Goal: Contribute content: Contribute content

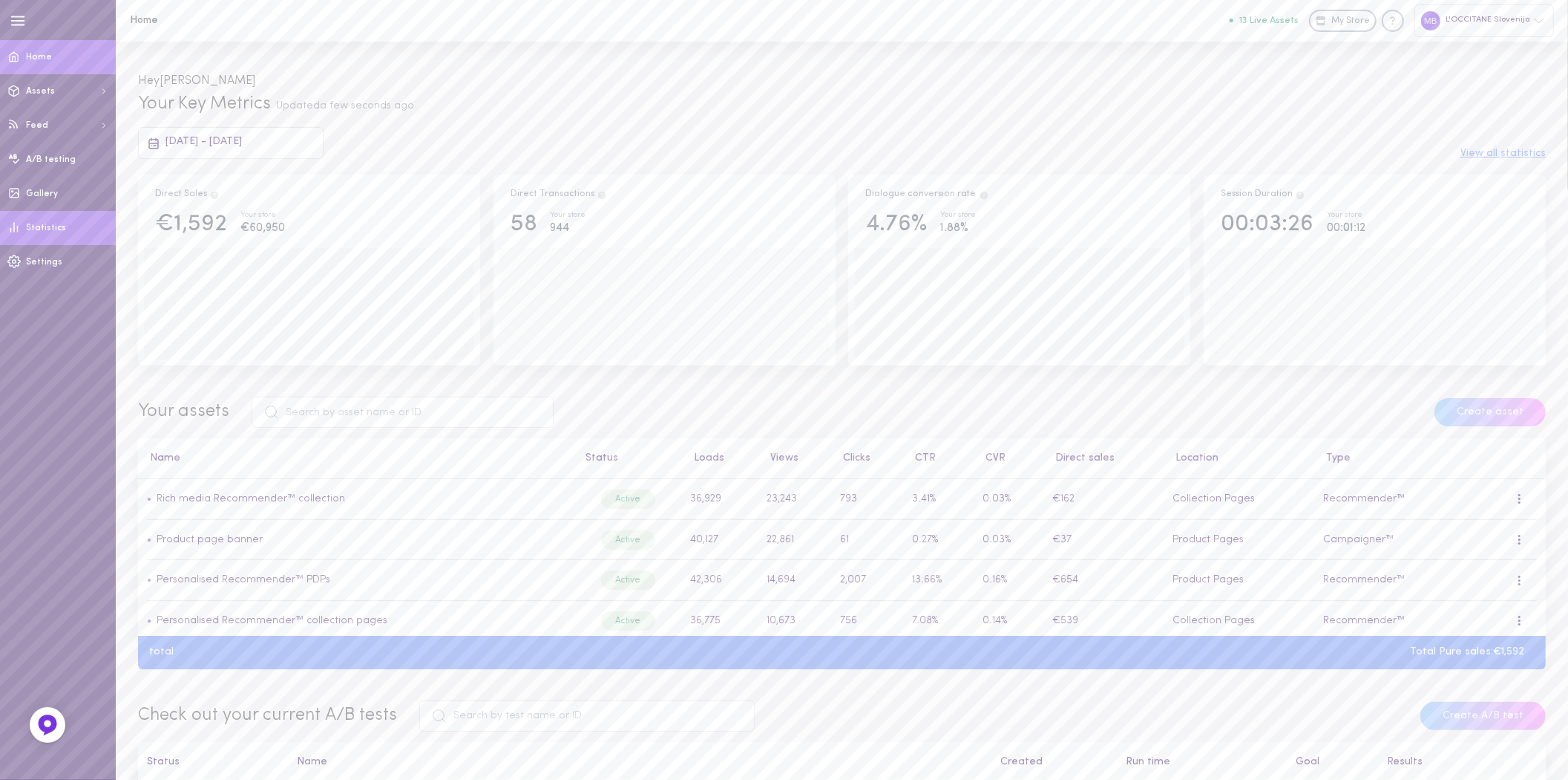
click at [31, 240] on link "Statistics" at bounding box center [57, 227] width 116 height 34
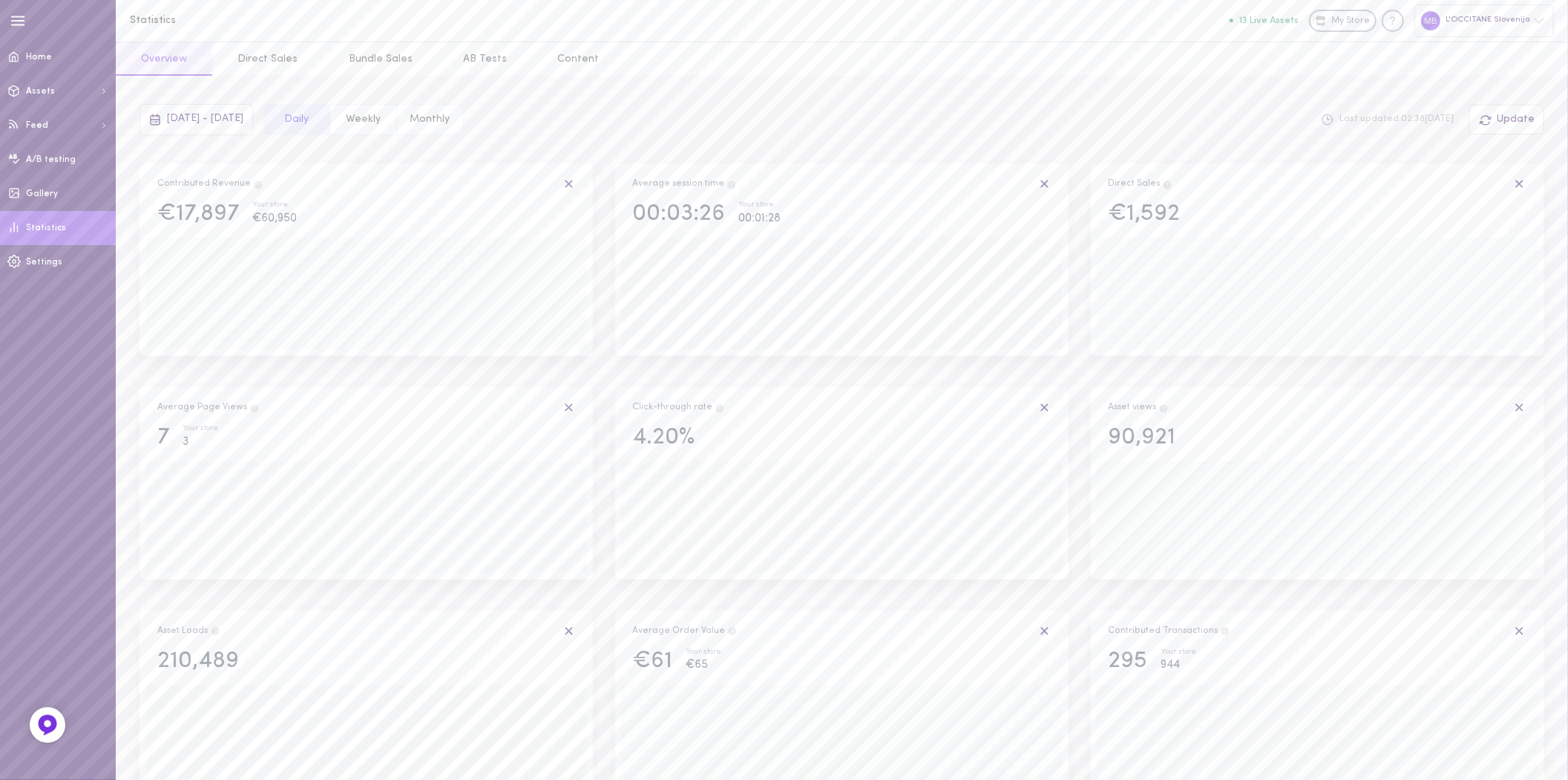
click at [212, 121] on span "[DATE] - [DATE]" at bounding box center [205, 119] width 77 height 11
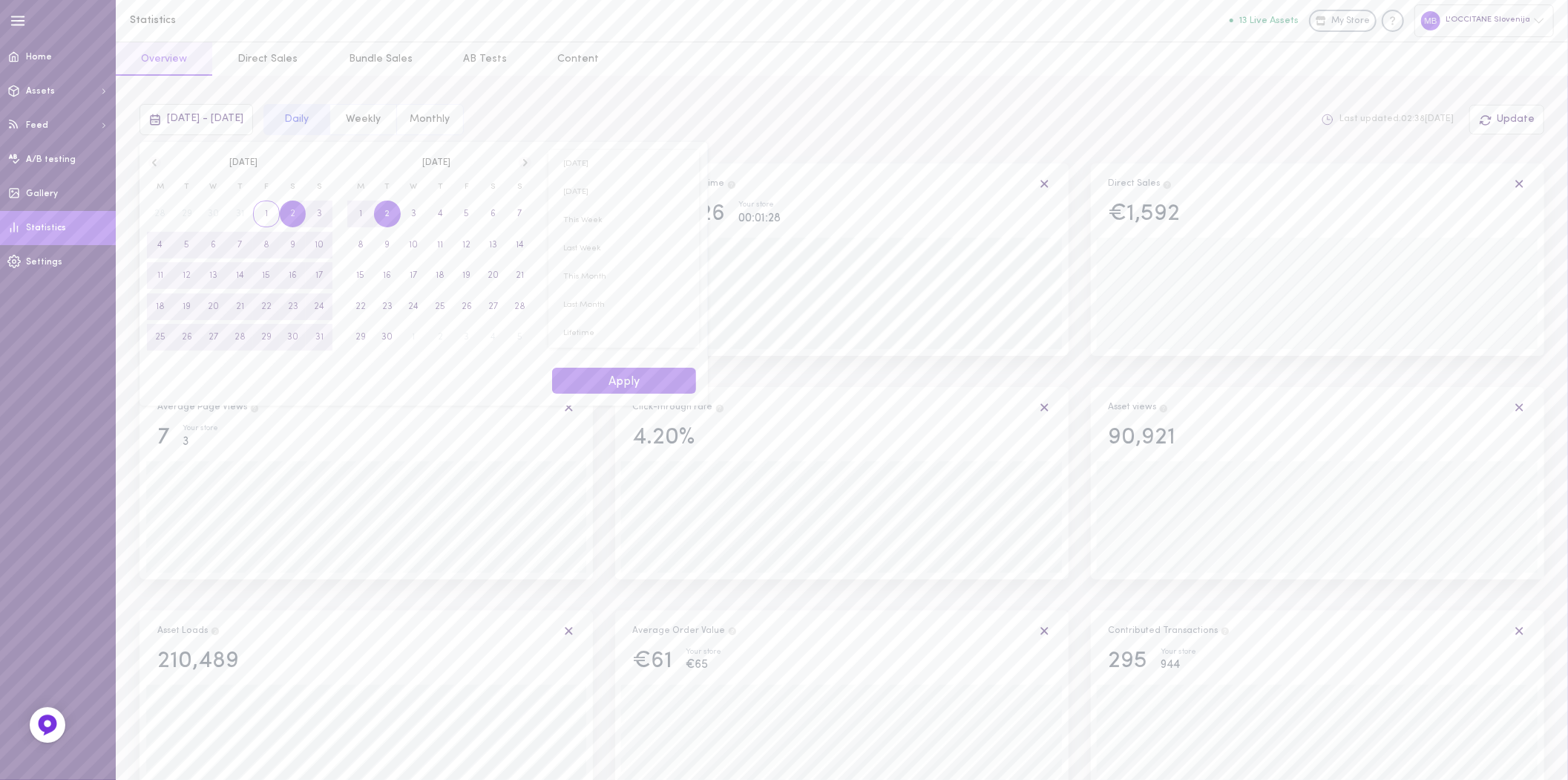
click at [260, 211] on span "1" at bounding box center [267, 214] width 27 height 27
click at [316, 340] on span "31" at bounding box center [320, 337] width 8 height 27
click at [619, 384] on button "Apply" at bounding box center [624, 380] width 144 height 26
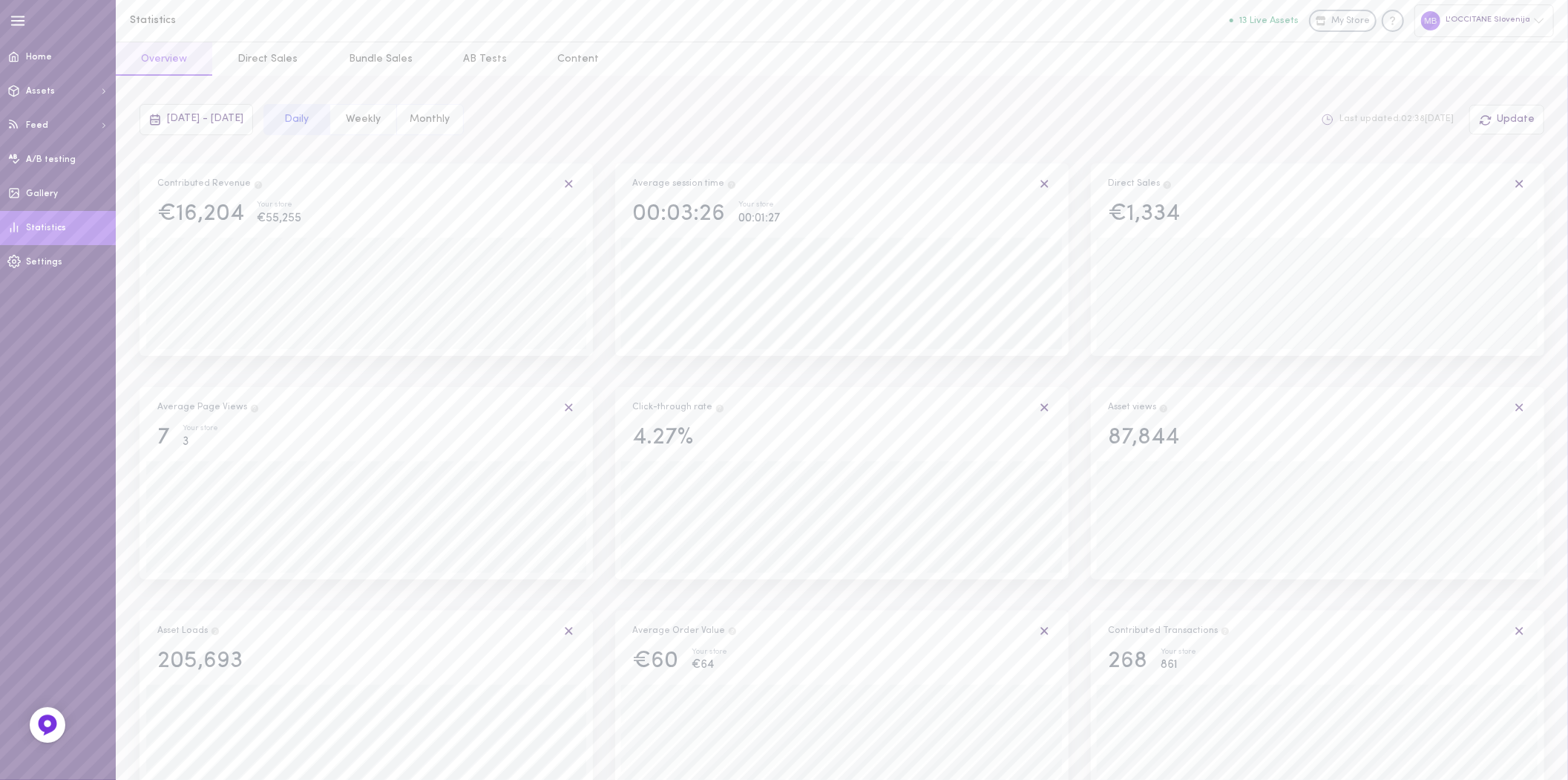
click at [213, 124] on div "[DATE] - [DATE]" at bounding box center [196, 119] width 113 height 31
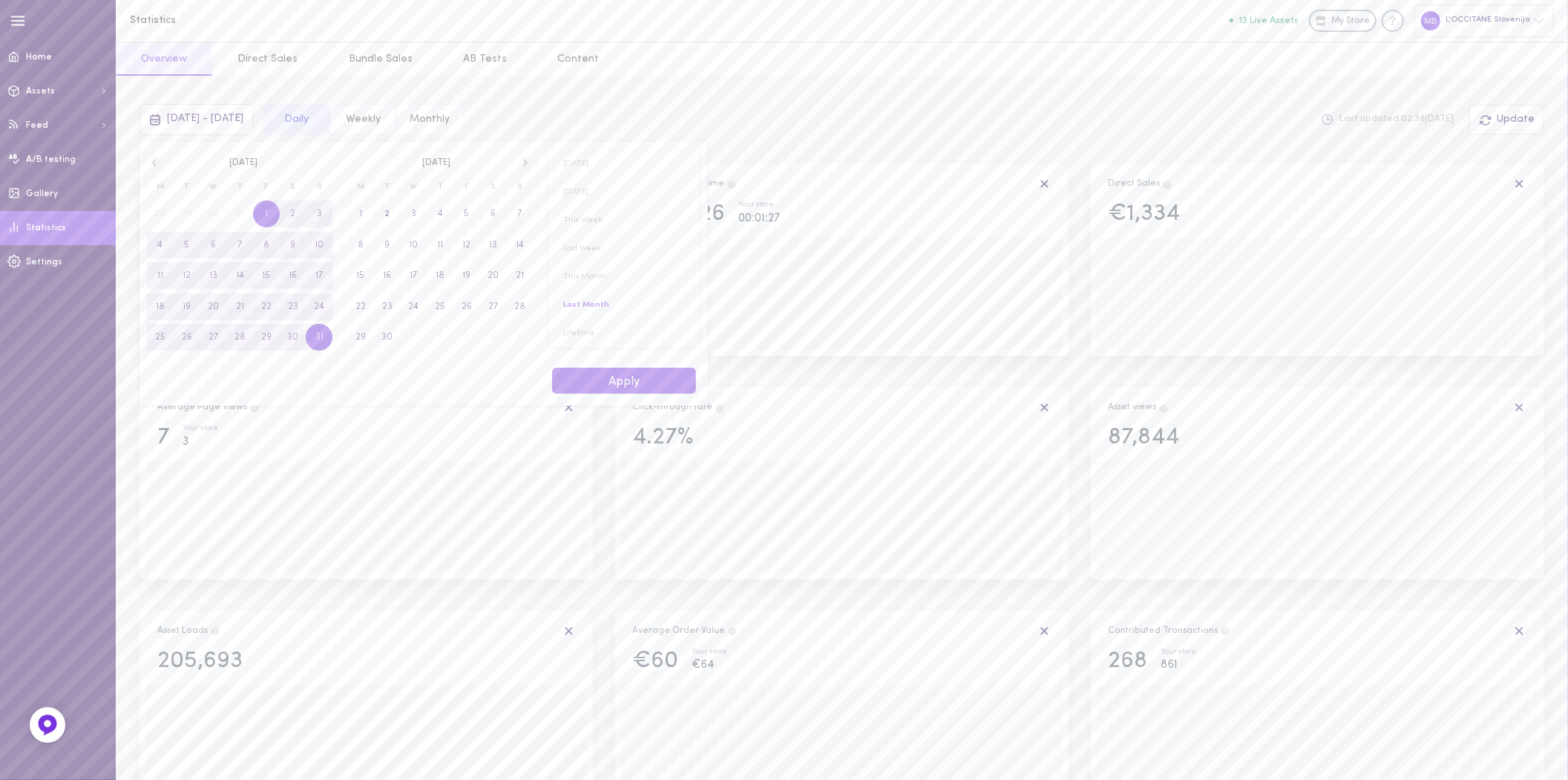
click at [156, 160] on icon at bounding box center [155, 162] width 5 height 7
click at [187, 218] on span "1" at bounding box center [187, 214] width 3 height 27
click at [242, 339] on span "31" at bounding box center [240, 337] width 8 height 27
click at [609, 380] on button "Apply" at bounding box center [624, 380] width 144 height 26
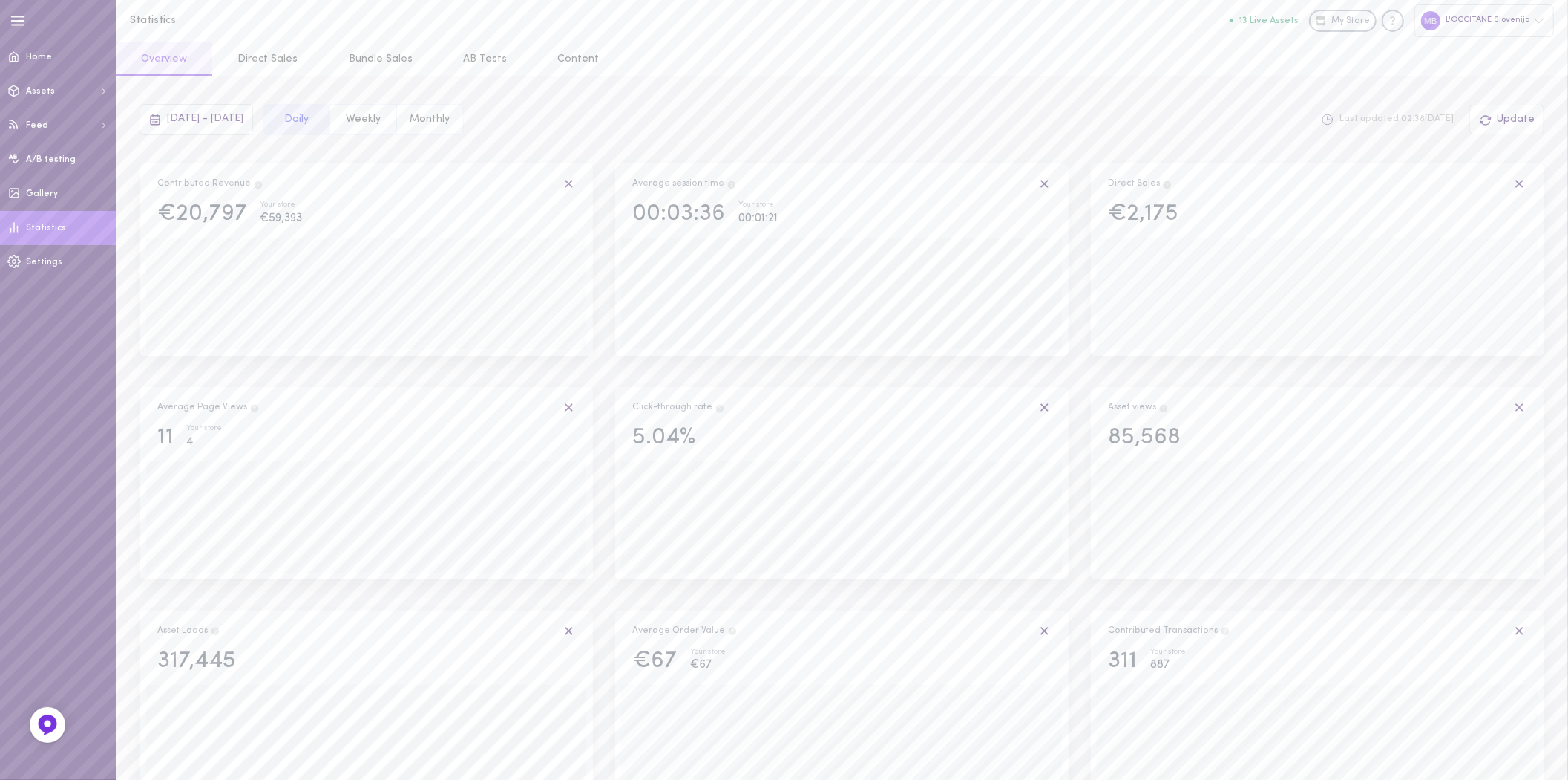
click at [156, 110] on div "[DATE] - [DATE]" at bounding box center [196, 119] width 113 height 31
click at [792, 120] on div "[DATE] - [DATE] - days up to [DATE] - days starting [DATE] [DATE] [DATE] [DATE]…" at bounding box center [842, 119] width 1405 height 31
click at [760, 129] on div "[DATE] - [DATE] - days up to [DATE] - days starting [DATE] [DATE] [DATE] [DATE]…" at bounding box center [842, 119] width 1405 height 31
click at [599, 373] on button "Apply" at bounding box center [624, 380] width 144 height 26
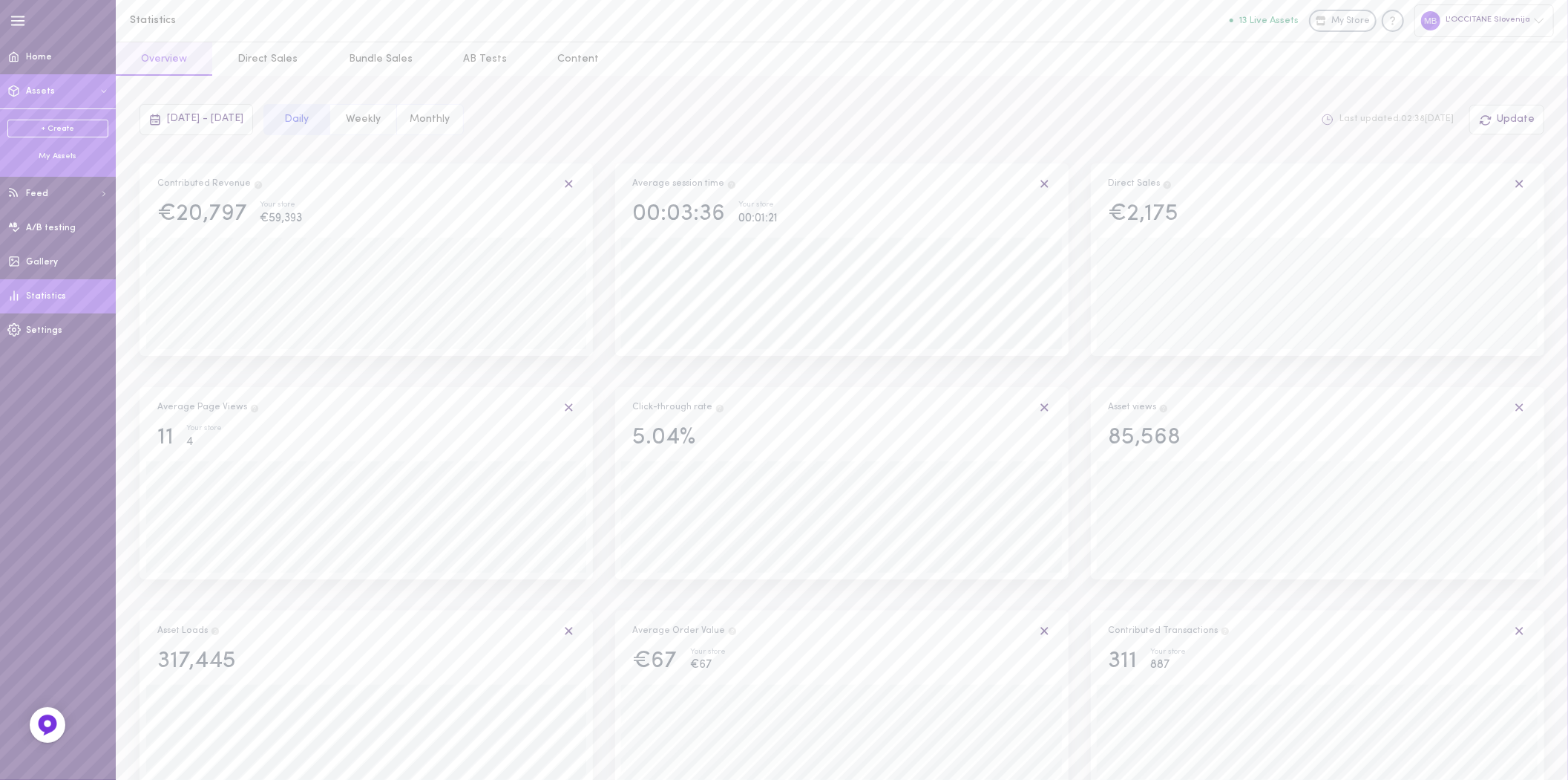
click at [49, 154] on div "My Assets" at bounding box center [57, 156] width 101 height 11
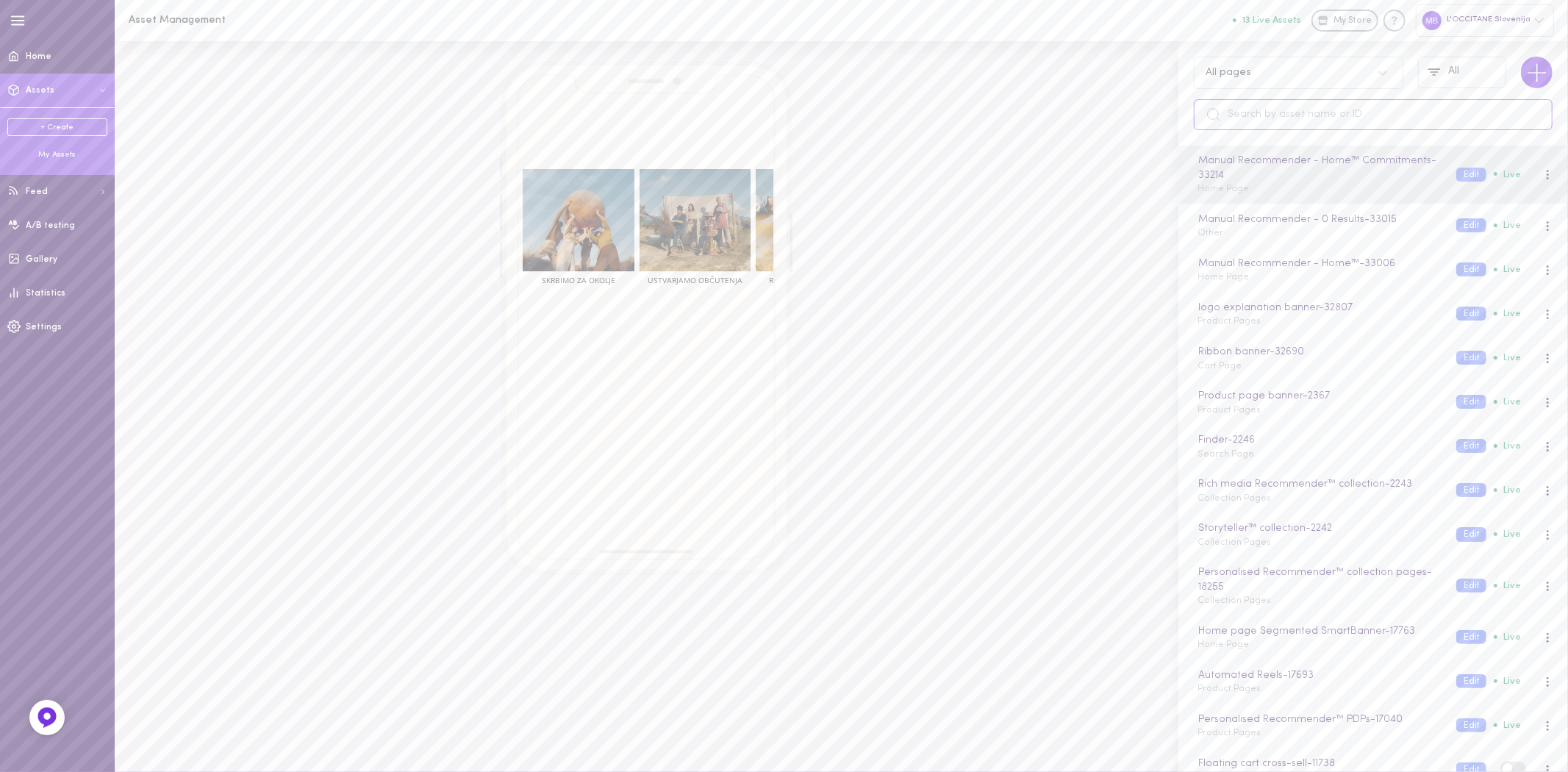
click at [1253, 126] on input "text" at bounding box center [1373, 114] width 358 height 31
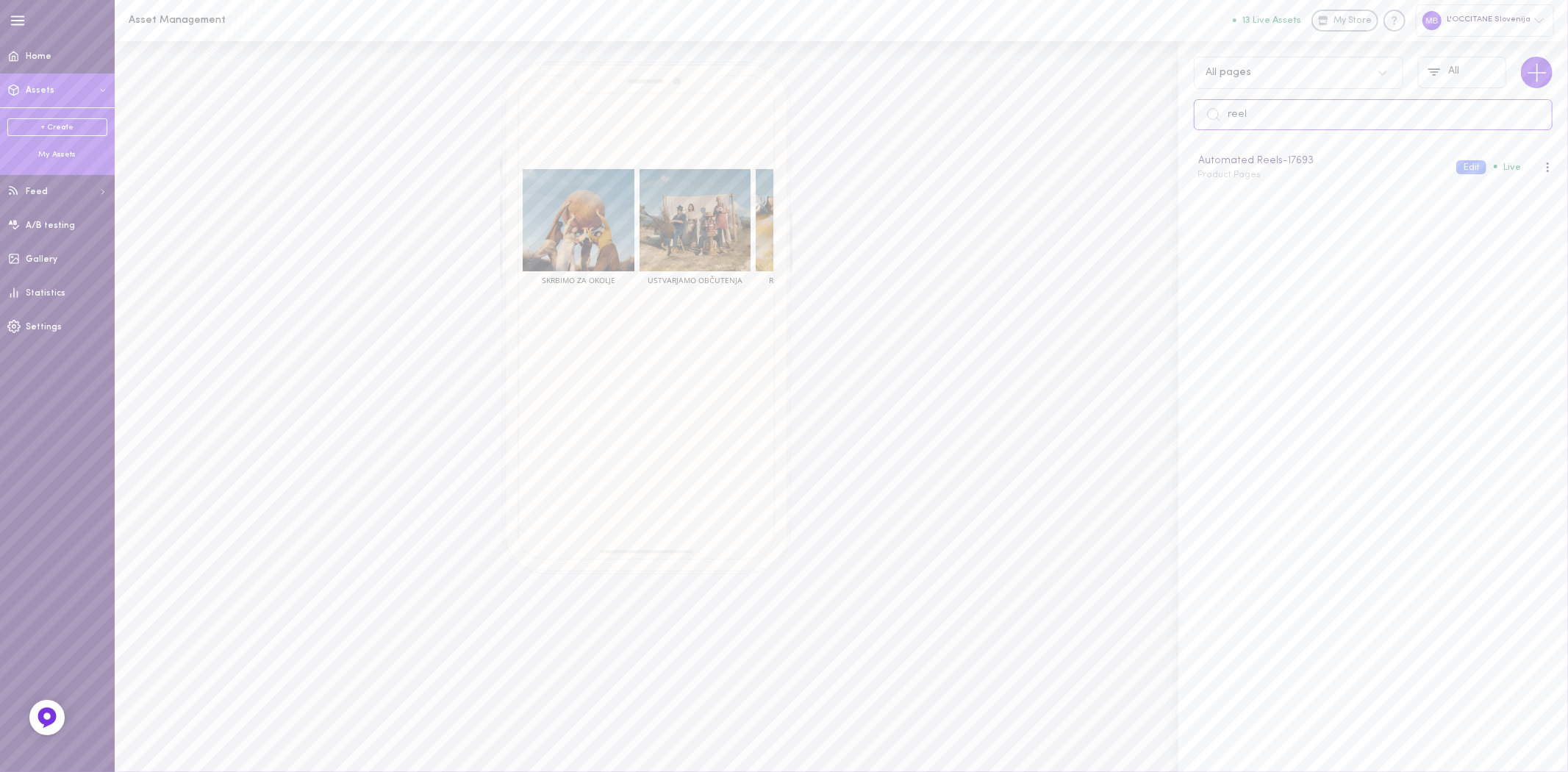
type input "reel"
click at [1243, 178] on span "Product Pages" at bounding box center [1229, 174] width 63 height 9
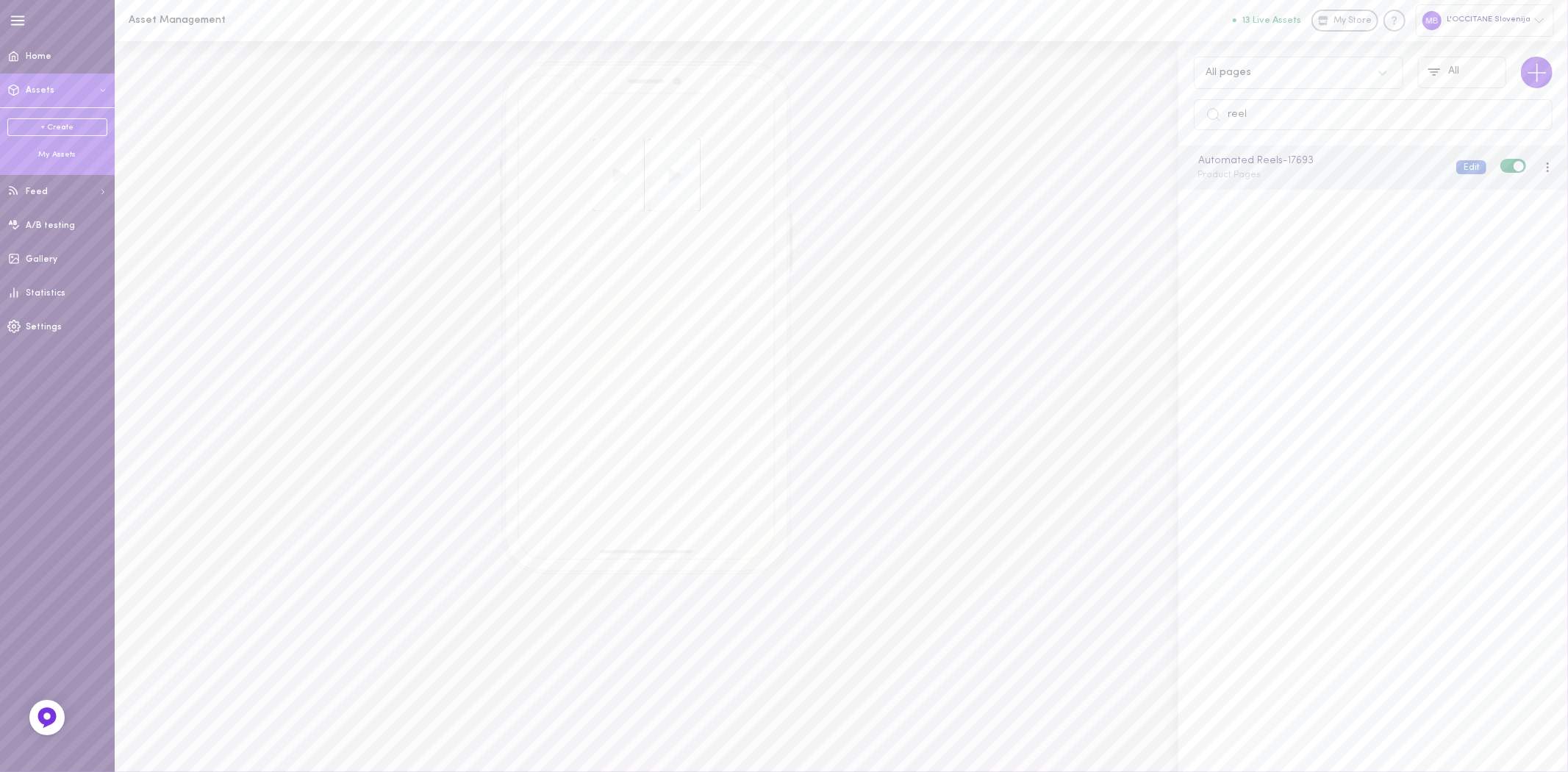
click at [1457, 165] on button "Edit" at bounding box center [1471, 167] width 30 height 14
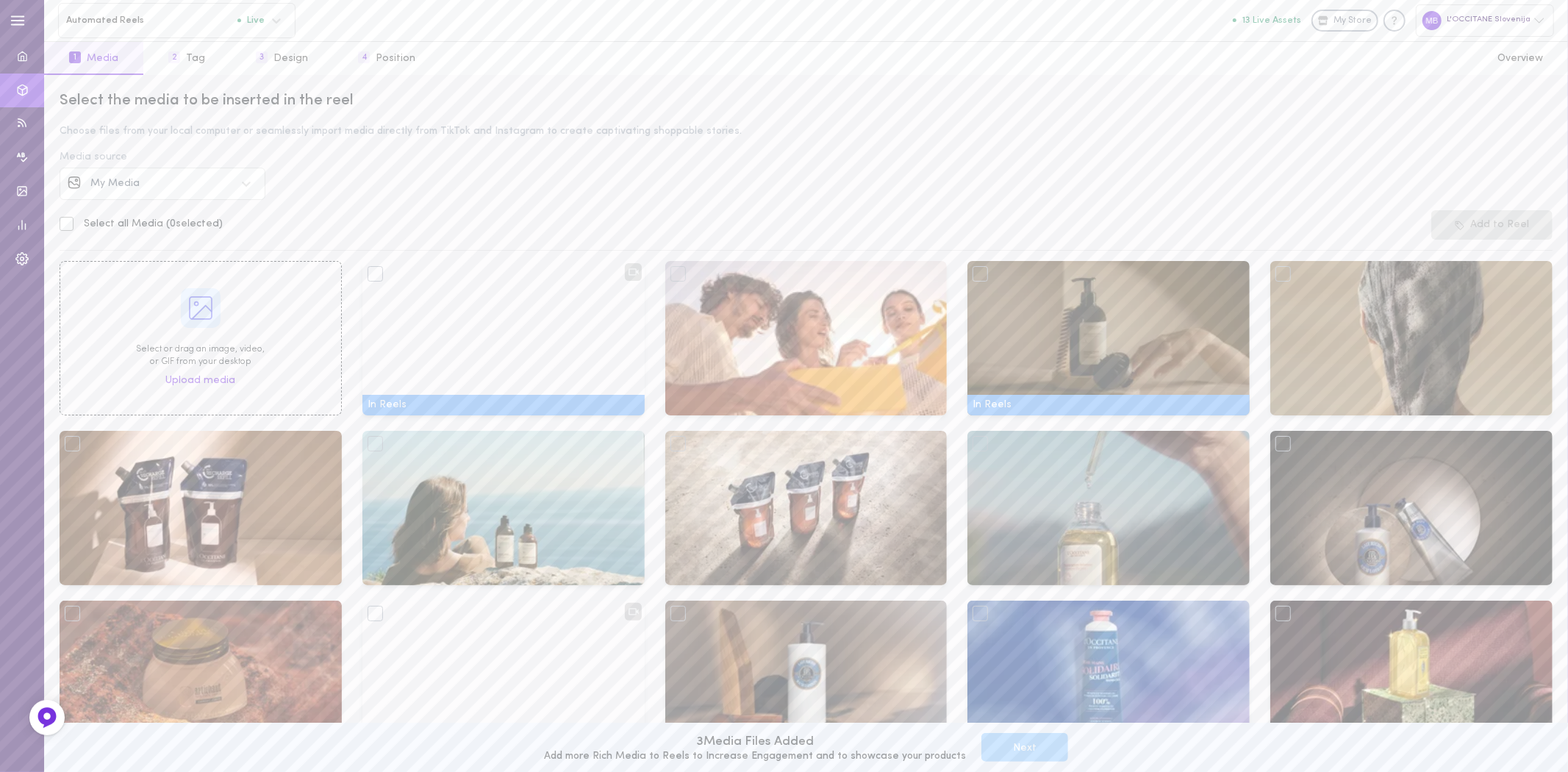
click at [128, 179] on span "My Media" at bounding box center [115, 183] width 49 height 11
click at [123, 229] on span "Instagram" at bounding box center [117, 225] width 51 height 11
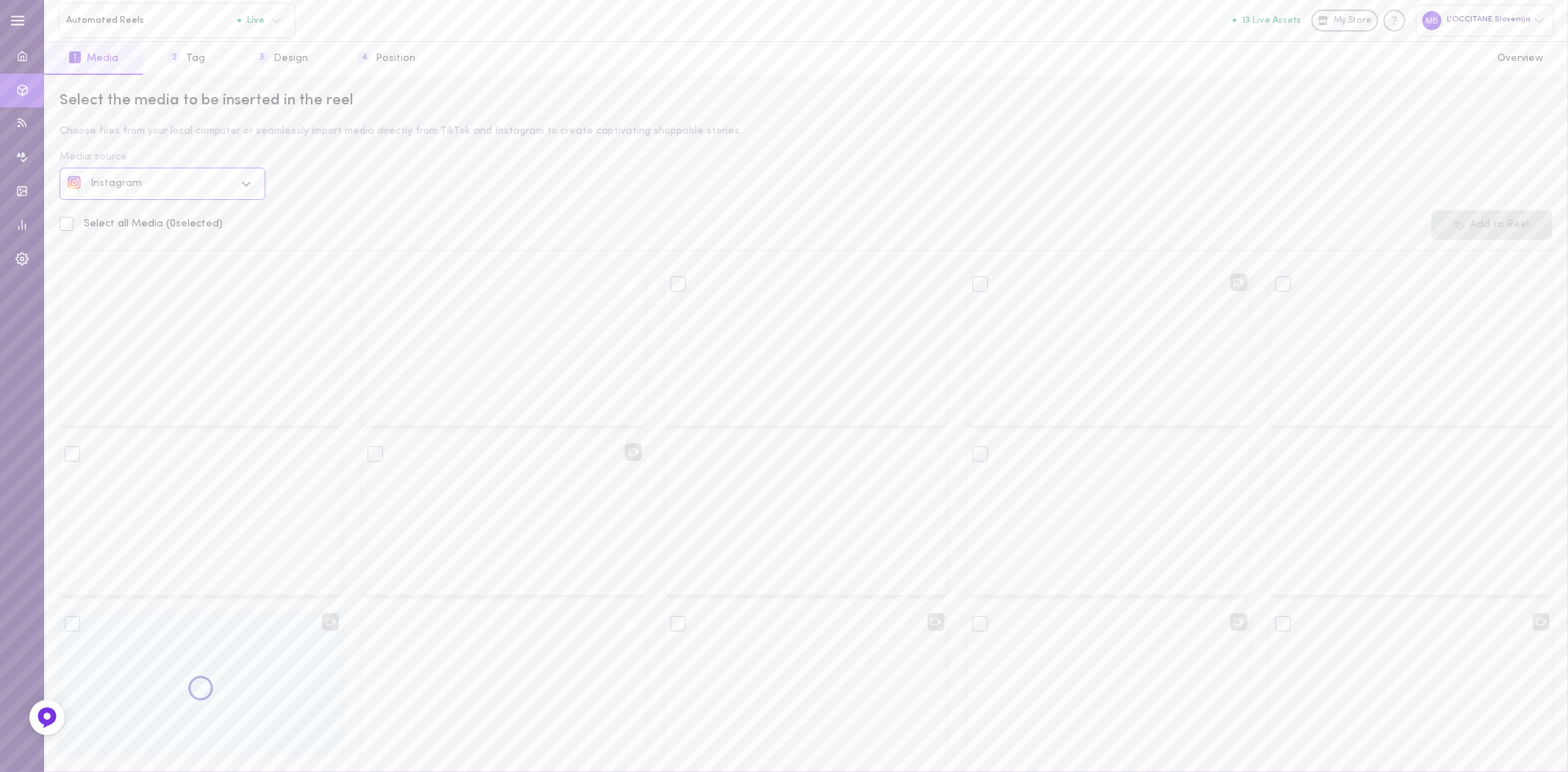
scroll to position [1122, 0]
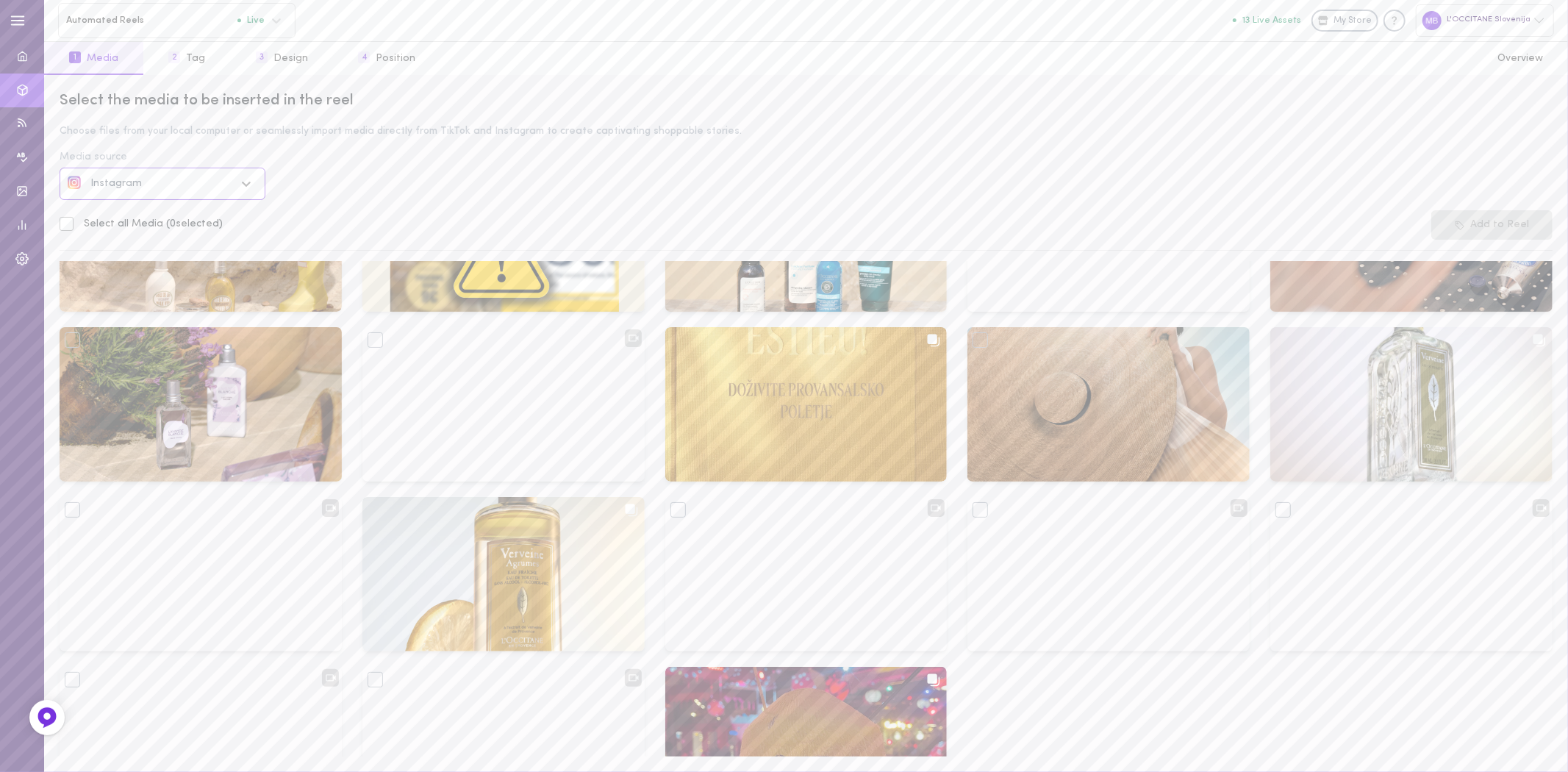
click at [159, 171] on div "Instagram" at bounding box center [162, 183] width 206 height 32
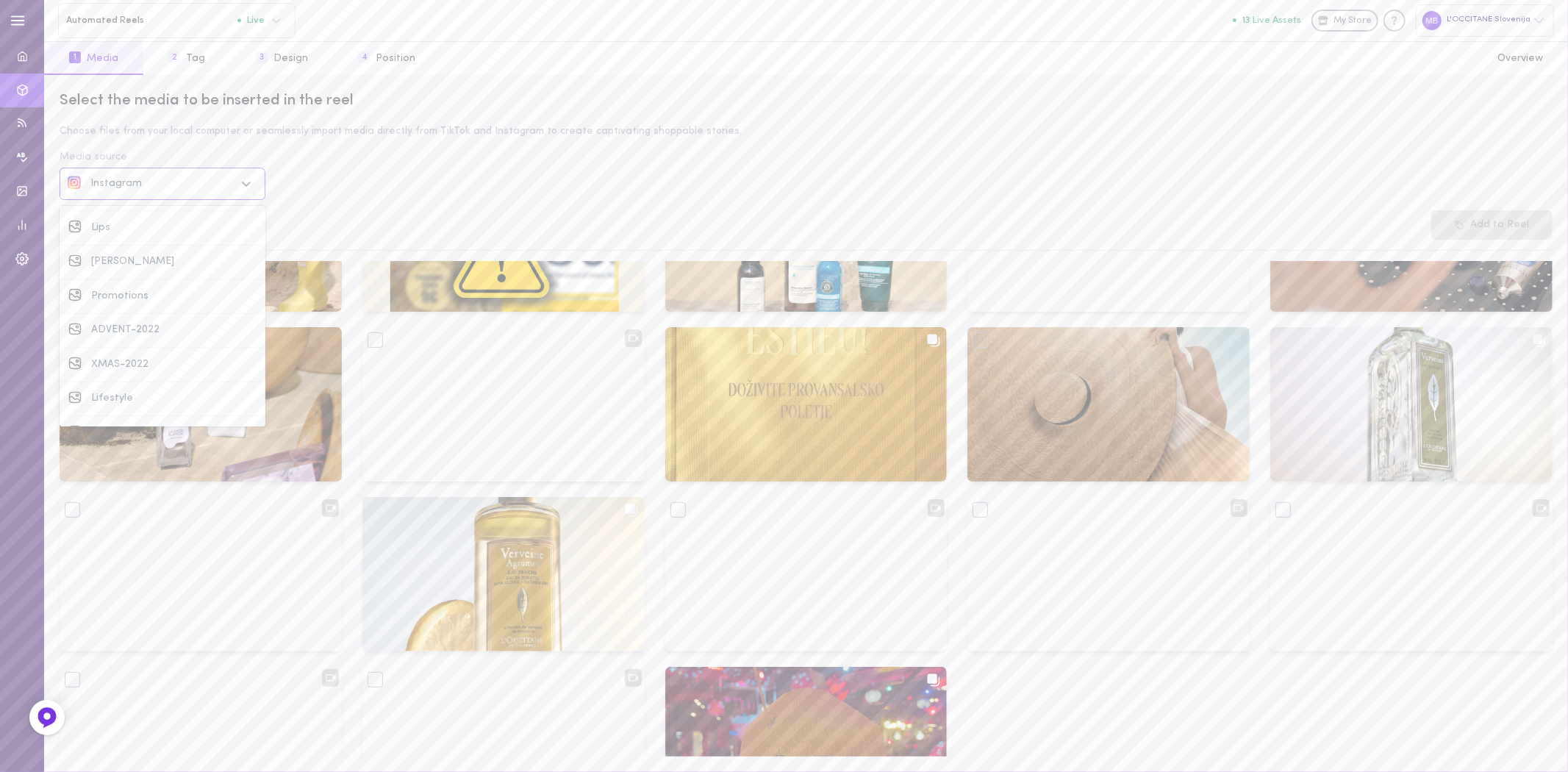
scroll to position [721, 0]
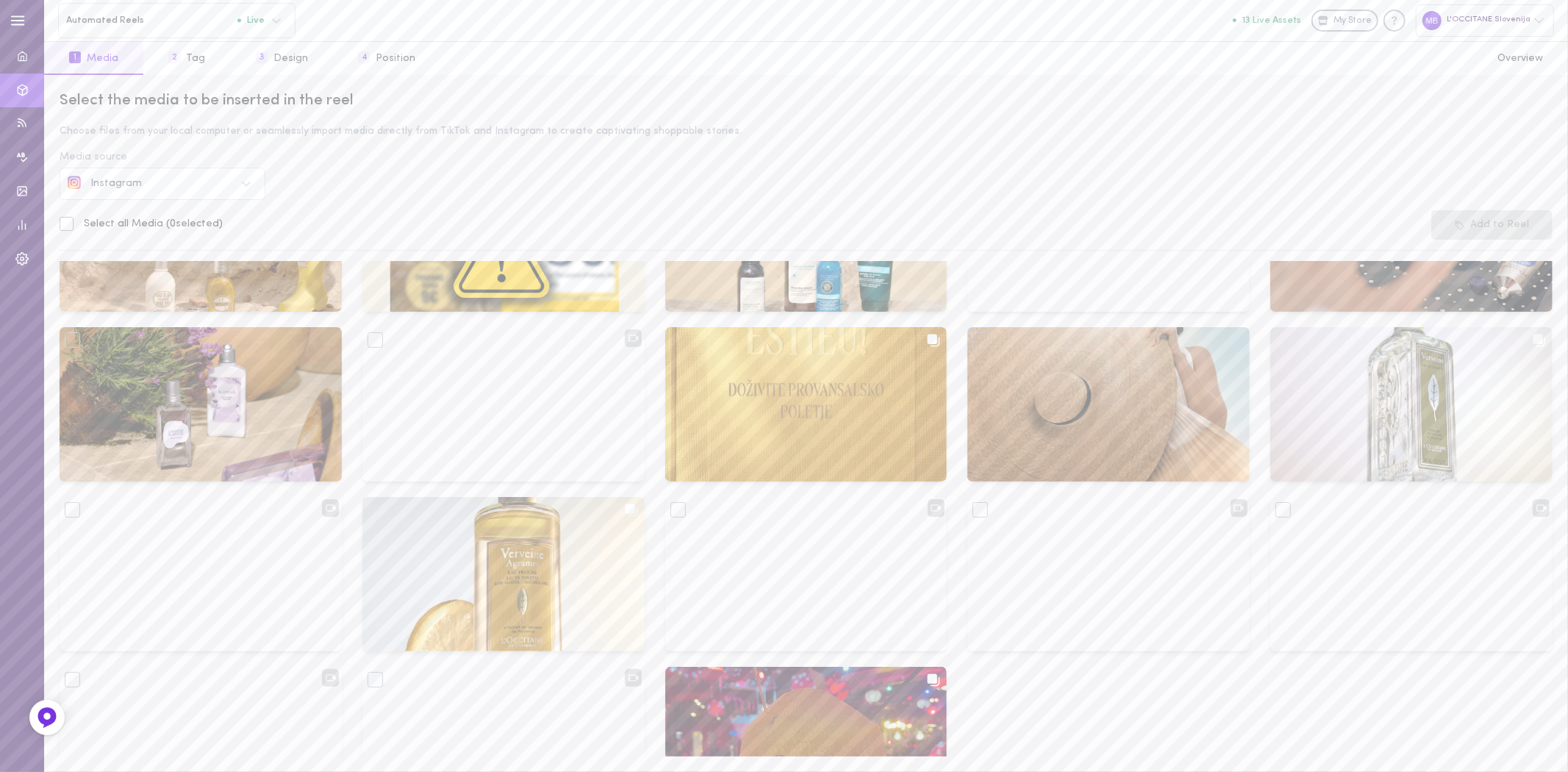
click at [339, 202] on div "Select the media to be inserted in the reel Choose files from your local comput…" at bounding box center [806, 423] width 1524 height 697
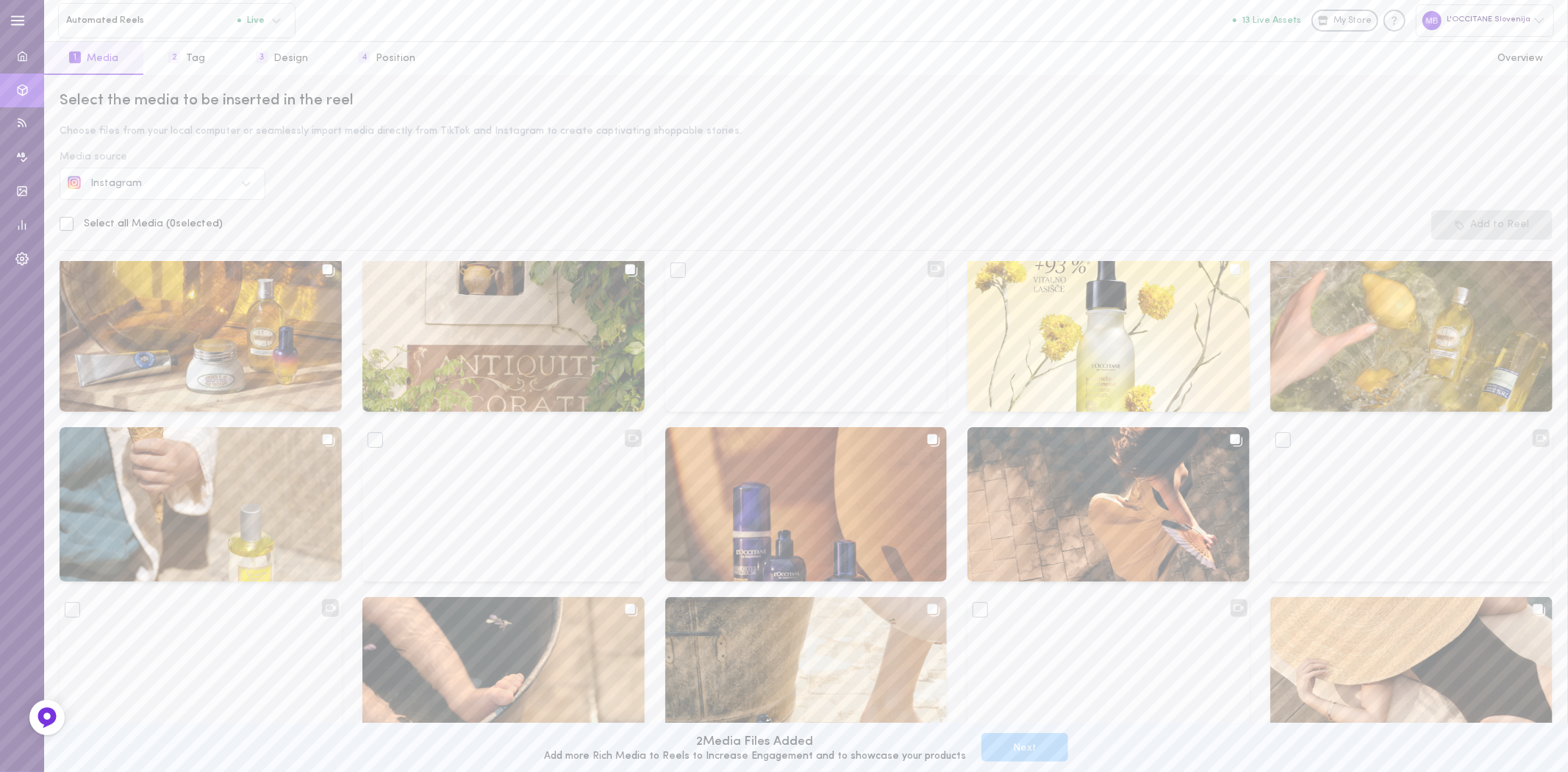
scroll to position [0, 0]
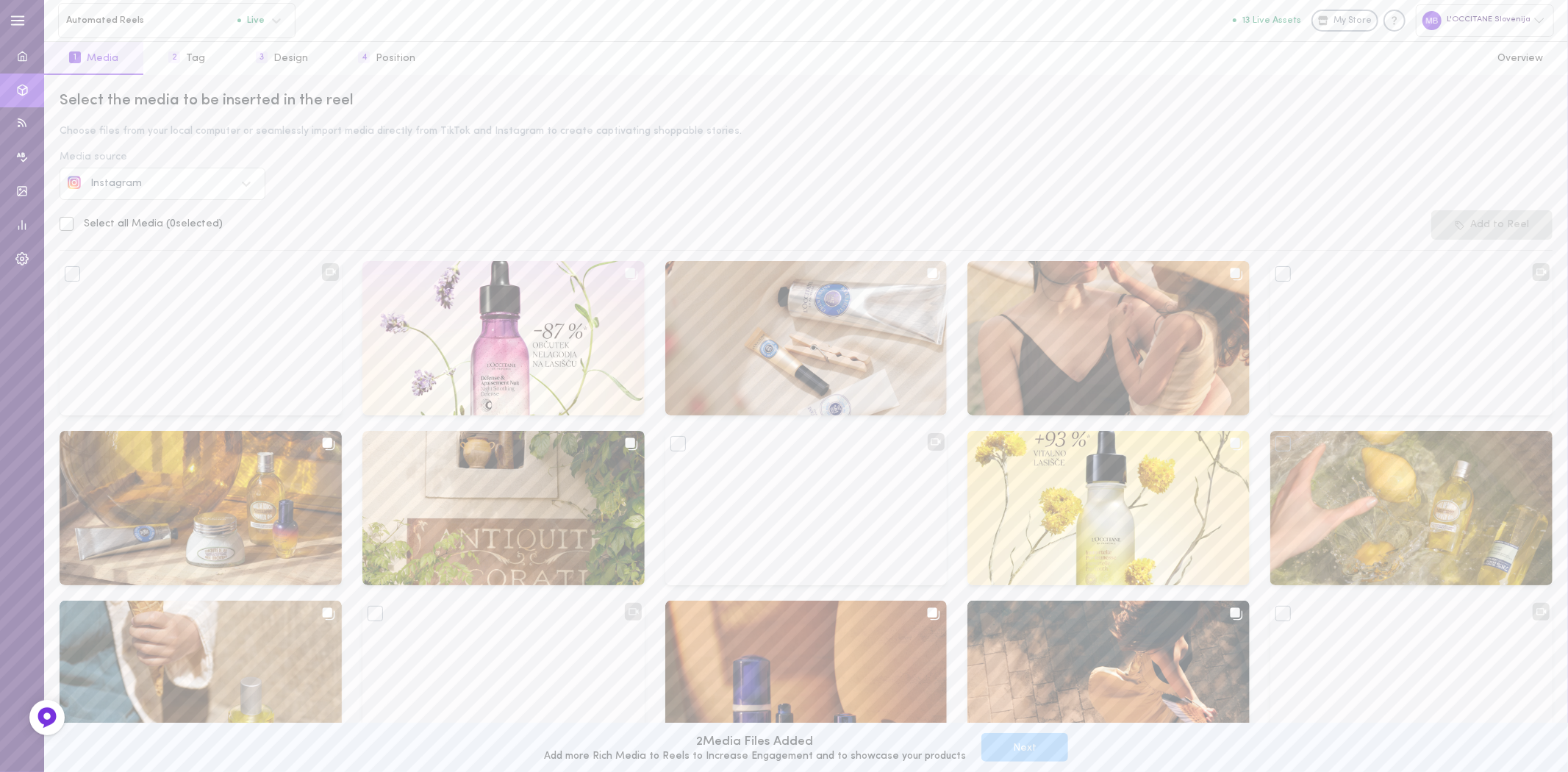
click at [127, 189] on div "Instagram" at bounding box center [151, 184] width 167 height 16
click at [144, 294] on div "My Media" at bounding box center [174, 294] width 165 height 10
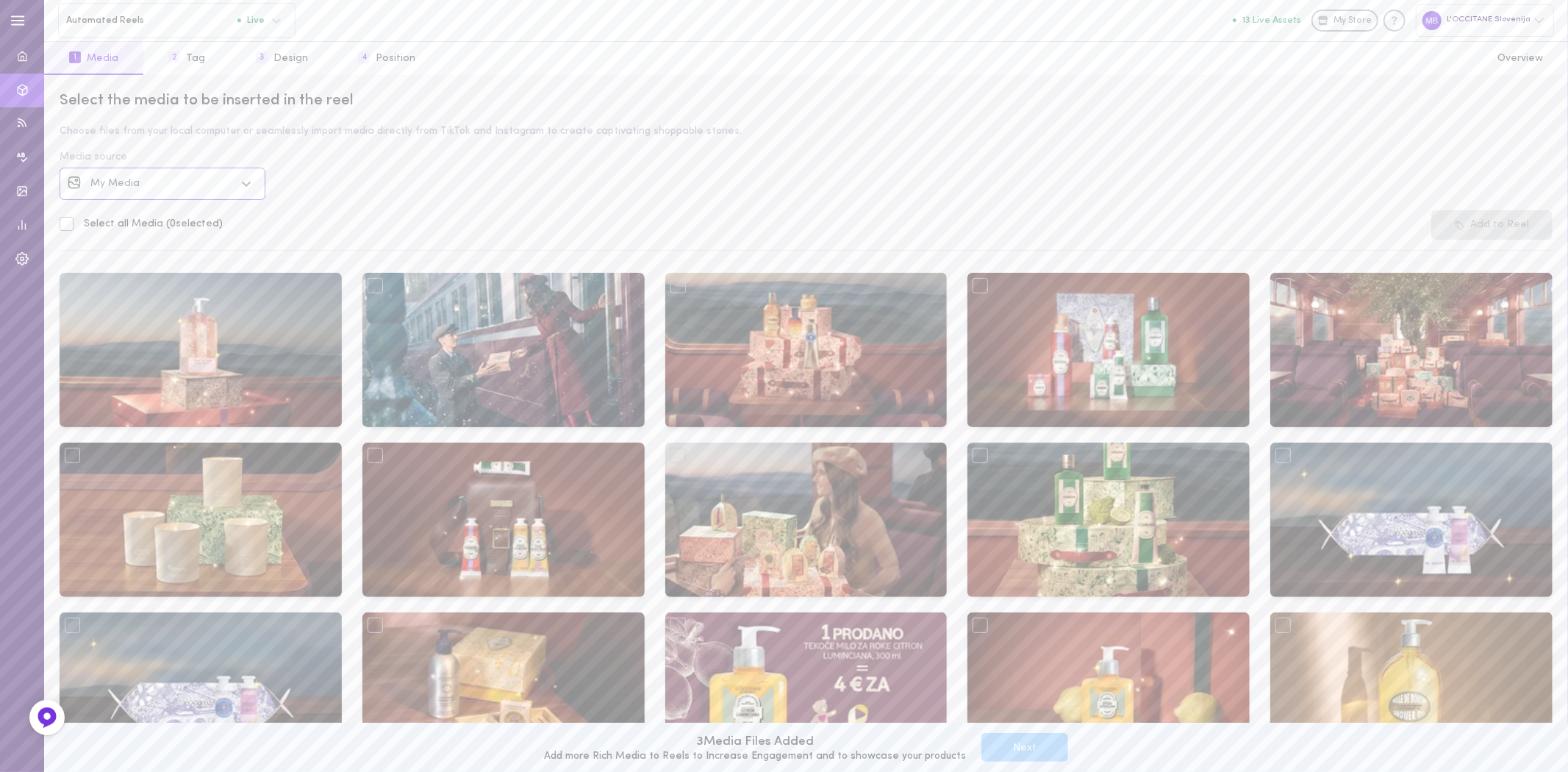
scroll to position [326, 0]
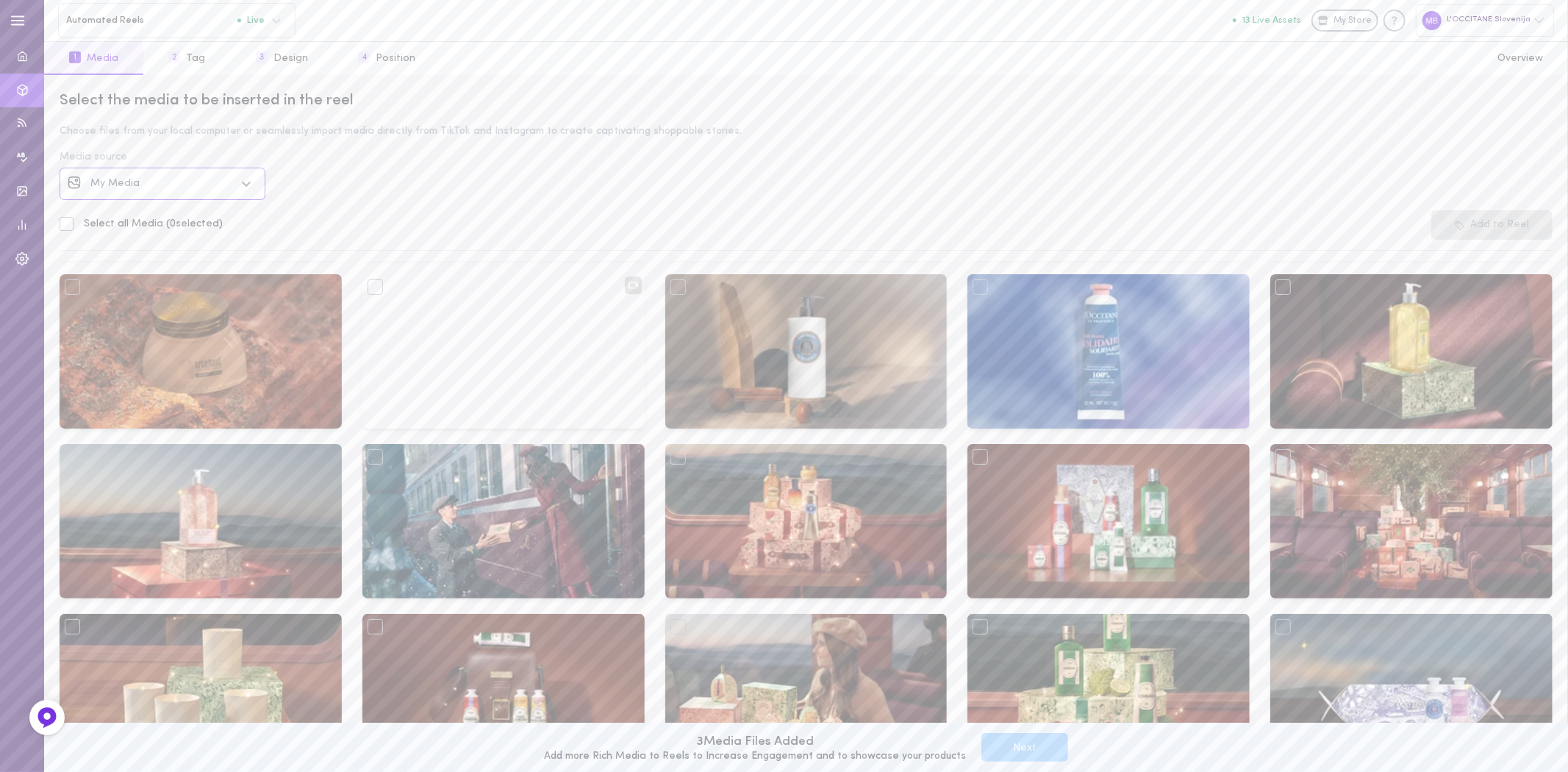
click at [203, 185] on div "My Media" at bounding box center [163, 183] width 144 height 10
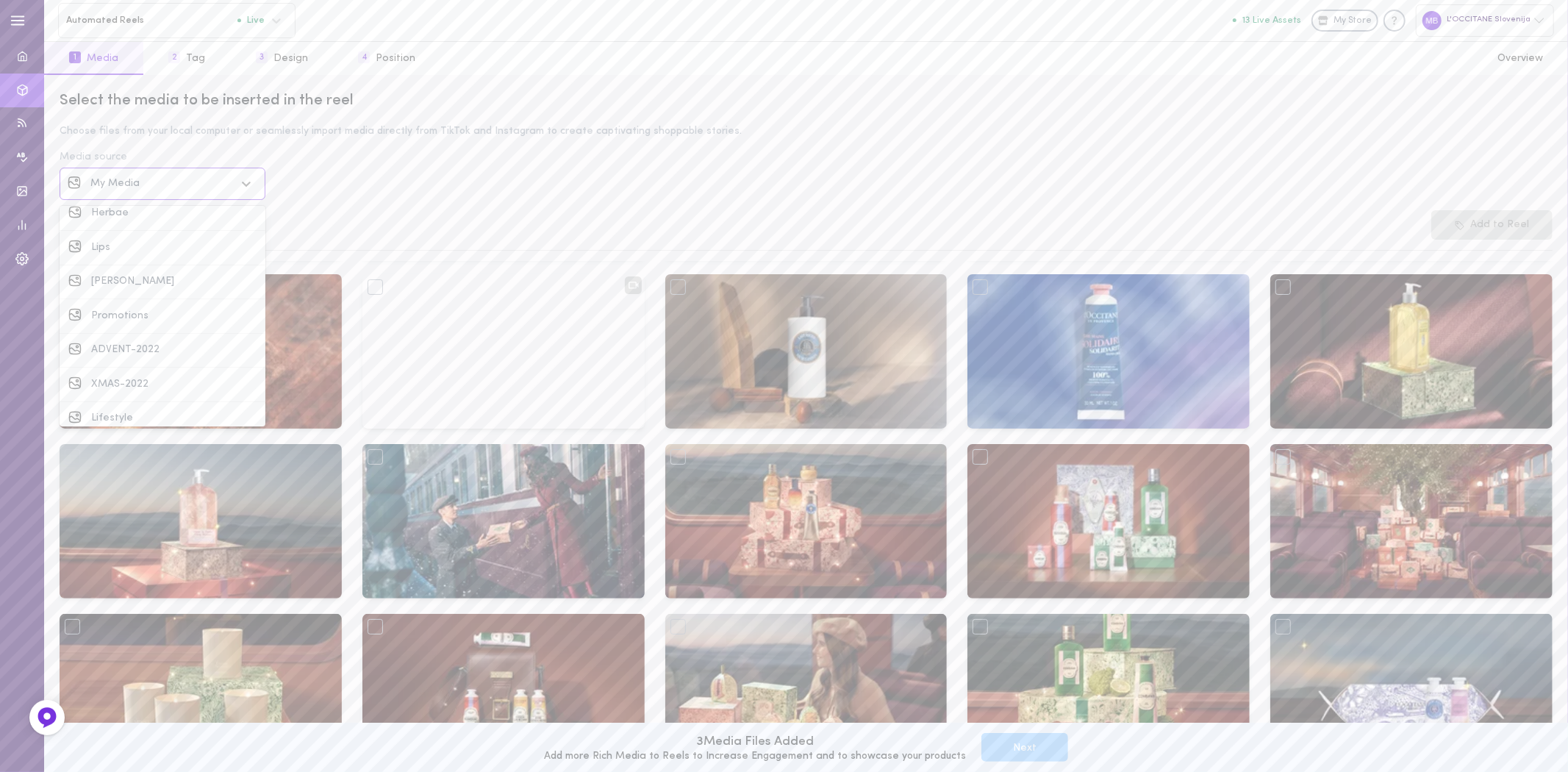
scroll to position [721, 0]
click at [142, 414] on div "INSTAGRAM" at bounding box center [162, 428] width 206 height 35
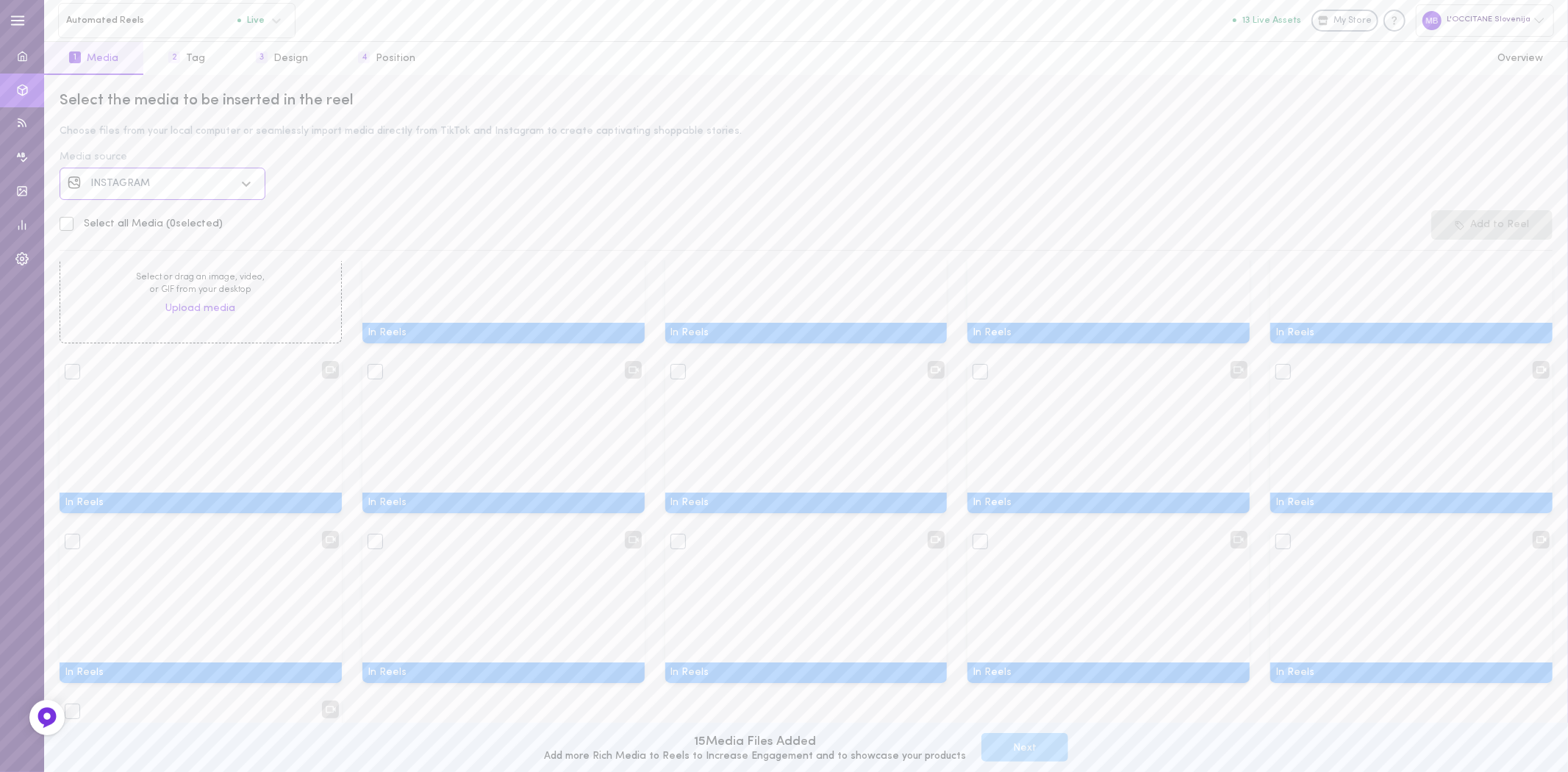
scroll to position [0, 0]
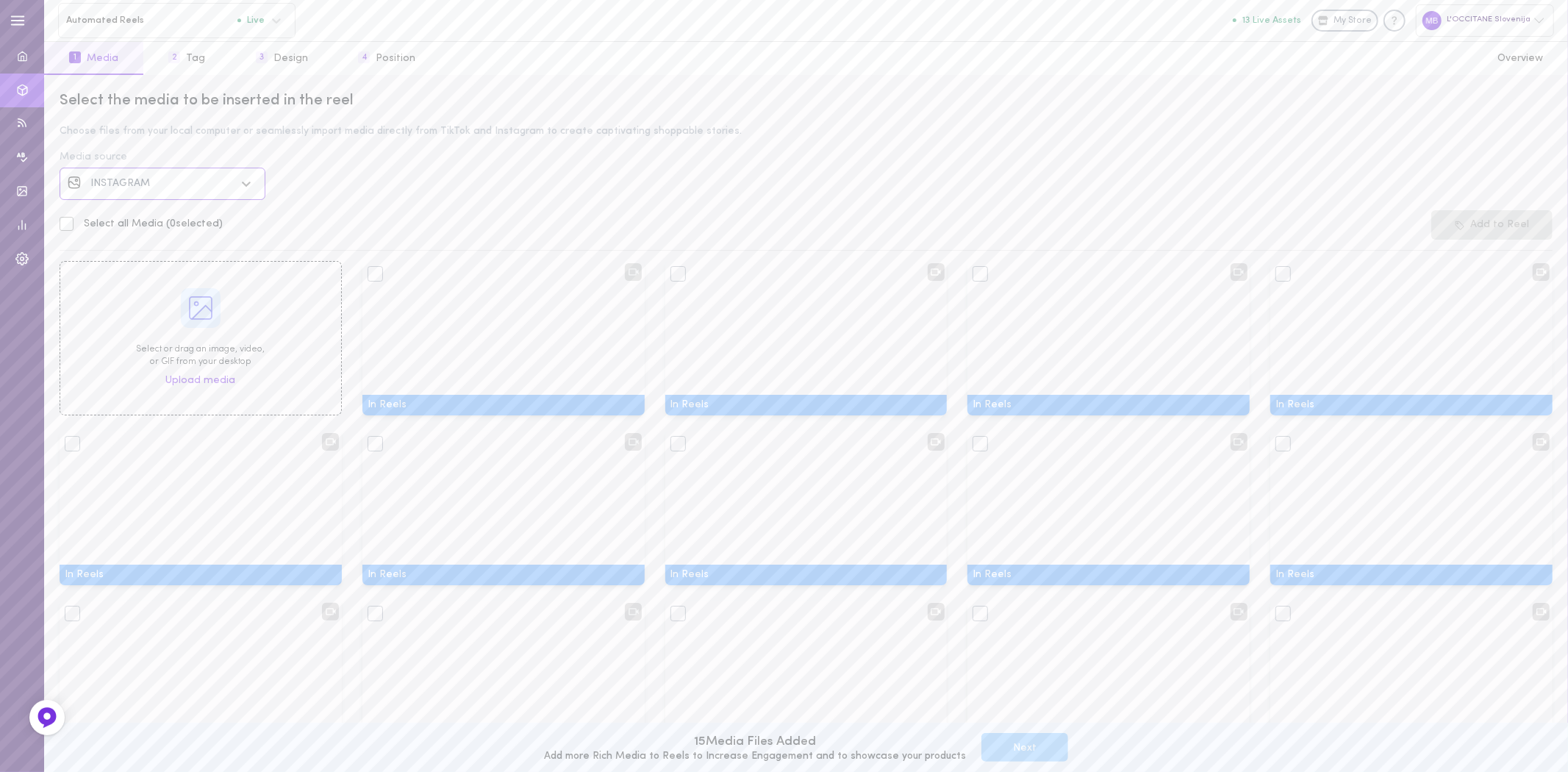
click at [133, 181] on span "INSTAGRAM" at bounding box center [120, 183] width 59 height 11
click at [115, 215] on div "Instagram" at bounding box center [162, 226] width 206 height 35
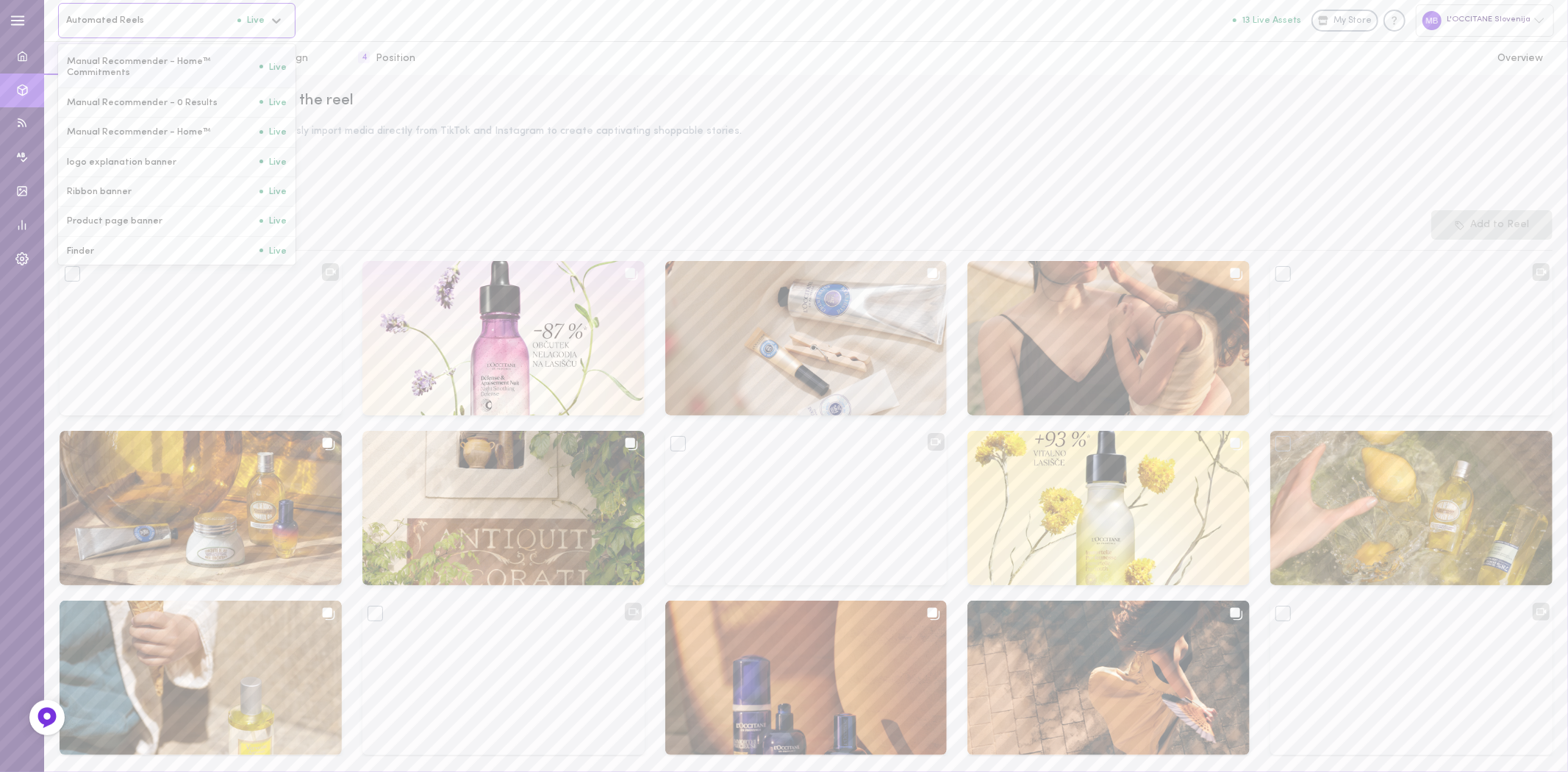
click at [141, 27] on div "Automated Reels Live" at bounding box center [160, 21] width 204 height 14
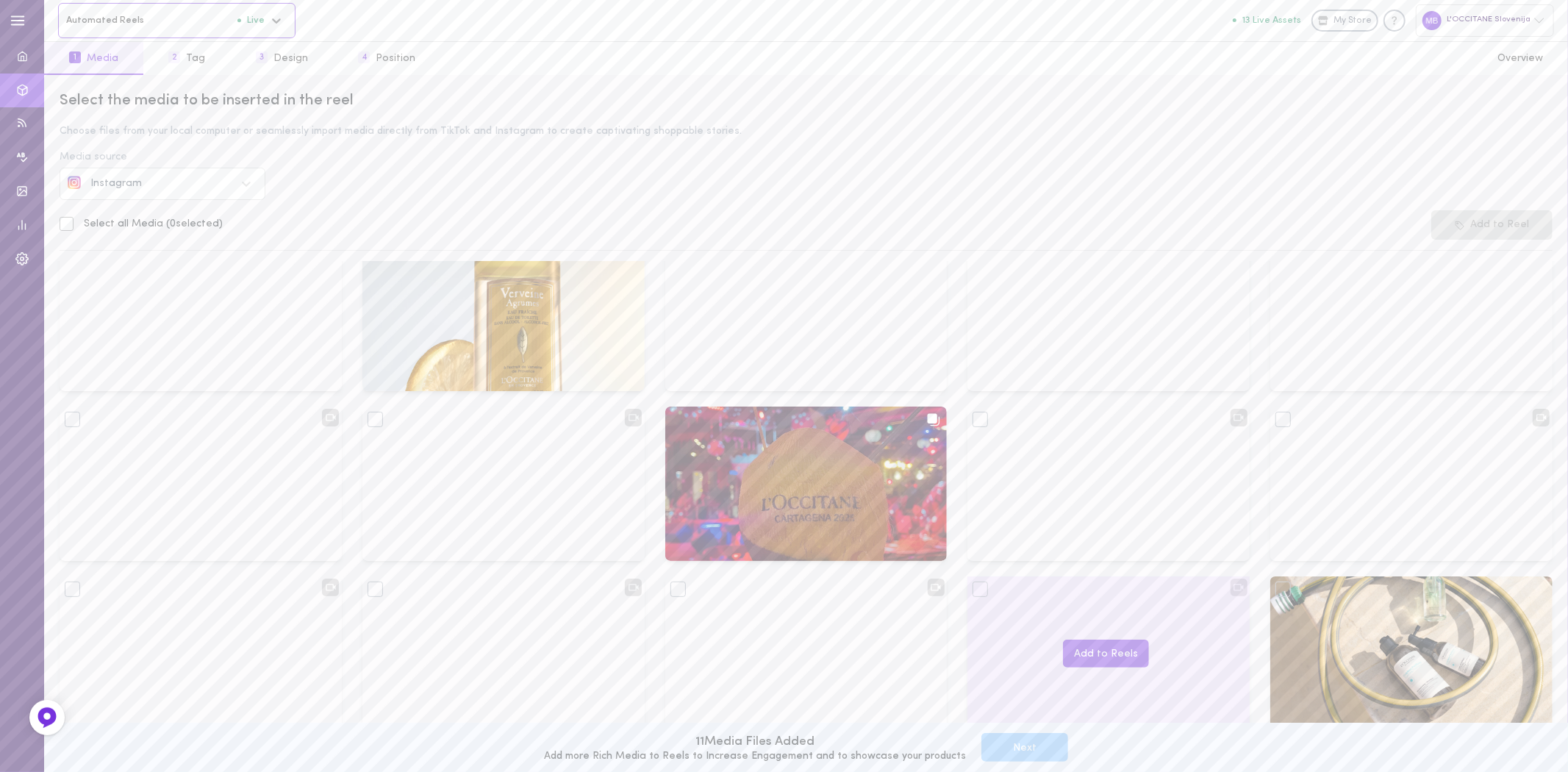
scroll to position [1546, 0]
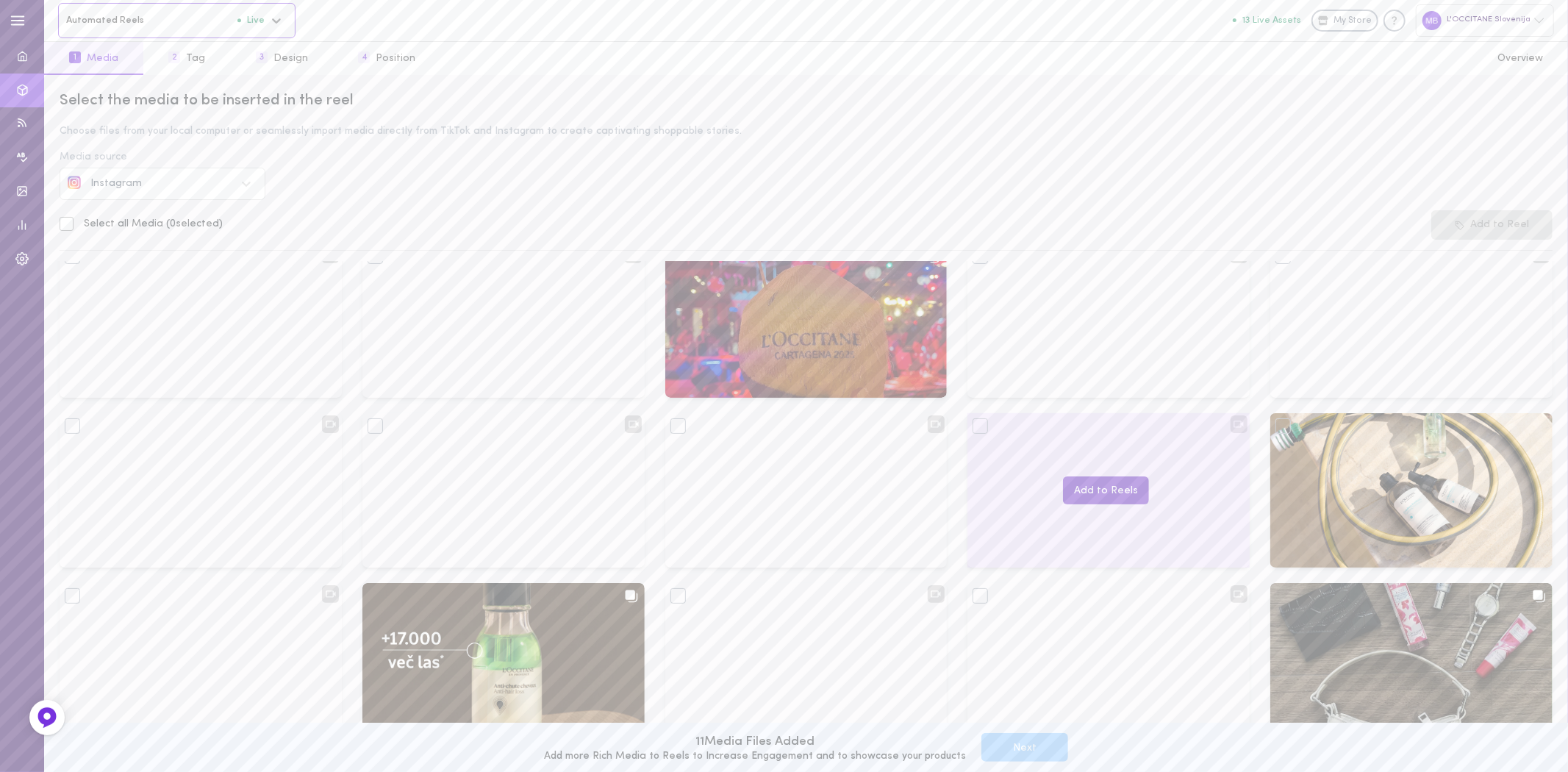
click at [1071, 497] on button "Add to Reels" at bounding box center [1105, 490] width 86 height 28
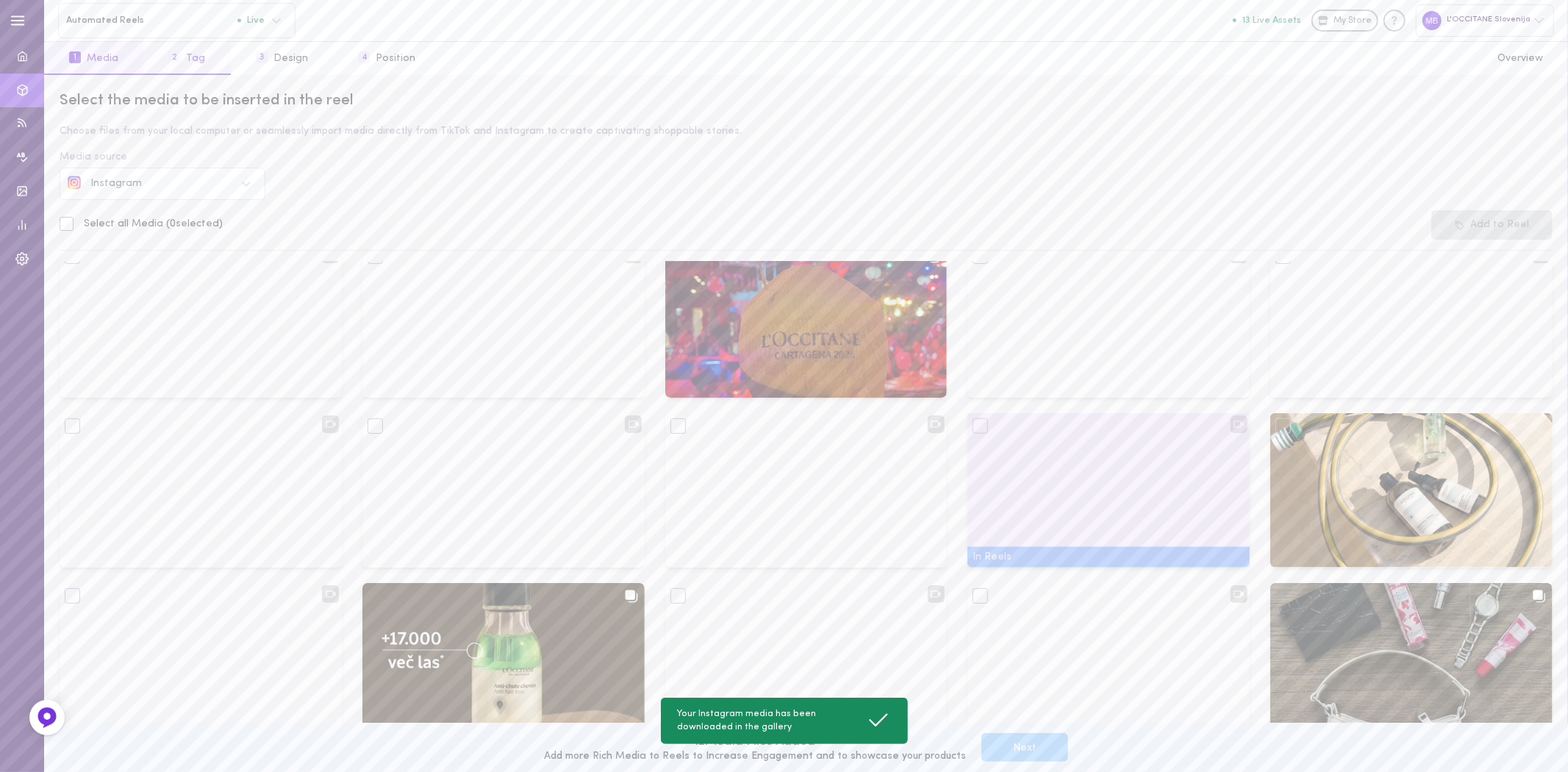
click at [200, 55] on button "2 Tag" at bounding box center [187, 58] width 87 height 33
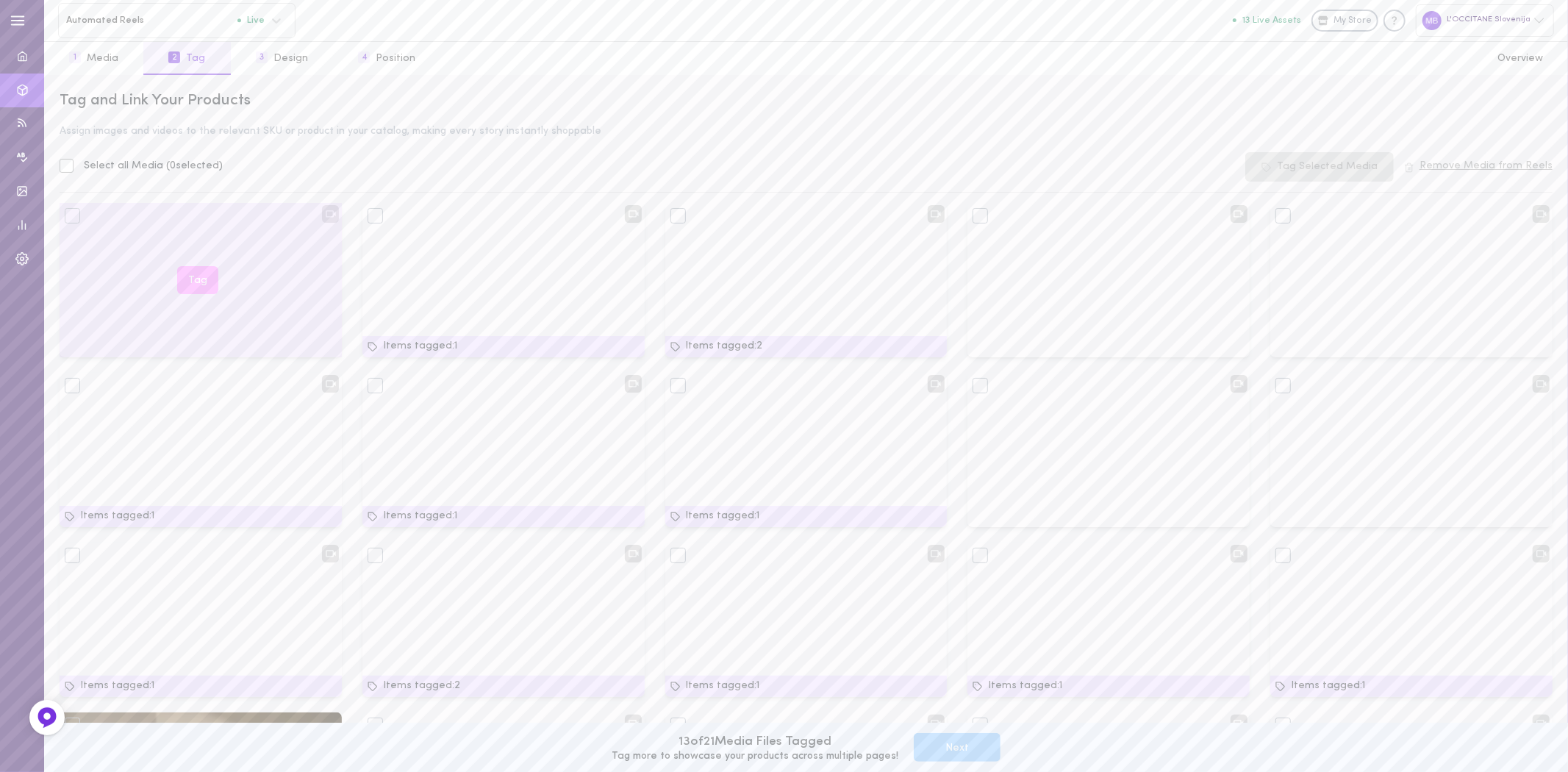
click at [193, 287] on button "Tag" at bounding box center [197, 280] width 41 height 28
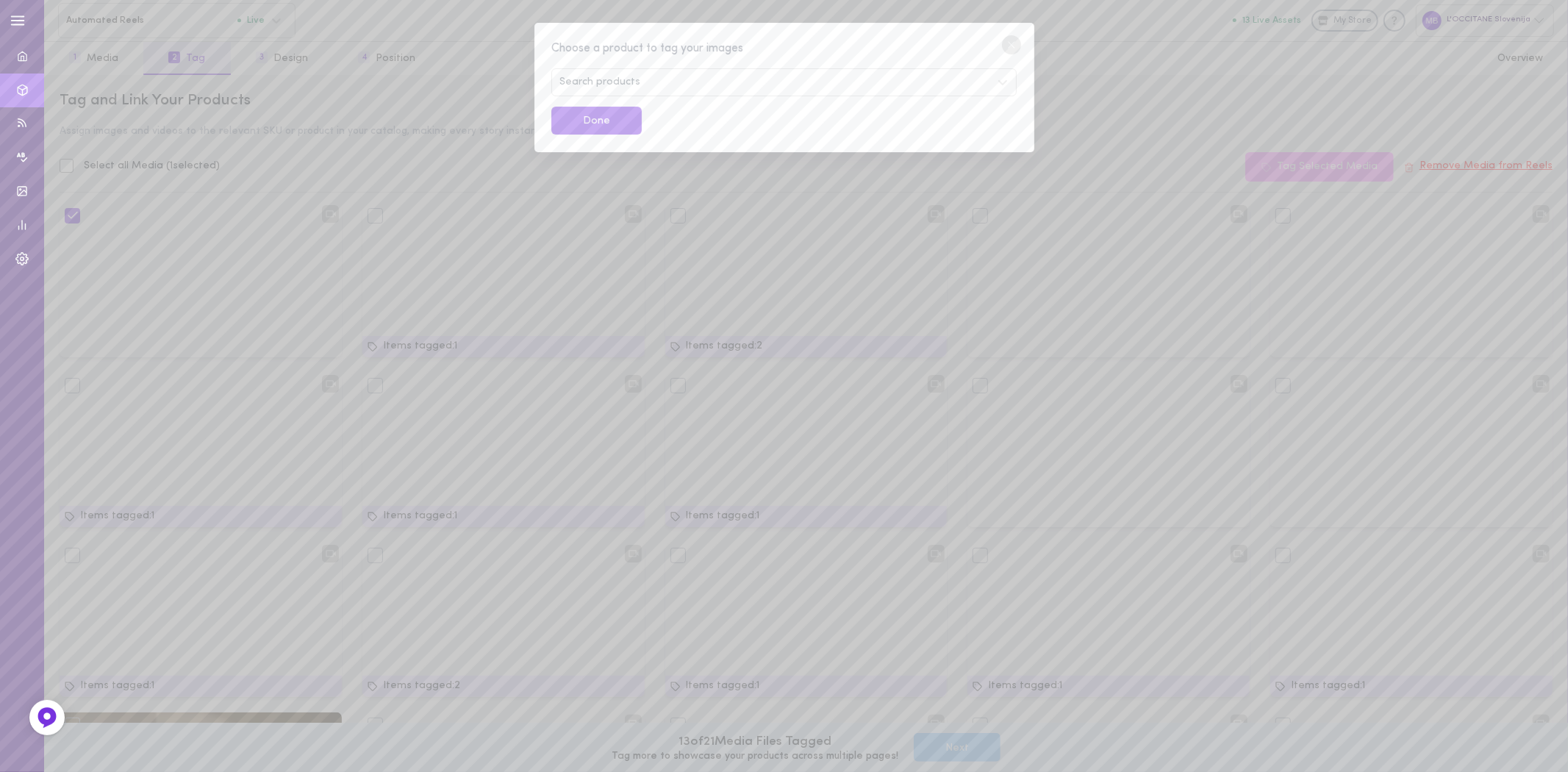
click at [629, 83] on span "Search products" at bounding box center [600, 82] width 81 height 10
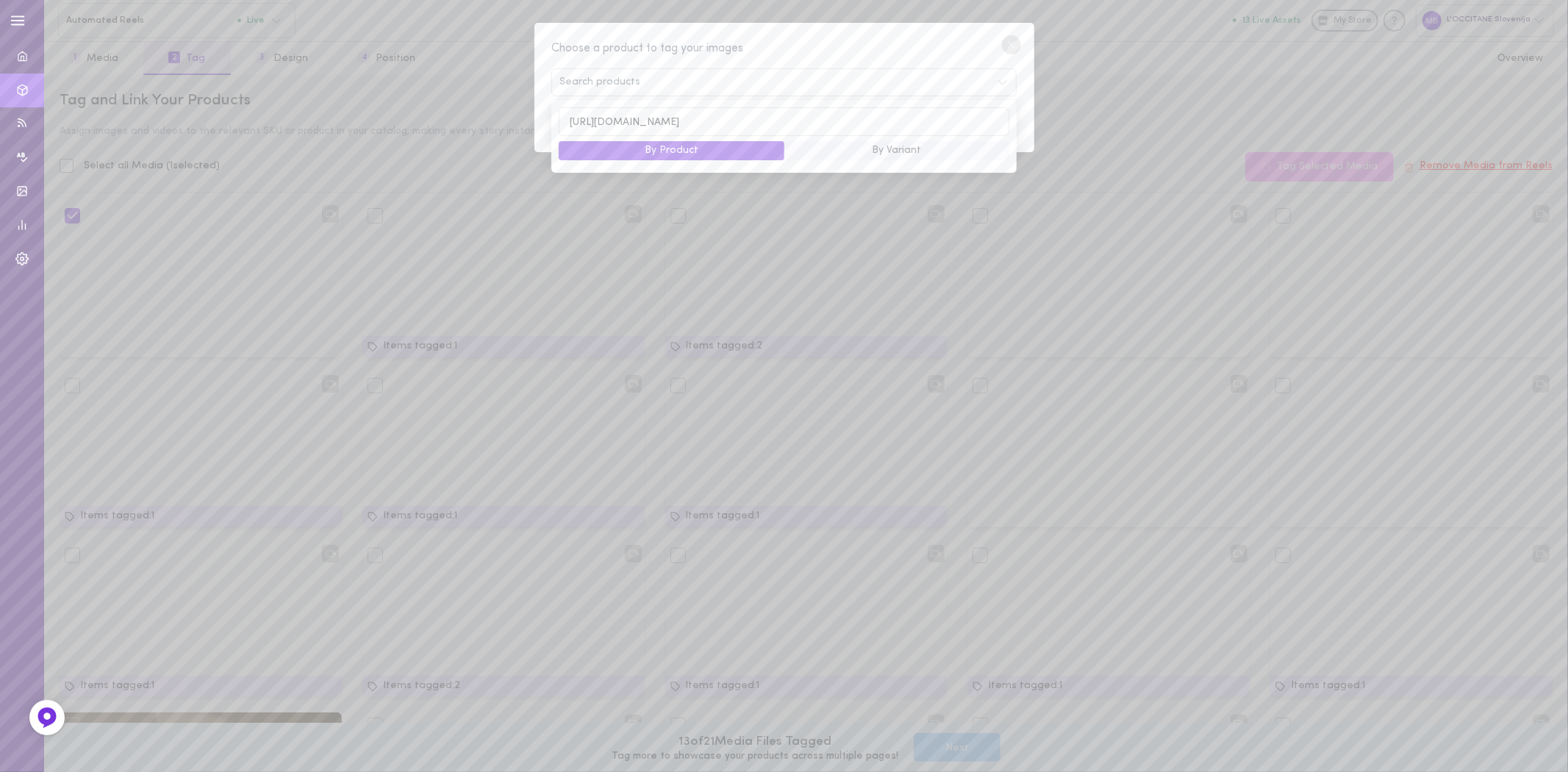
type input "[URL][DOMAIN_NAME]"
drag, startPoint x: 861, startPoint y: 122, endPoint x: 490, endPoint y: 121, distance: 371.0
click at [490, 121] on div "Choose a product to tag your images Search products [URL][DOMAIN_NAME] By Produ…" at bounding box center [784, 386] width 1568 height 772
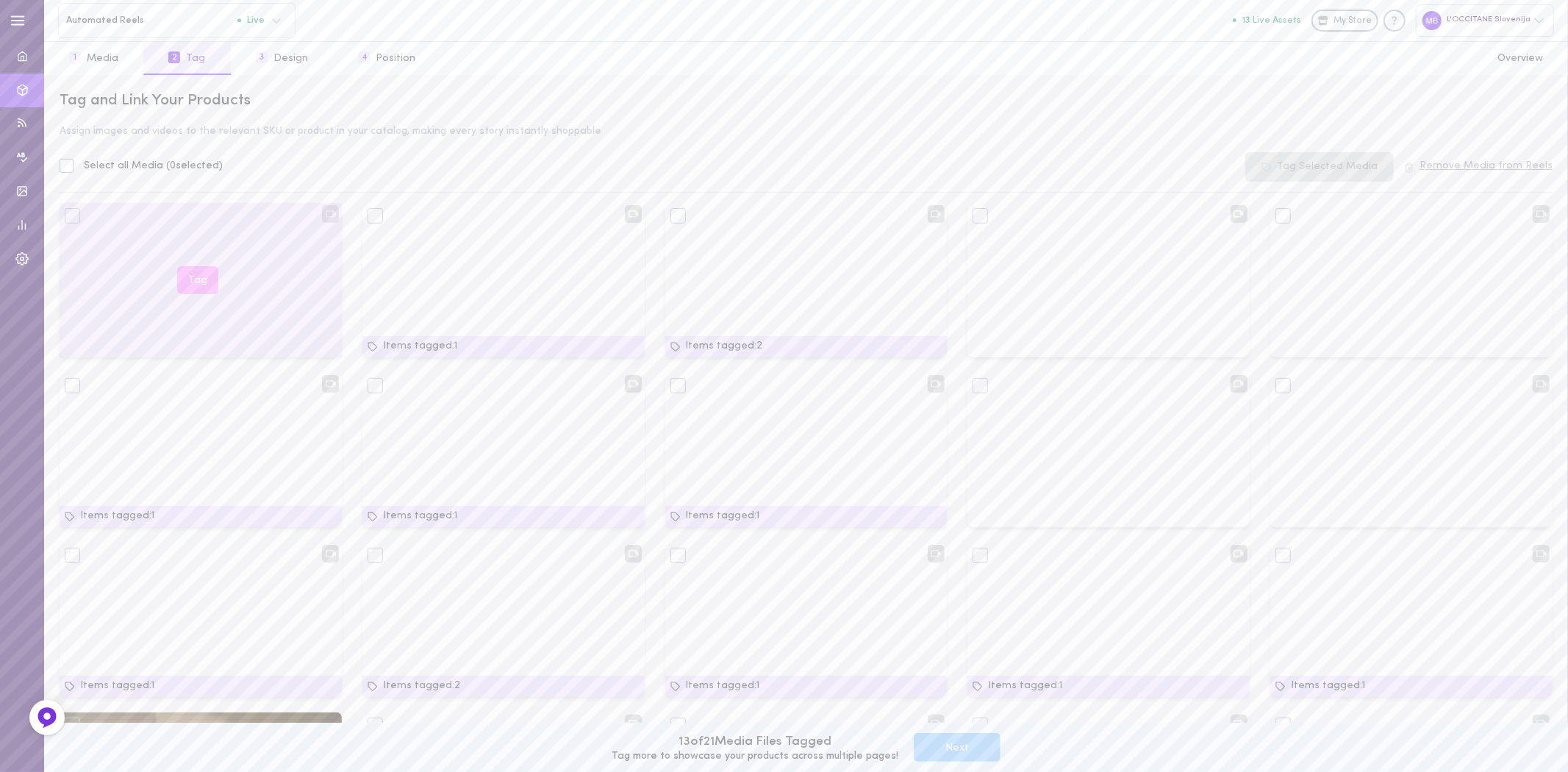
click at [229, 277] on div "Tag" at bounding box center [201, 280] width 283 height 155
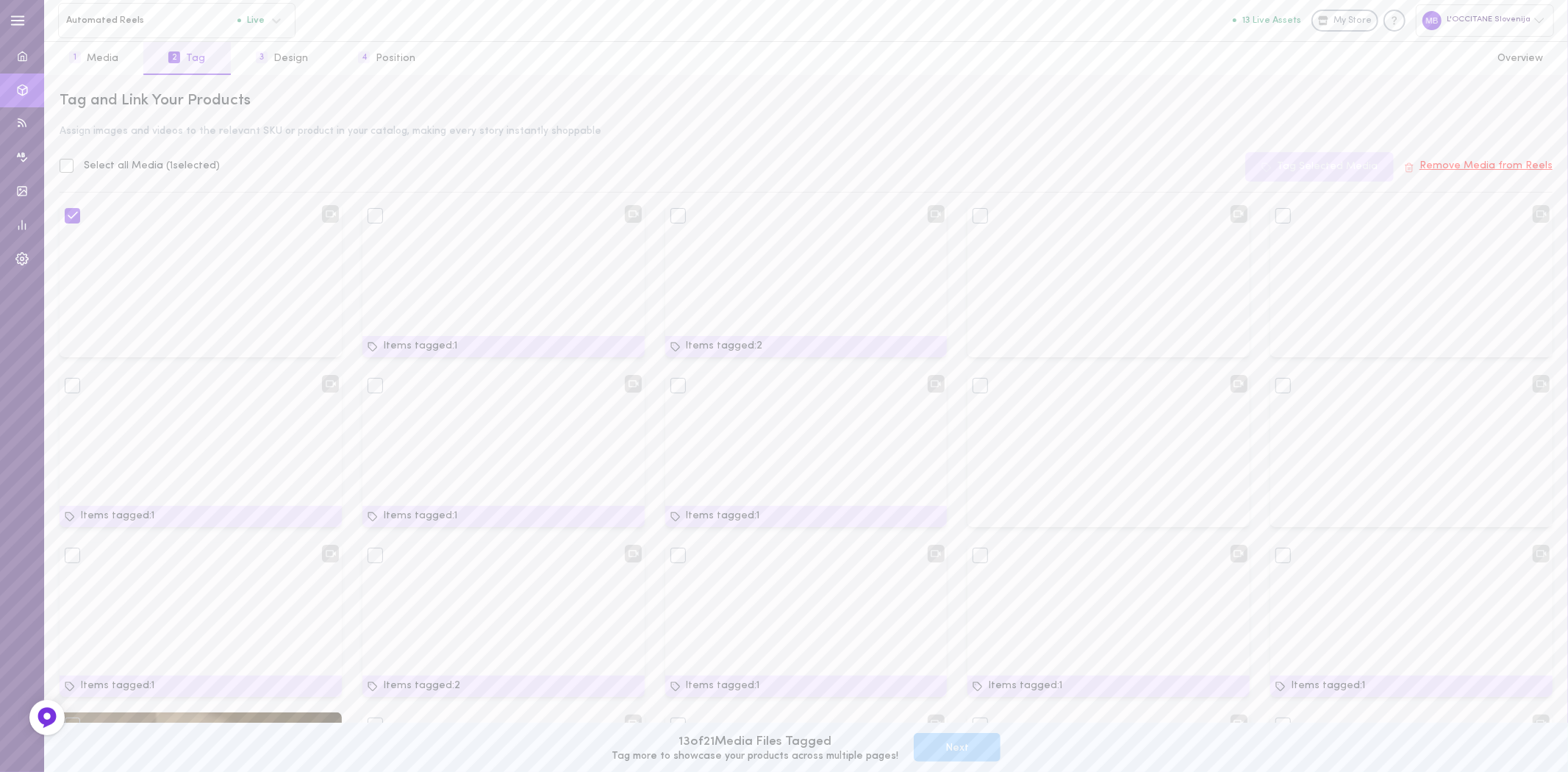
click at [1326, 163] on button "Tag Selected Media" at bounding box center [1319, 167] width 148 height 29
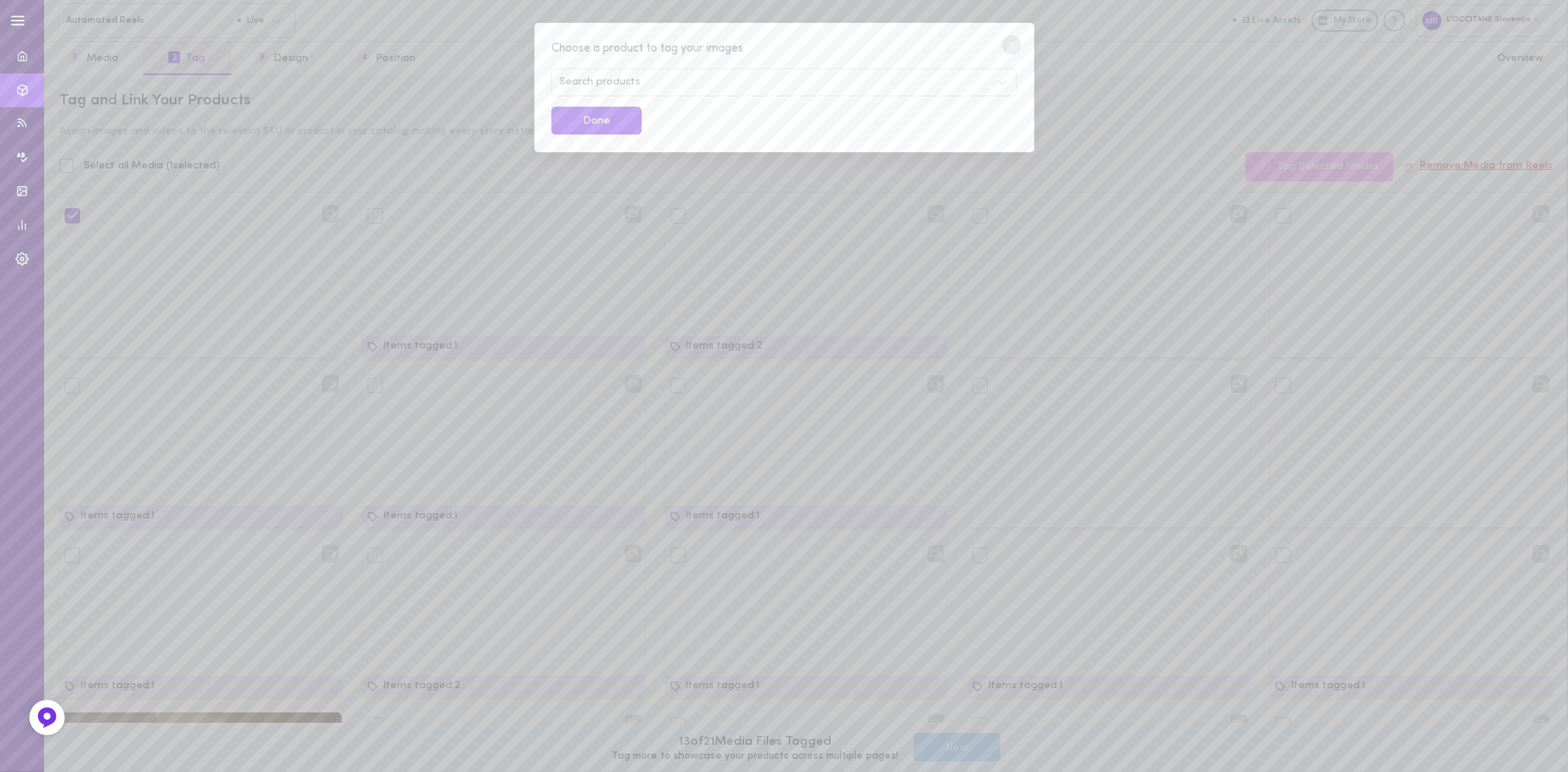
click at [670, 81] on div "Search products" at bounding box center [783, 82] width 464 height 28
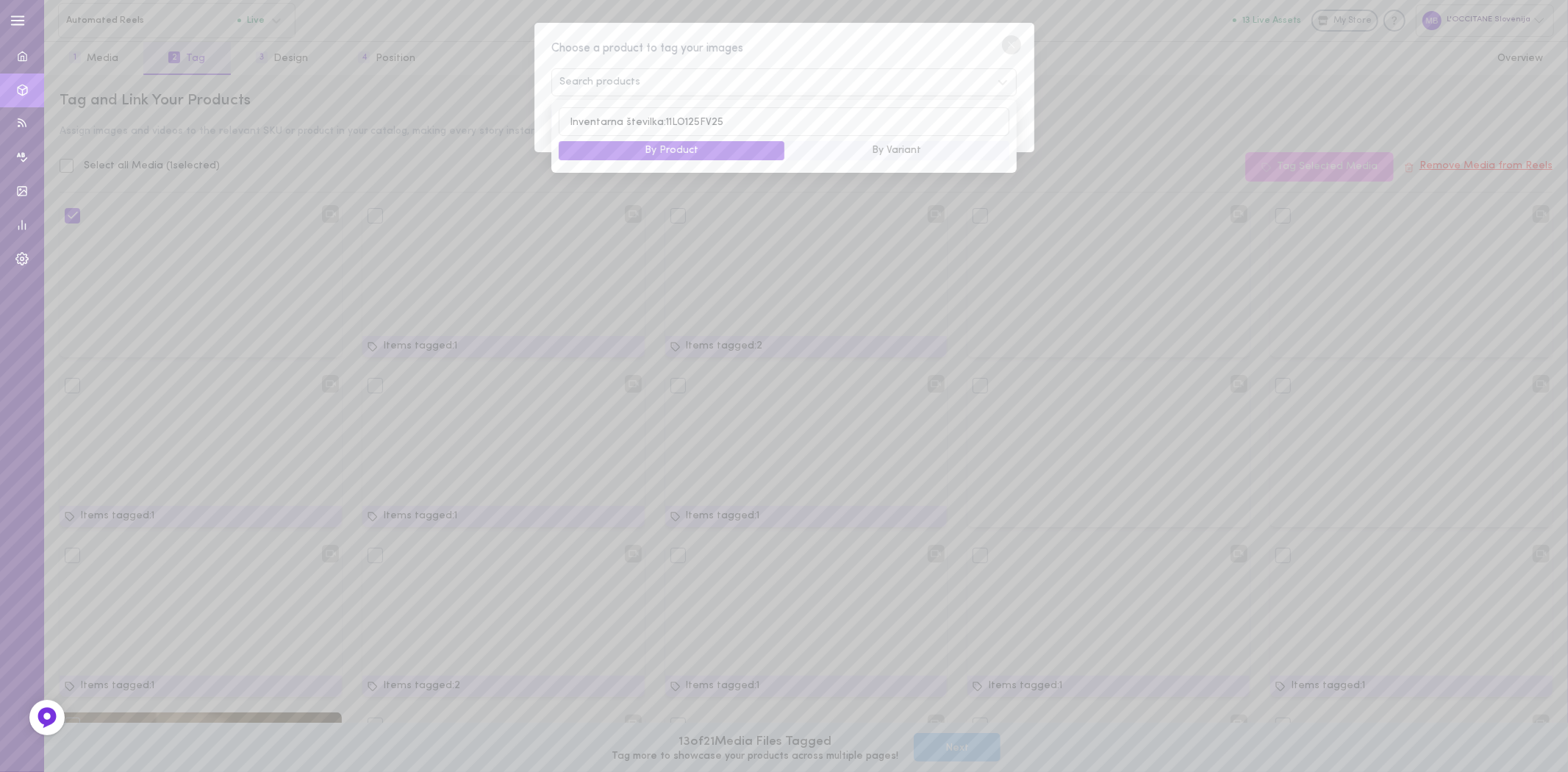
drag, startPoint x: 666, startPoint y: 125, endPoint x: 622, endPoint y: 127, distance: 44.0
click at [622, 127] on input "Inventarna številka:11LO125FV25" at bounding box center [784, 122] width 450 height 28
click at [637, 122] on input "Inventarna številka:11LO125FV25" at bounding box center [784, 122] width 450 height 28
drag, startPoint x: 665, startPoint y: 125, endPoint x: 540, endPoint y: 121, distance: 125.1
click at [540, 121] on div "Choose a product to tag your images Search products Inventarna številka:11LO125…" at bounding box center [784, 88] width 500 height 130
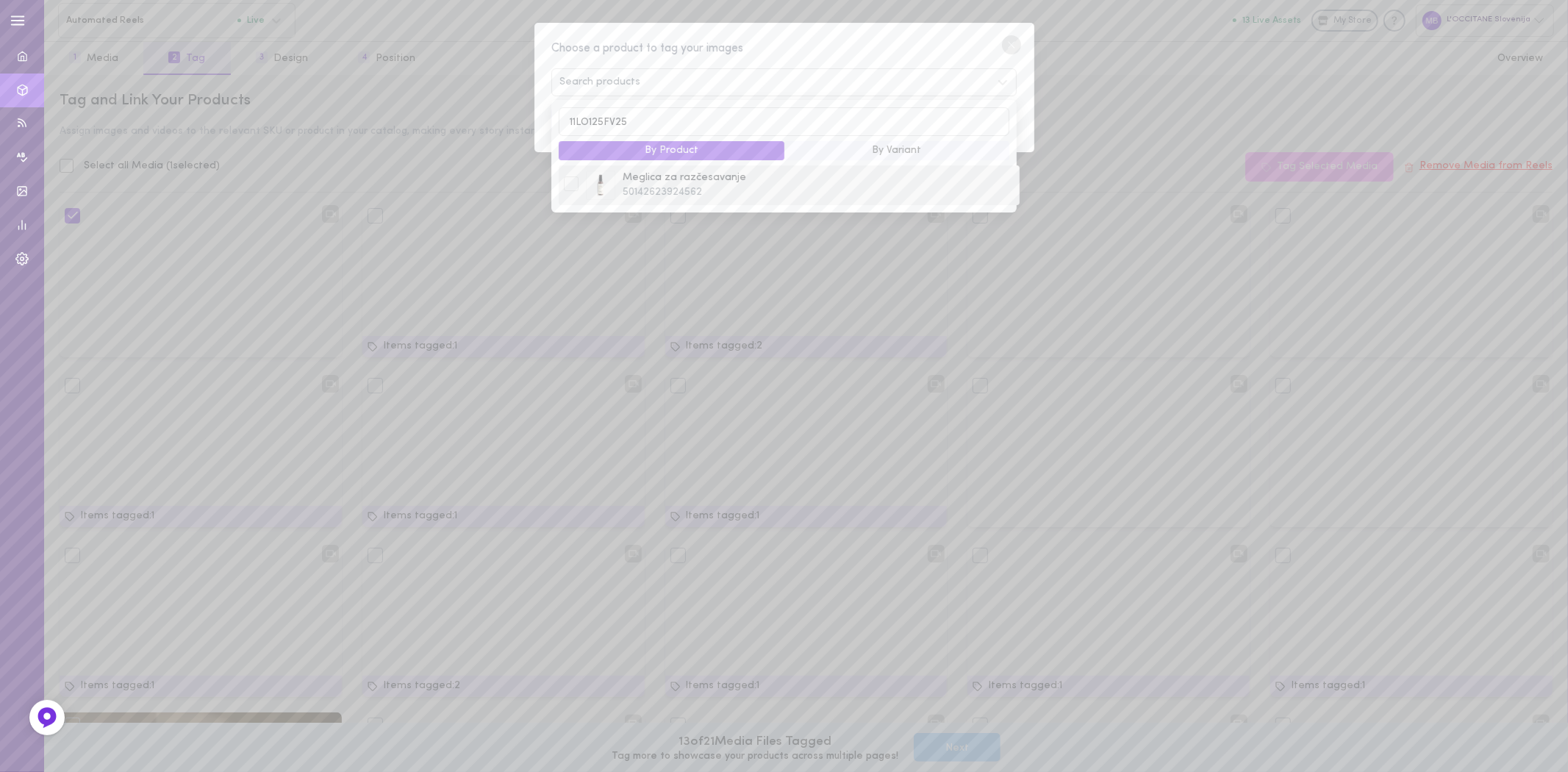
type input "11LO125FV25"
click at [669, 189] on span "50142623924562" at bounding box center [818, 193] width 391 height 15
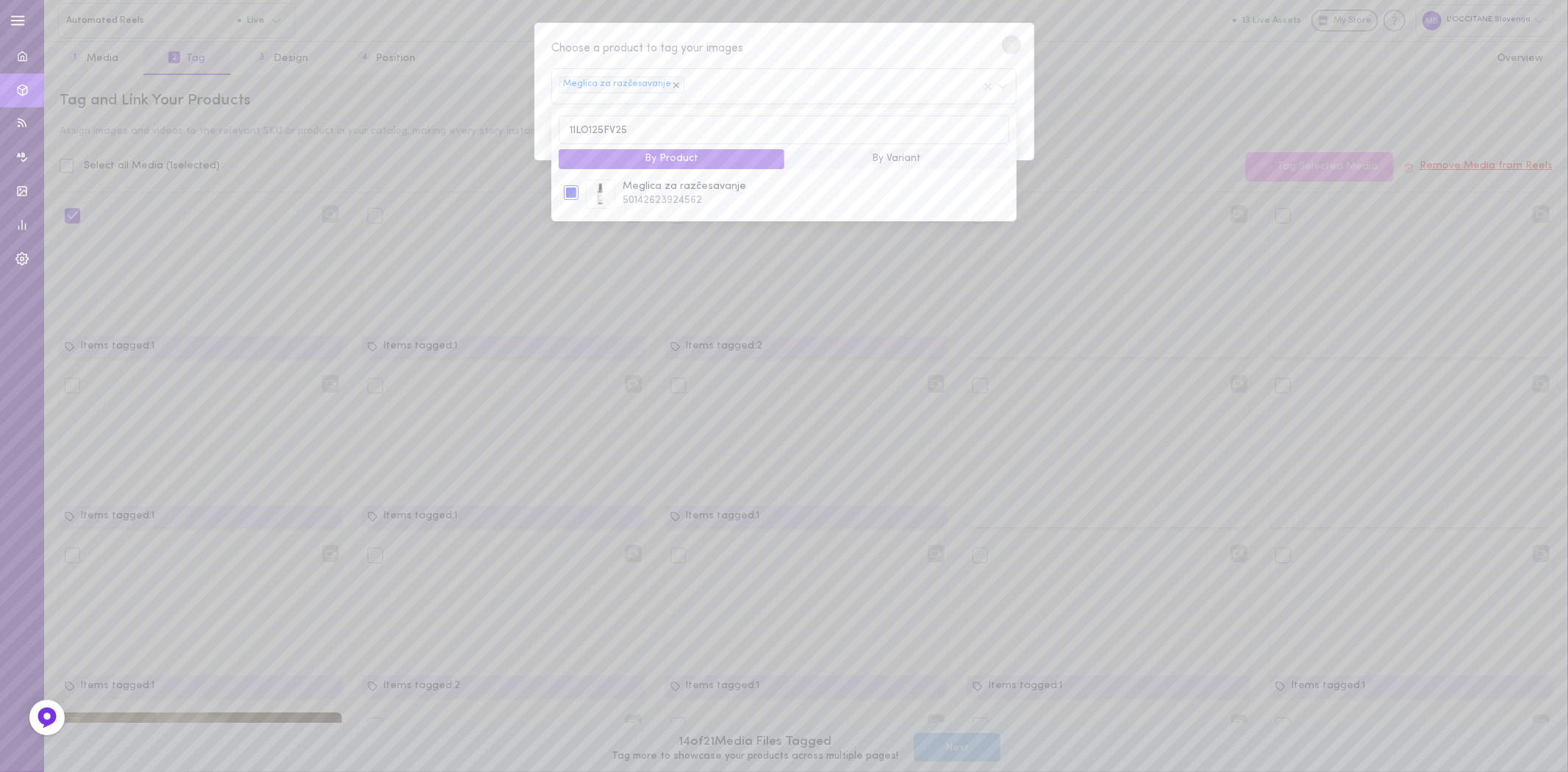
click at [1010, 39] on circle at bounding box center [1011, 45] width 19 height 19
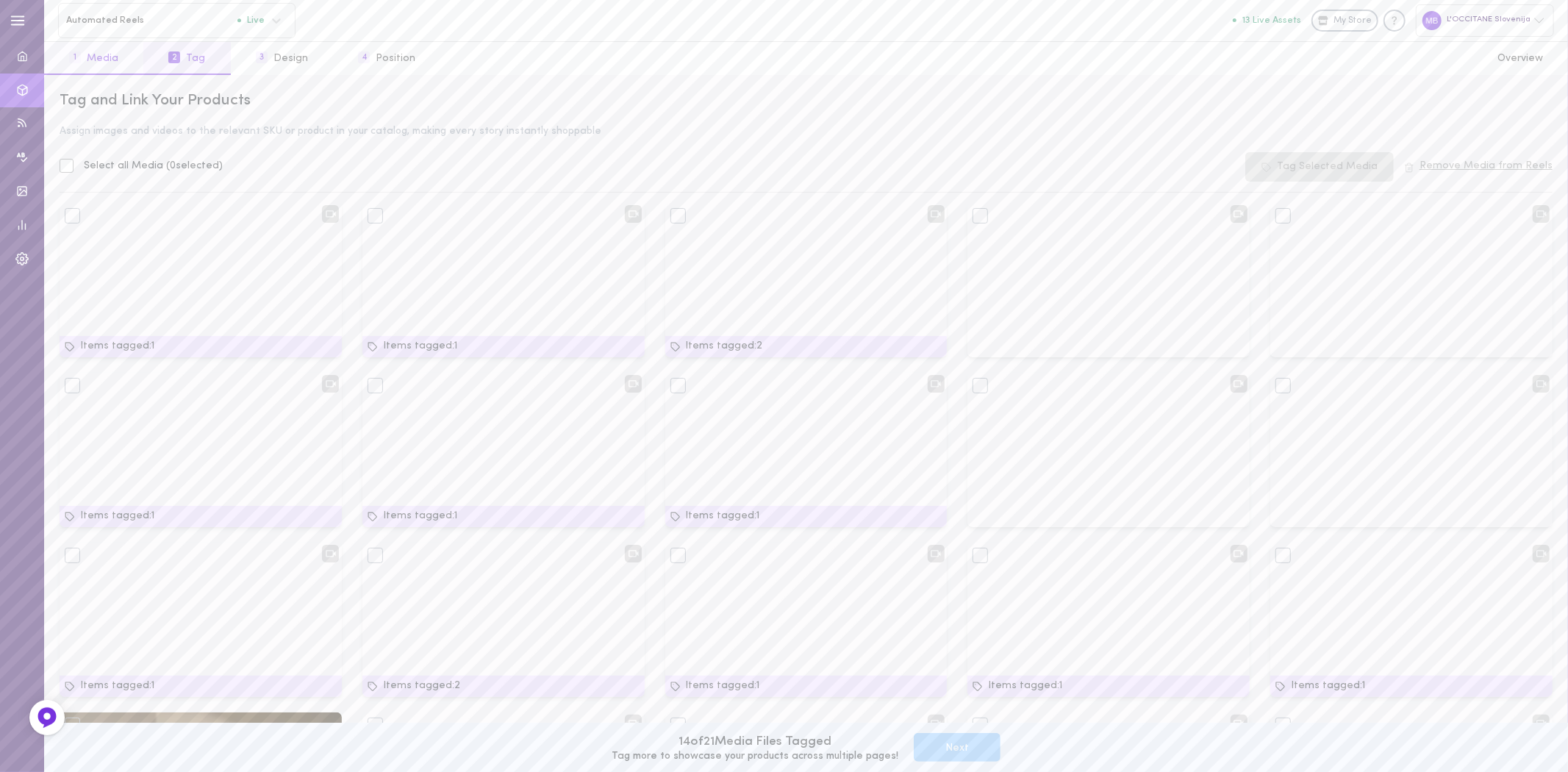
click at [98, 71] on button "1 Media" at bounding box center [94, 58] width 99 height 33
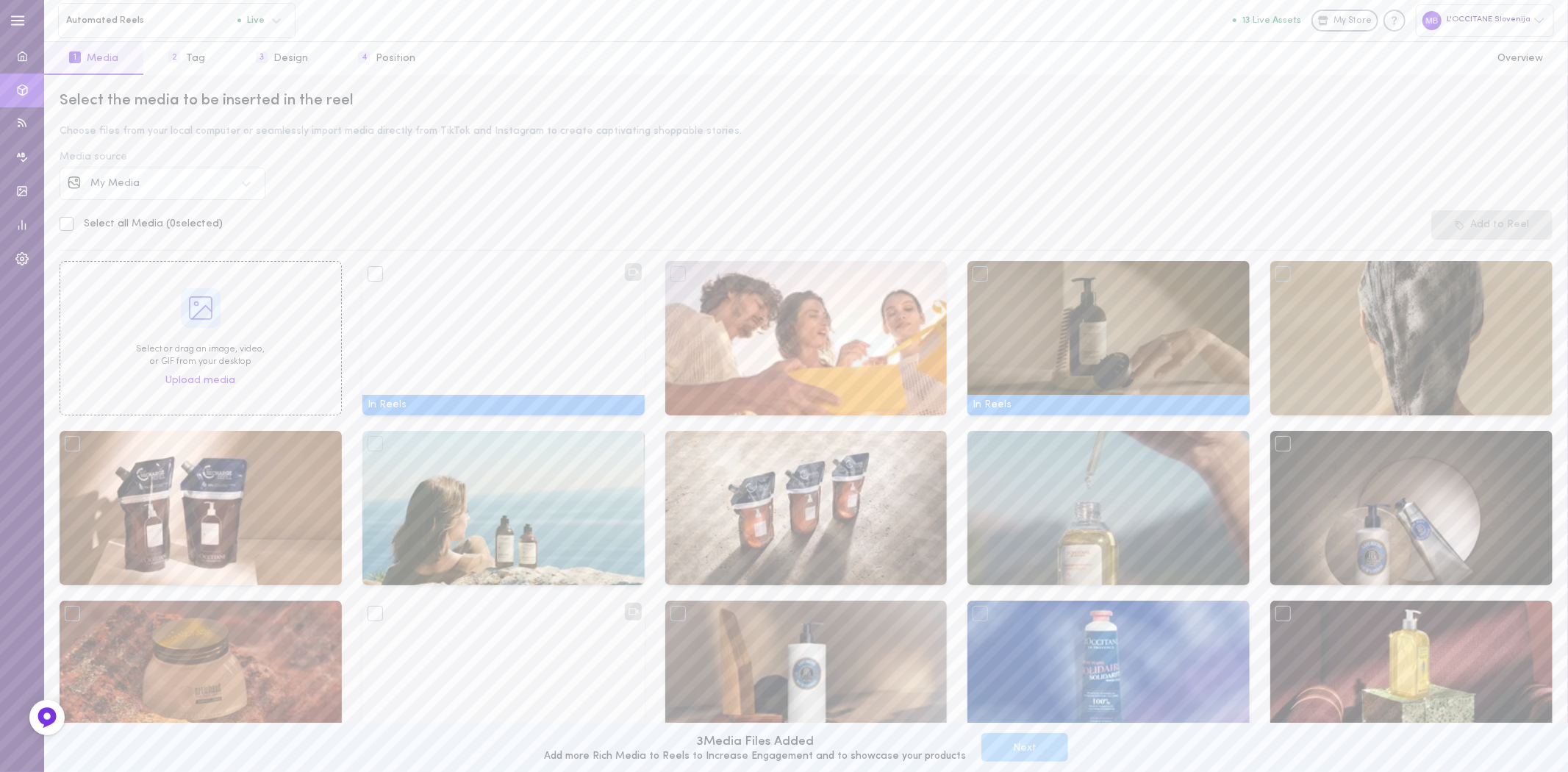
click at [133, 187] on span "My Media" at bounding box center [115, 183] width 49 height 11
click at [460, 188] on div "Select the media to be inserted in the reel Choose files from your local comput…" at bounding box center [806, 423] width 1524 height 697
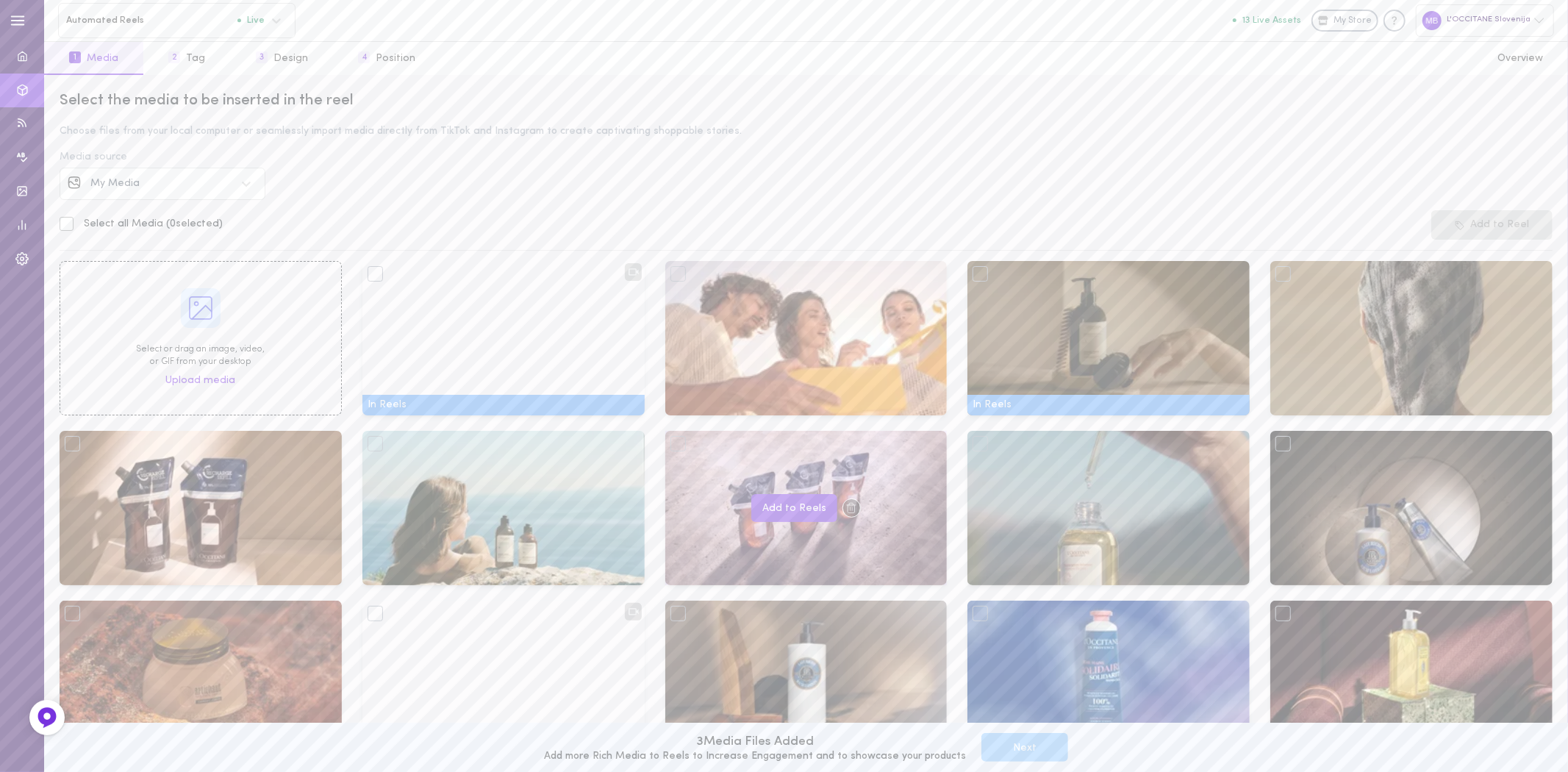
scroll to position [326, 0]
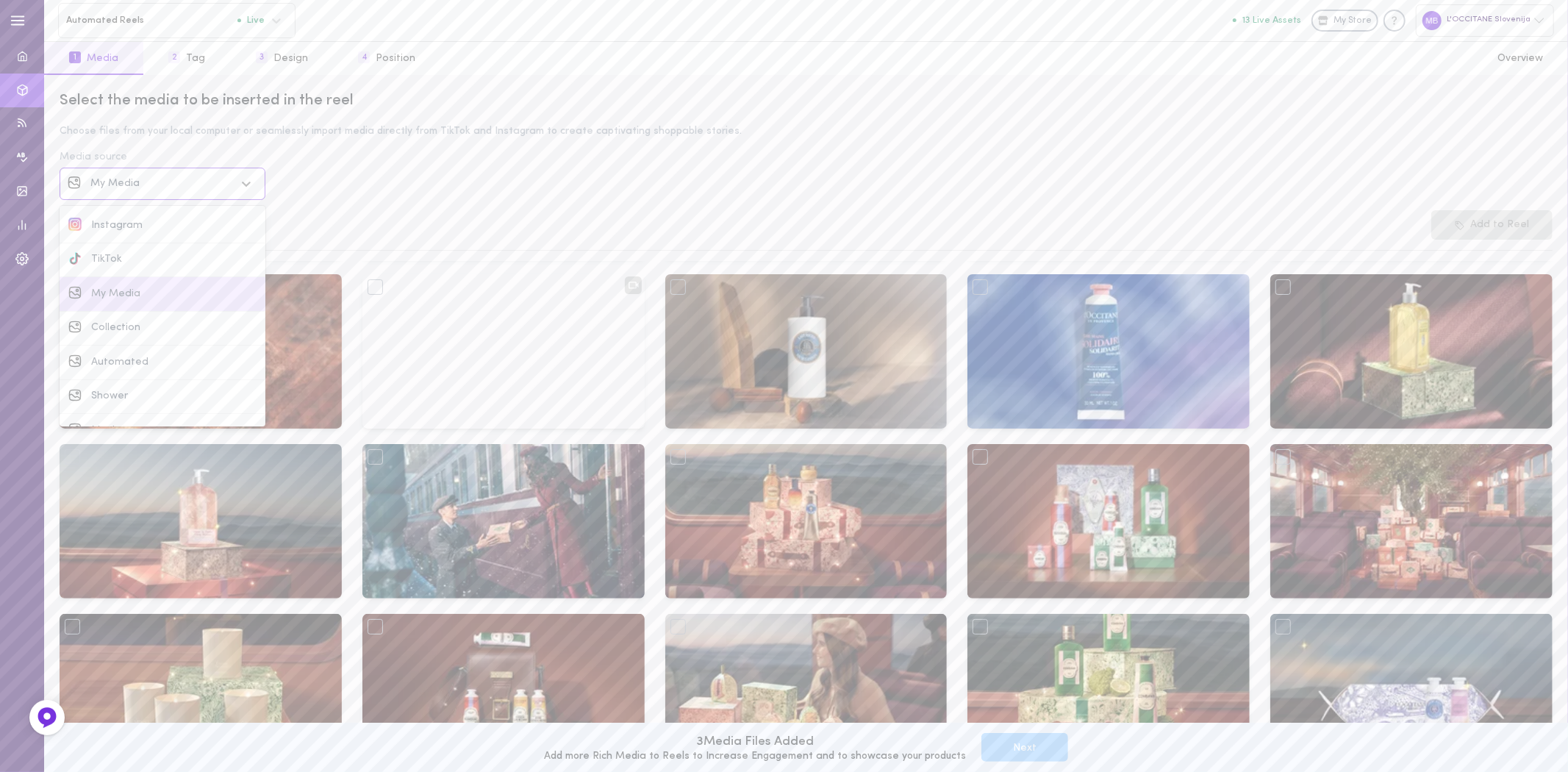
click at [130, 199] on div "My Media" at bounding box center [162, 183] width 206 height 32
click at [131, 231] on div "Instagram" at bounding box center [163, 226] width 188 height 16
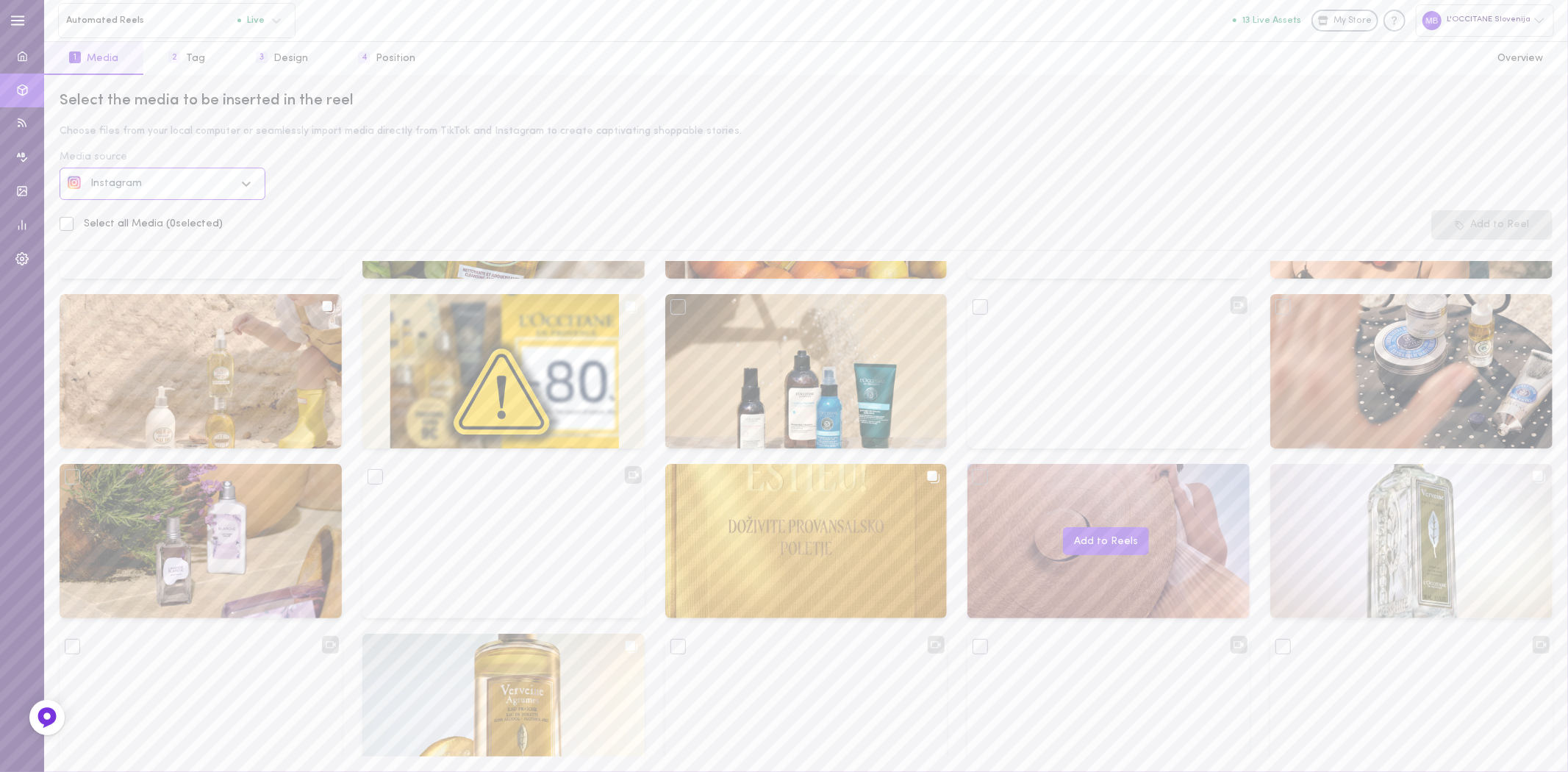
scroll to position [1236, 0]
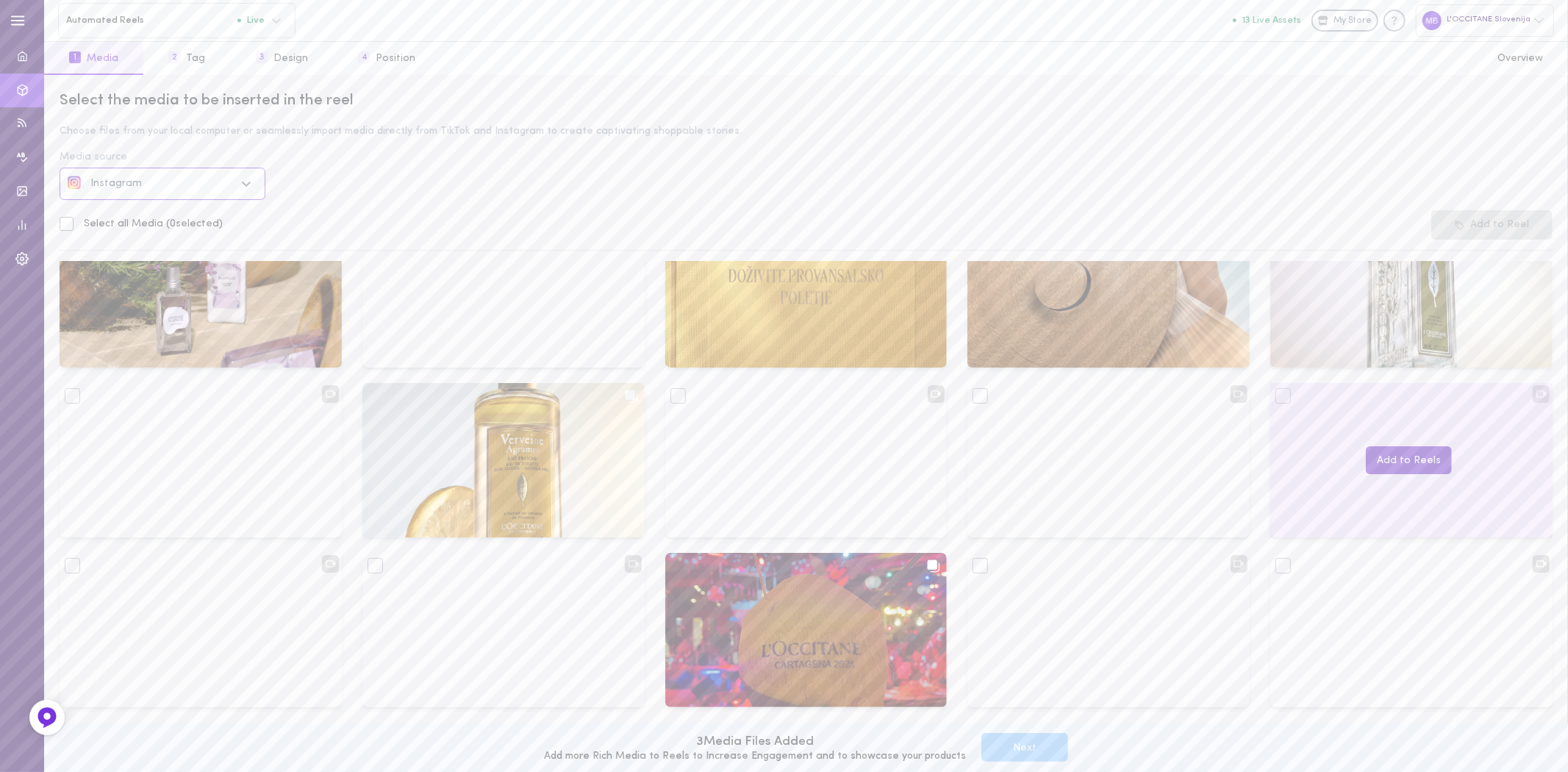
click at [1400, 465] on button "Add to Reels" at bounding box center [1409, 460] width 86 height 28
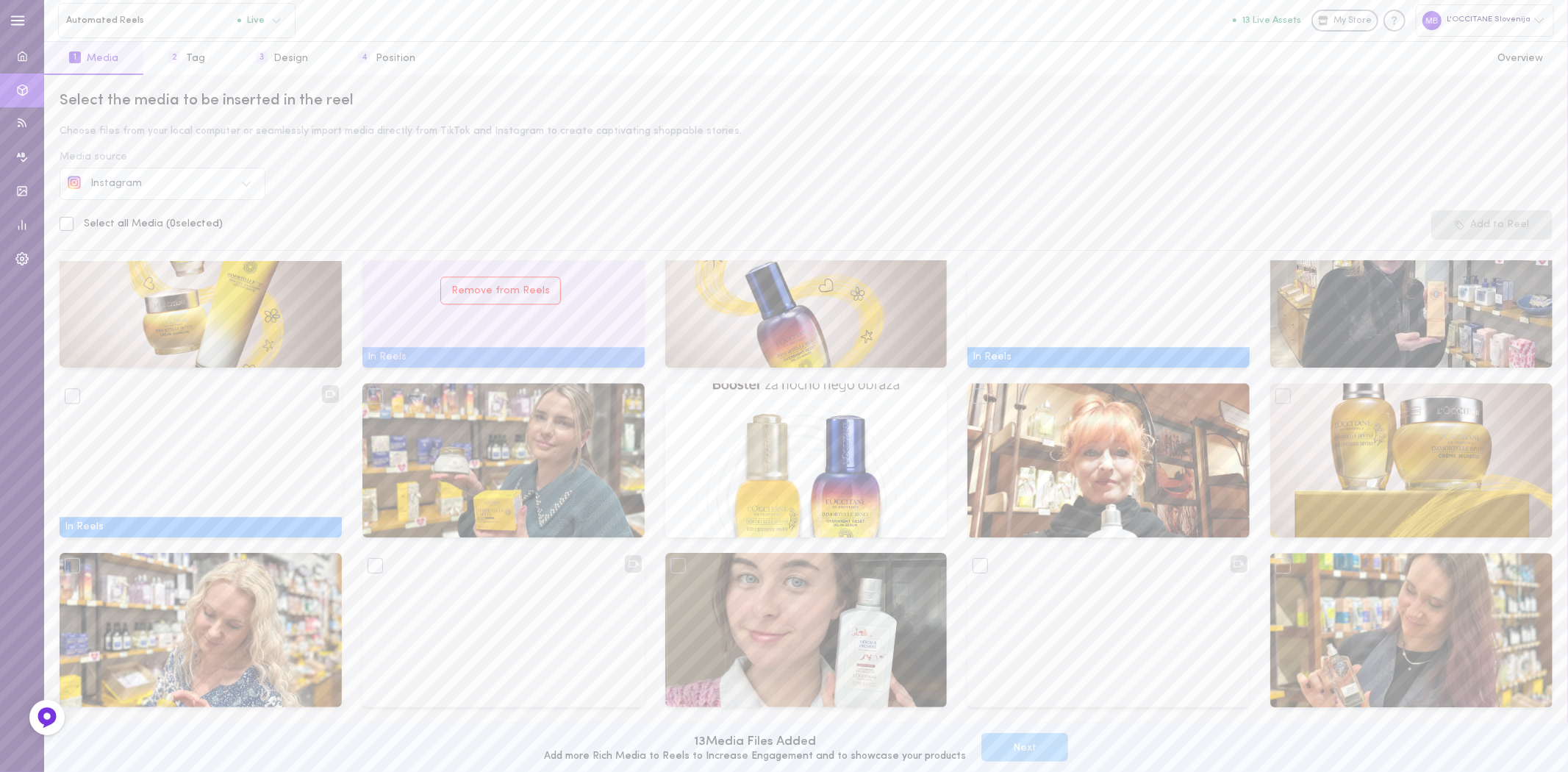
scroll to position [3342, 0]
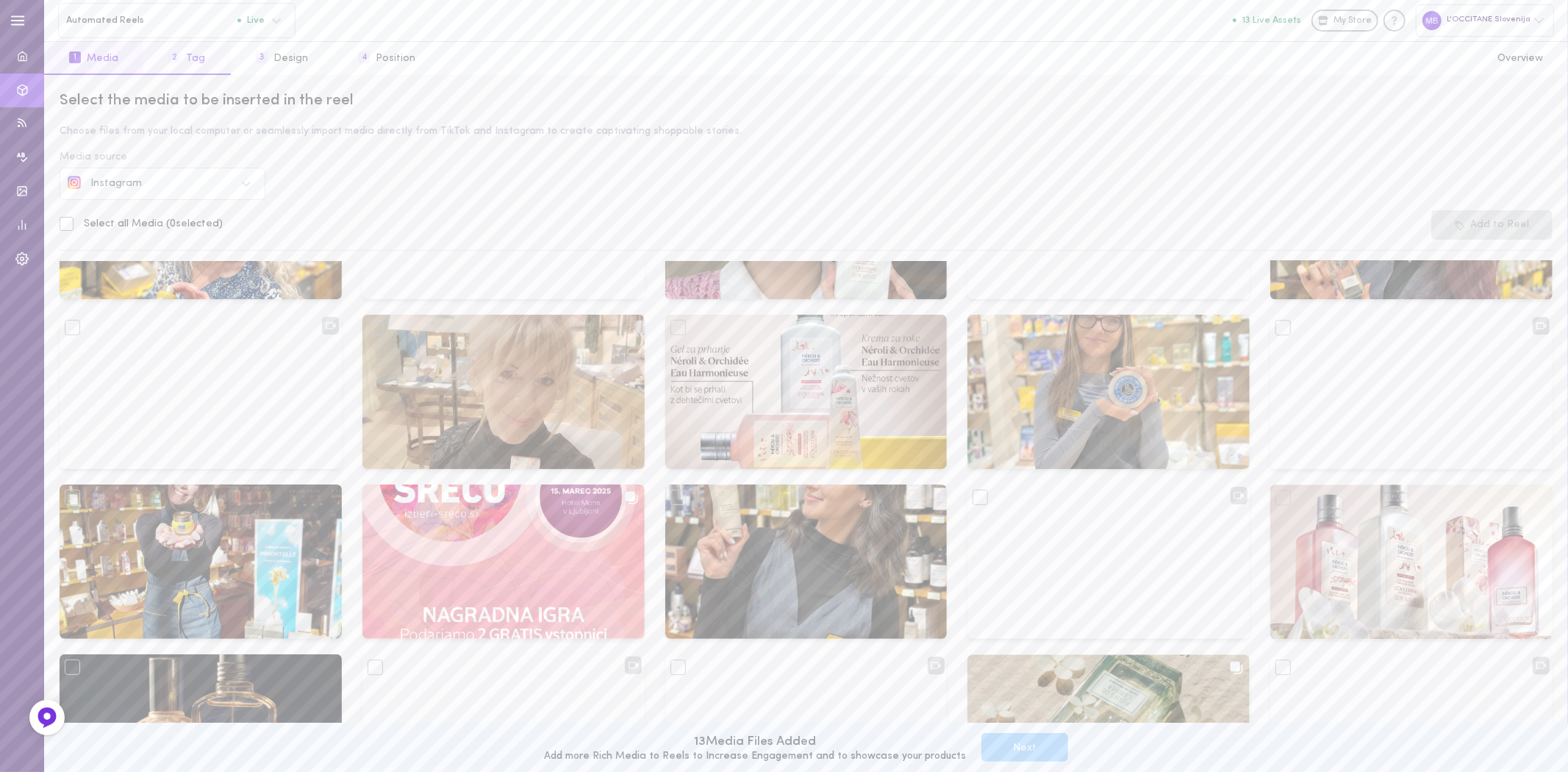
click at [177, 69] on button "2 Tag" at bounding box center [187, 58] width 87 height 33
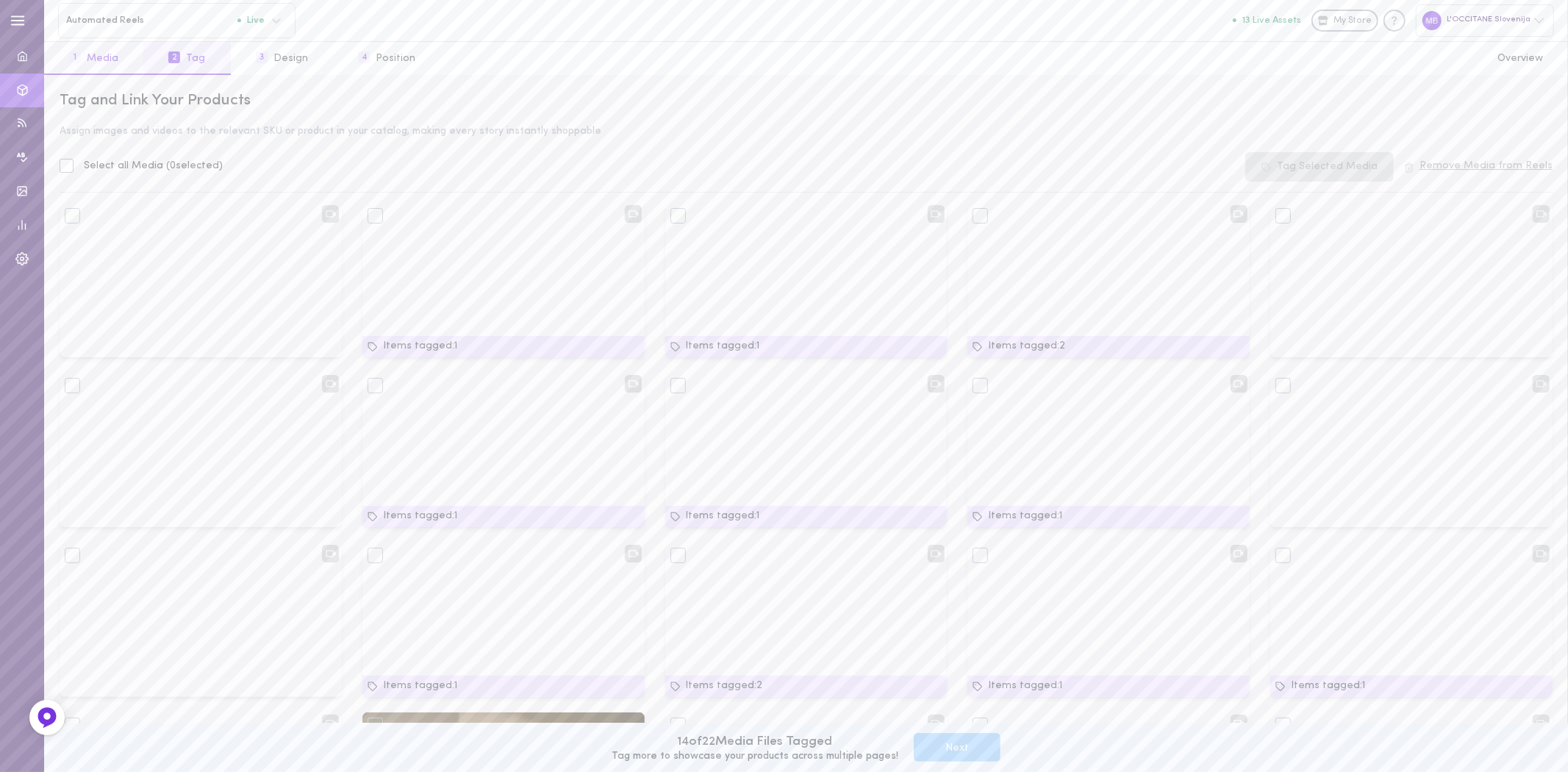
click at [103, 59] on button "1 Media" at bounding box center [94, 58] width 99 height 33
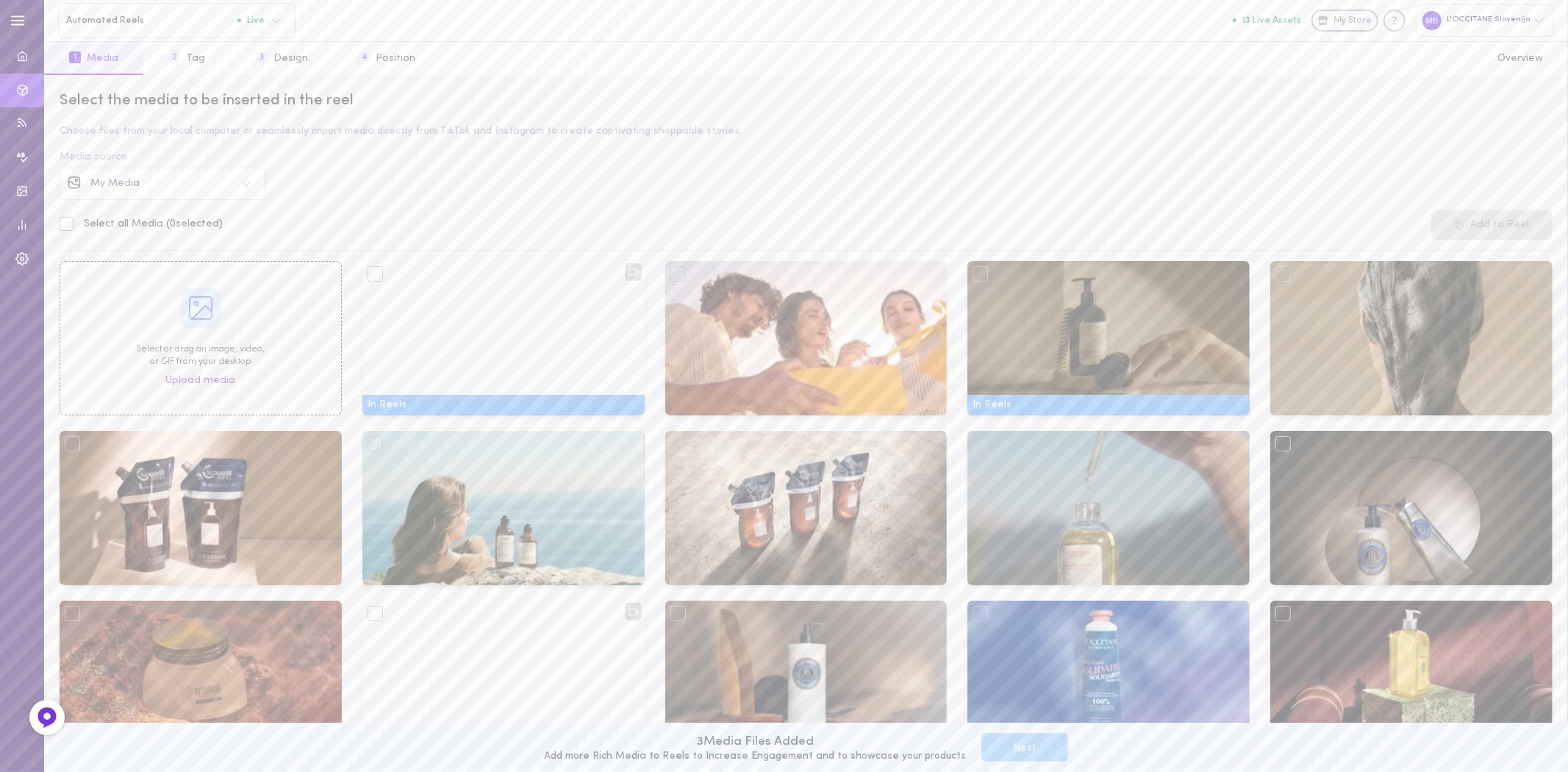
click at [149, 182] on div "My Media" at bounding box center [163, 183] width 144 height 10
click at [112, 230] on div "Instagram" at bounding box center [163, 226] width 188 height 16
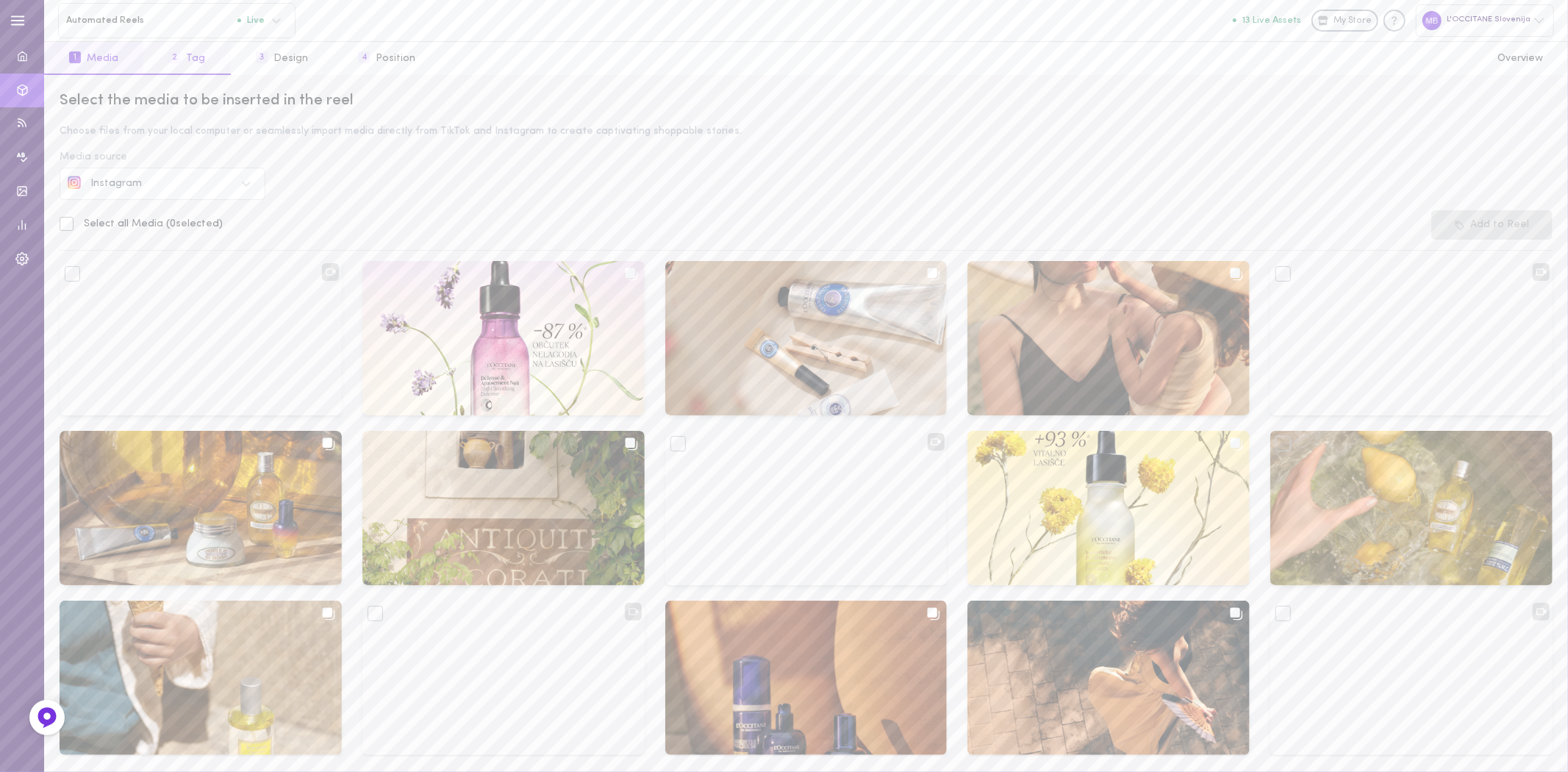
click at [197, 58] on button "2 Tag" at bounding box center [187, 58] width 87 height 33
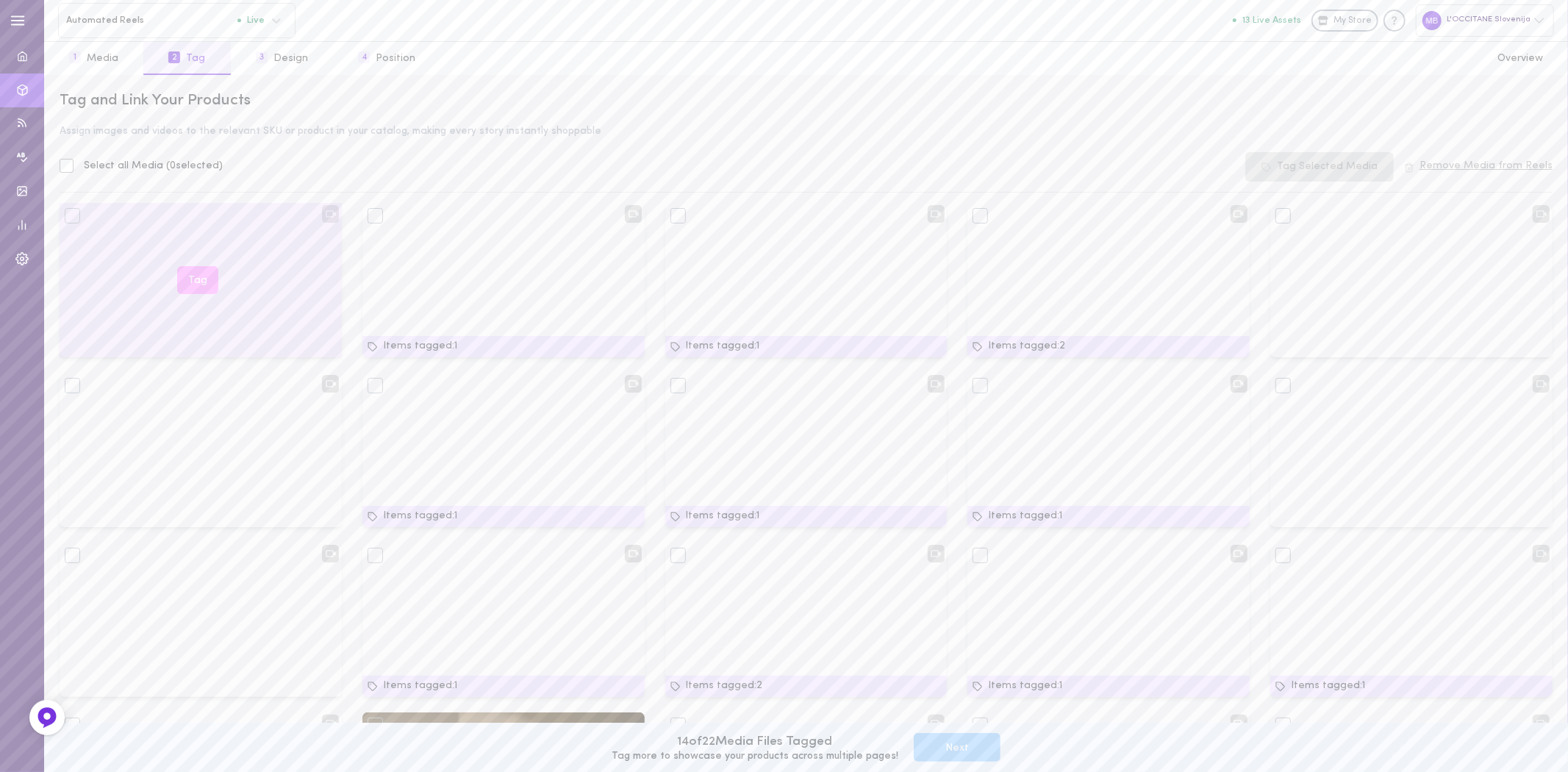
click at [193, 283] on button "Tag" at bounding box center [197, 280] width 41 height 28
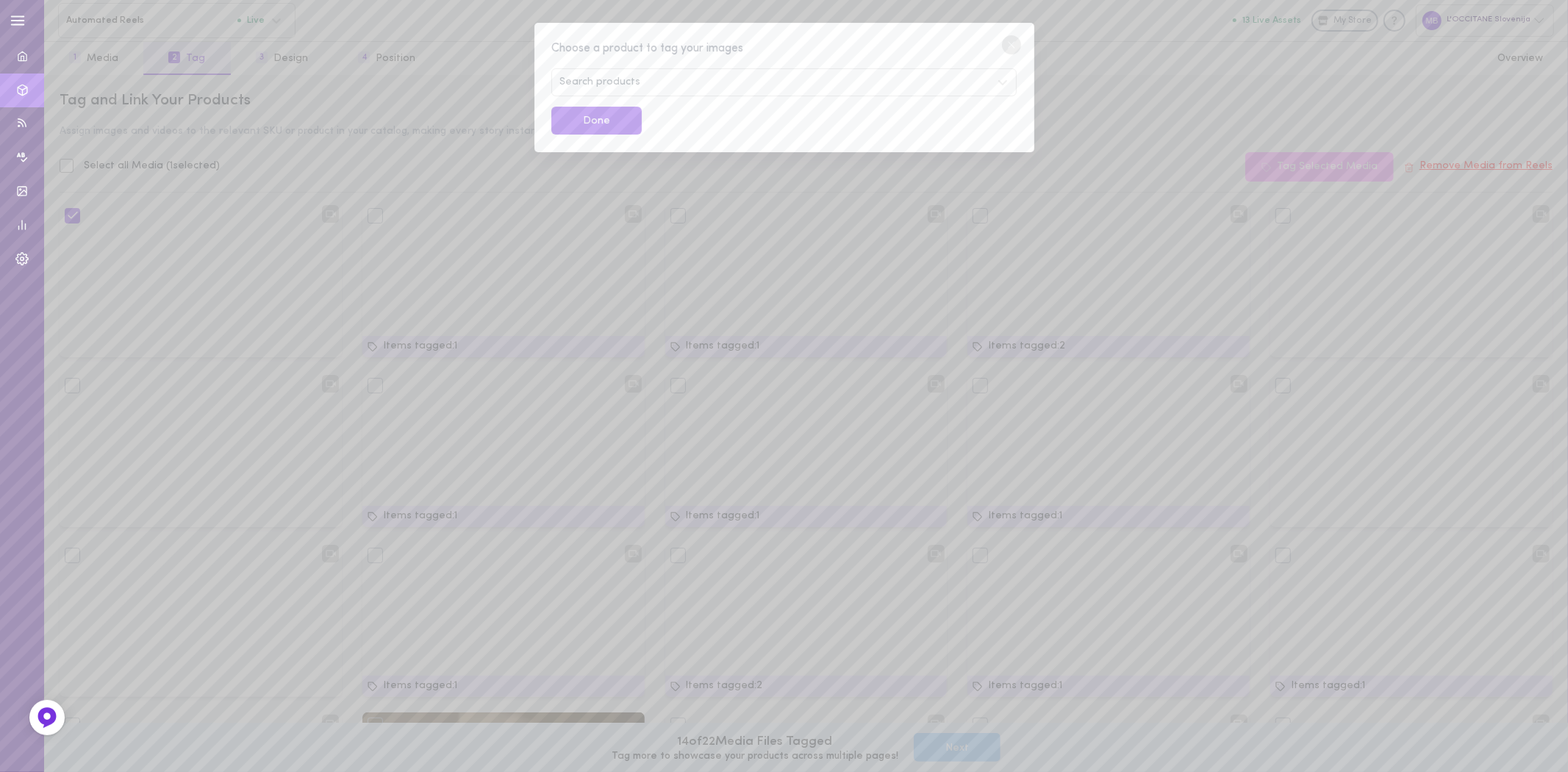
click at [612, 77] on span "Search products" at bounding box center [600, 82] width 81 height 10
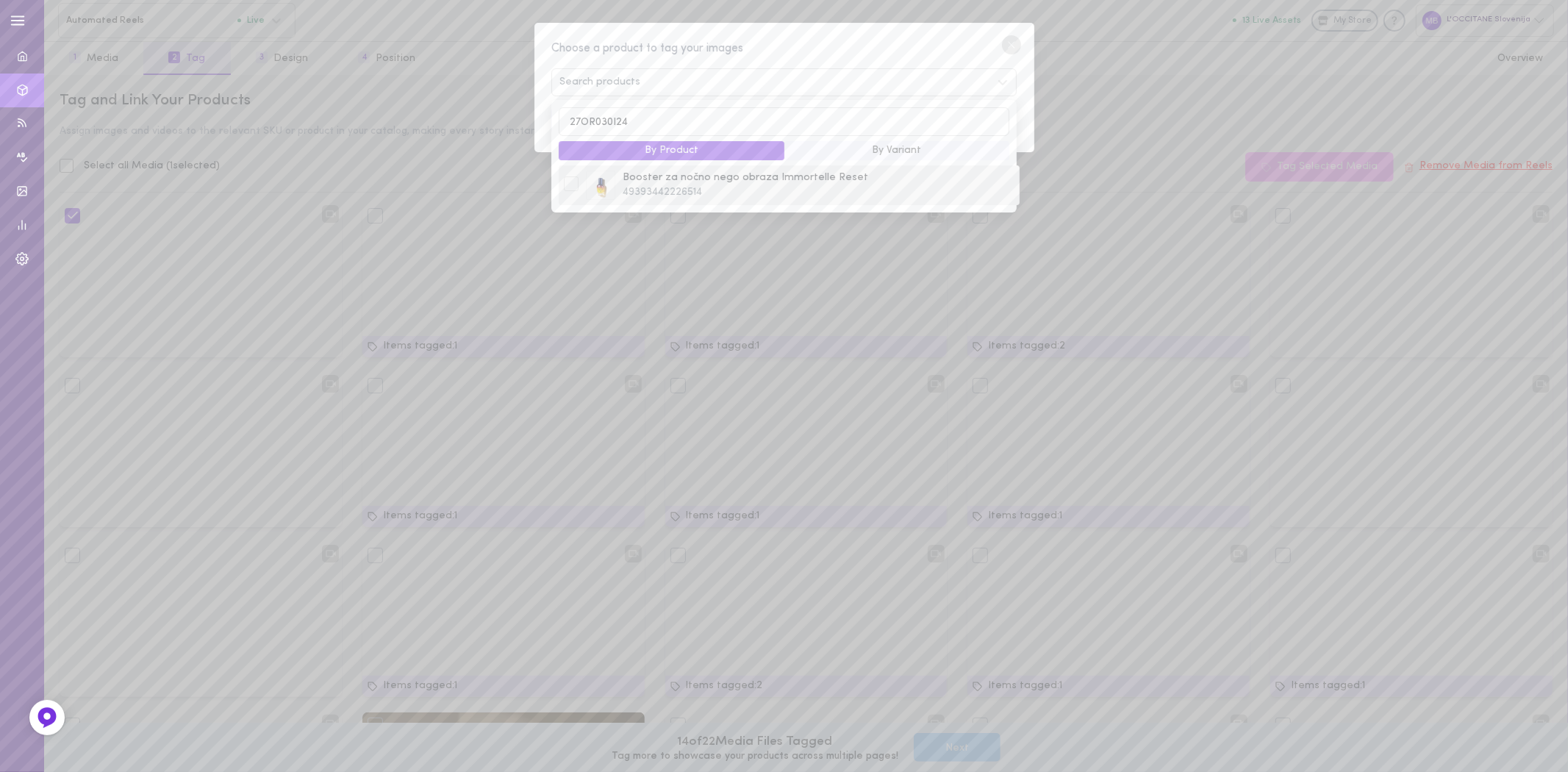
type input "27OR030I24"
click at [635, 204] on div "Booster za nočno nego obraza Immortelle Reset 49393442226514" at bounding box center [789, 185] width 460 height 39
click at [709, 204] on span "49393442226514" at bounding box center [818, 200] width 391 height 15
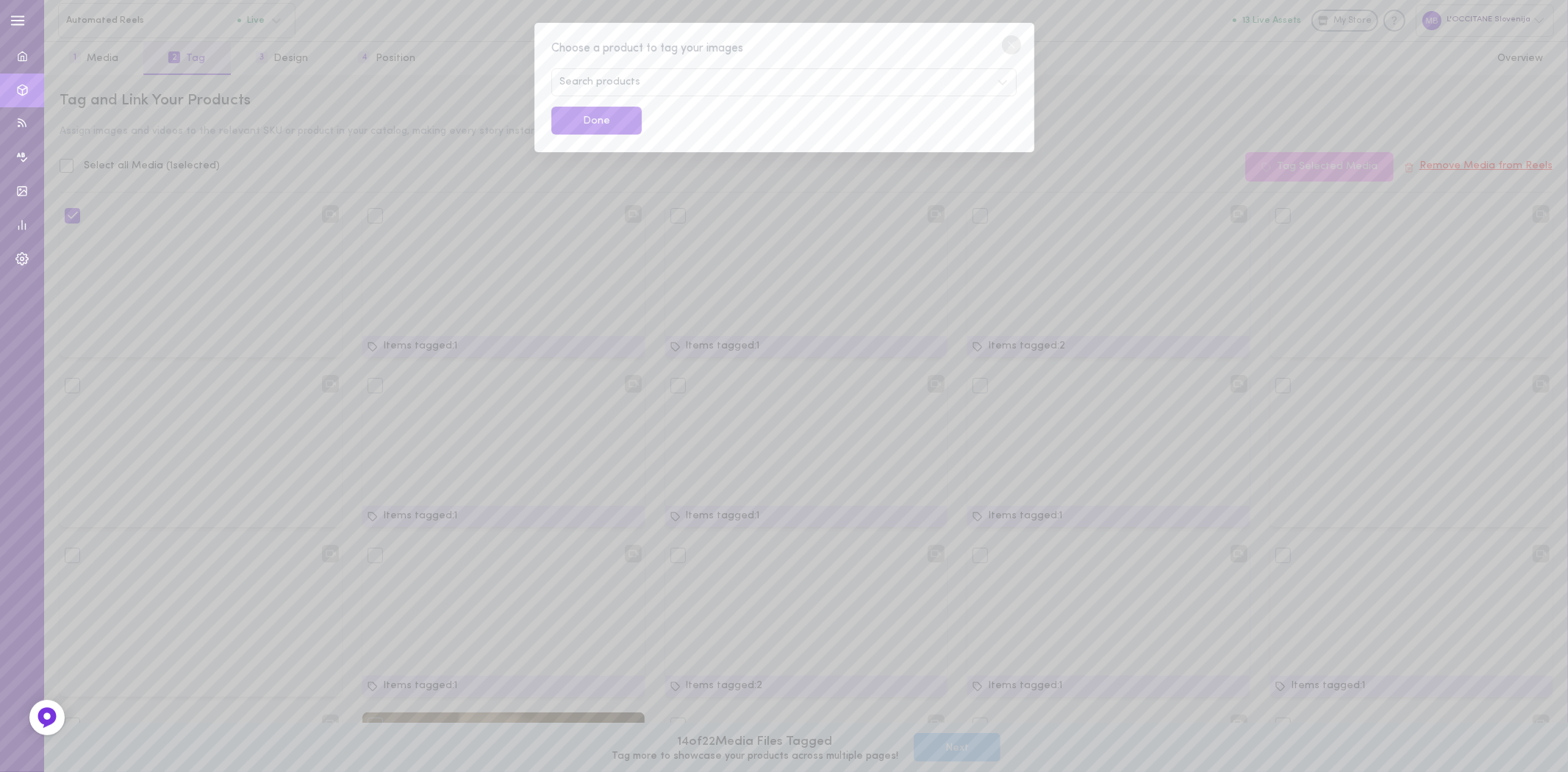
click at [1011, 39] on circle at bounding box center [1011, 45] width 19 height 19
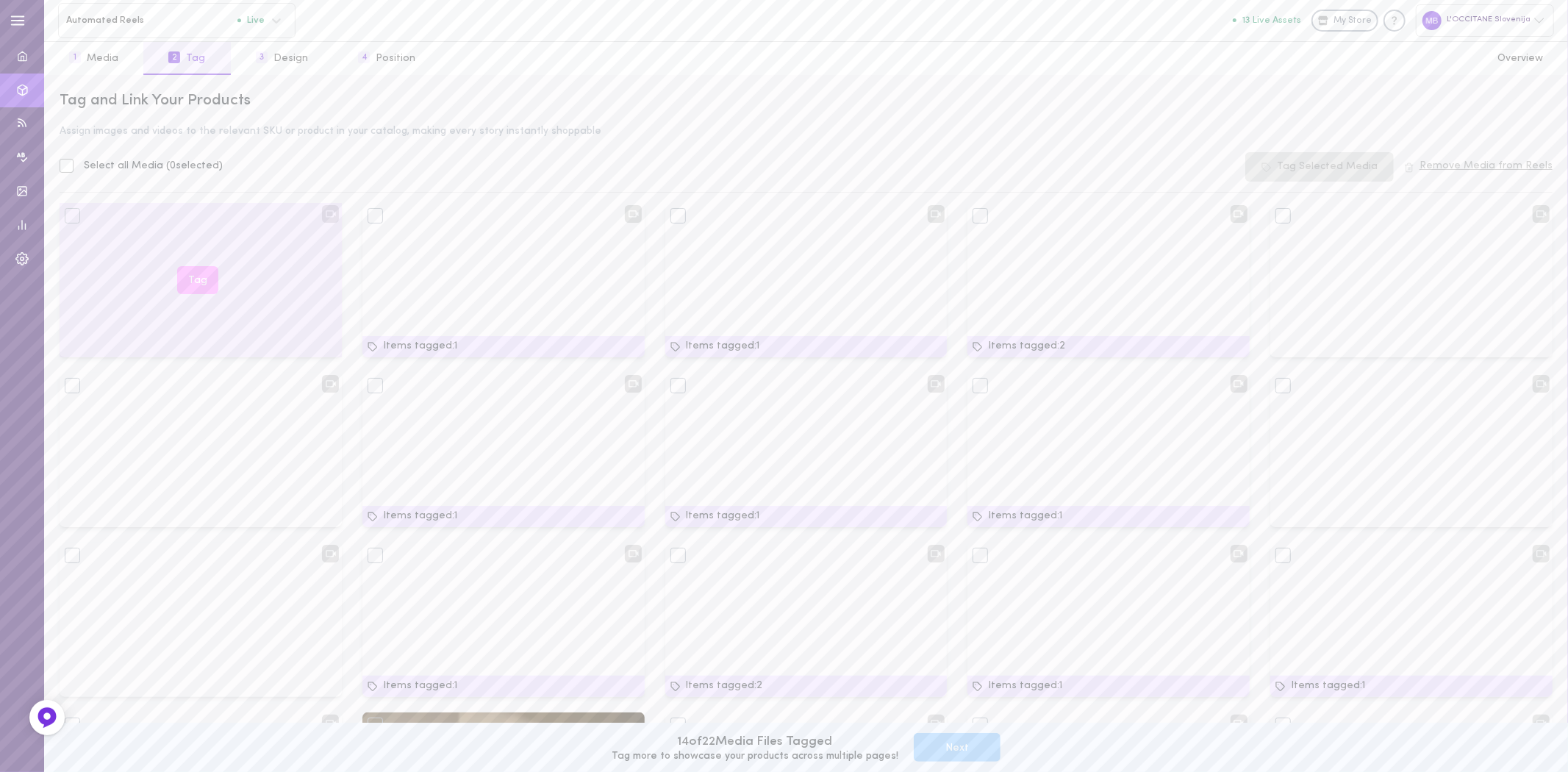
click at [69, 218] on div at bounding box center [73, 215] width 16 height 16
click at [193, 275] on button "Tag" at bounding box center [197, 280] width 41 height 28
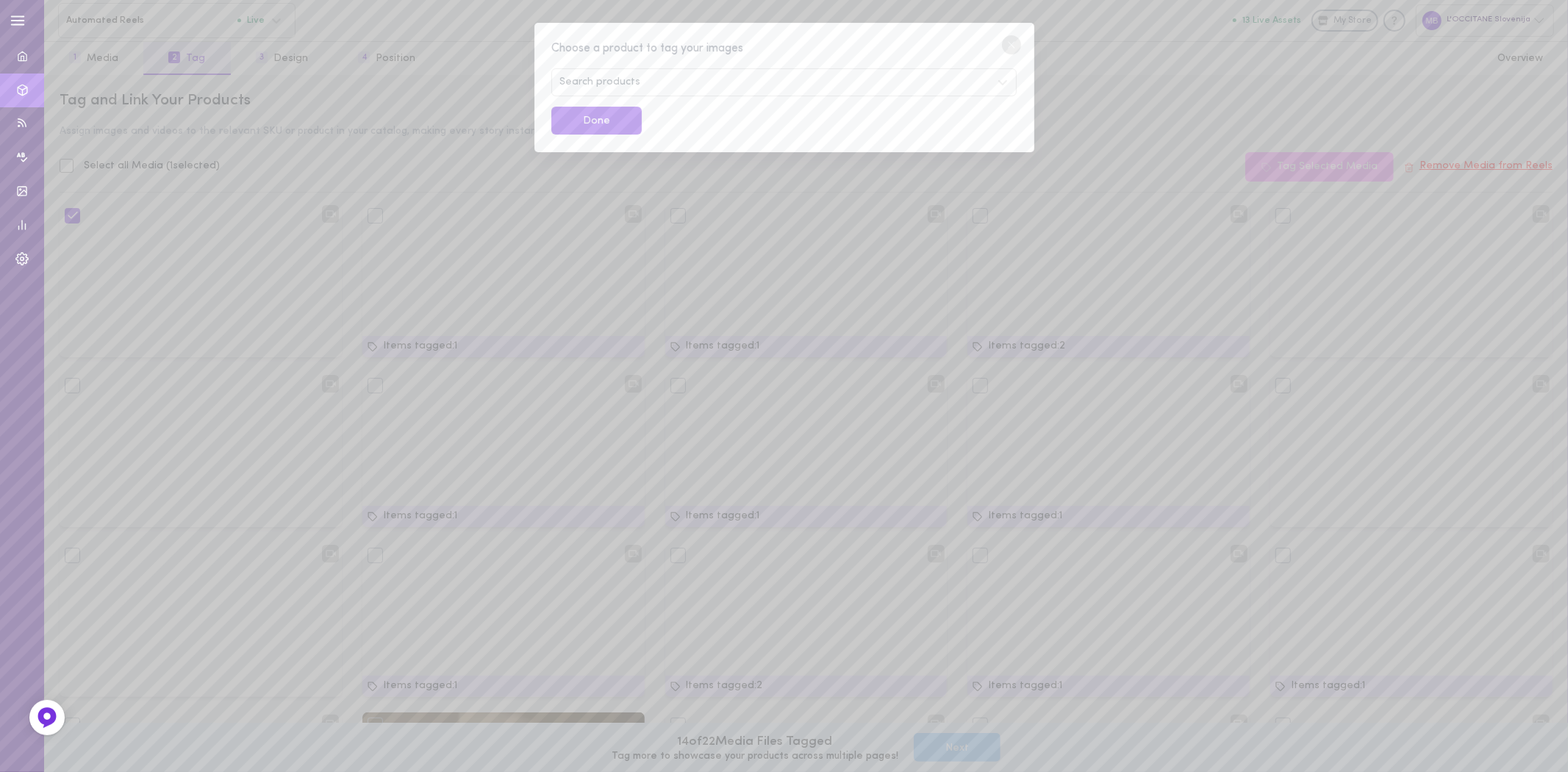
click at [613, 89] on div "Search products" at bounding box center [783, 82] width 464 height 28
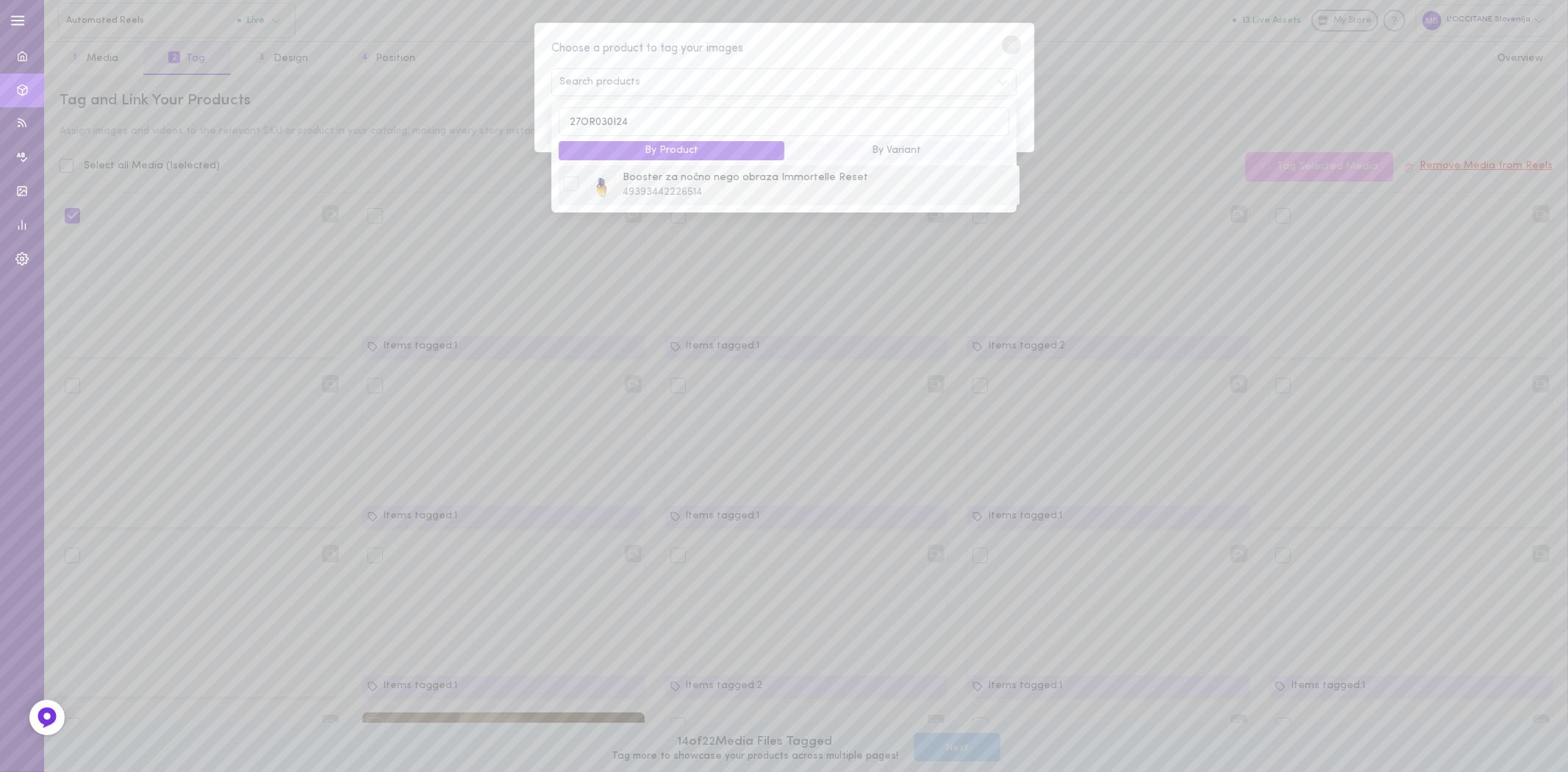
type input "27OR030I24"
click at [569, 185] on div at bounding box center [571, 183] width 15 height 15
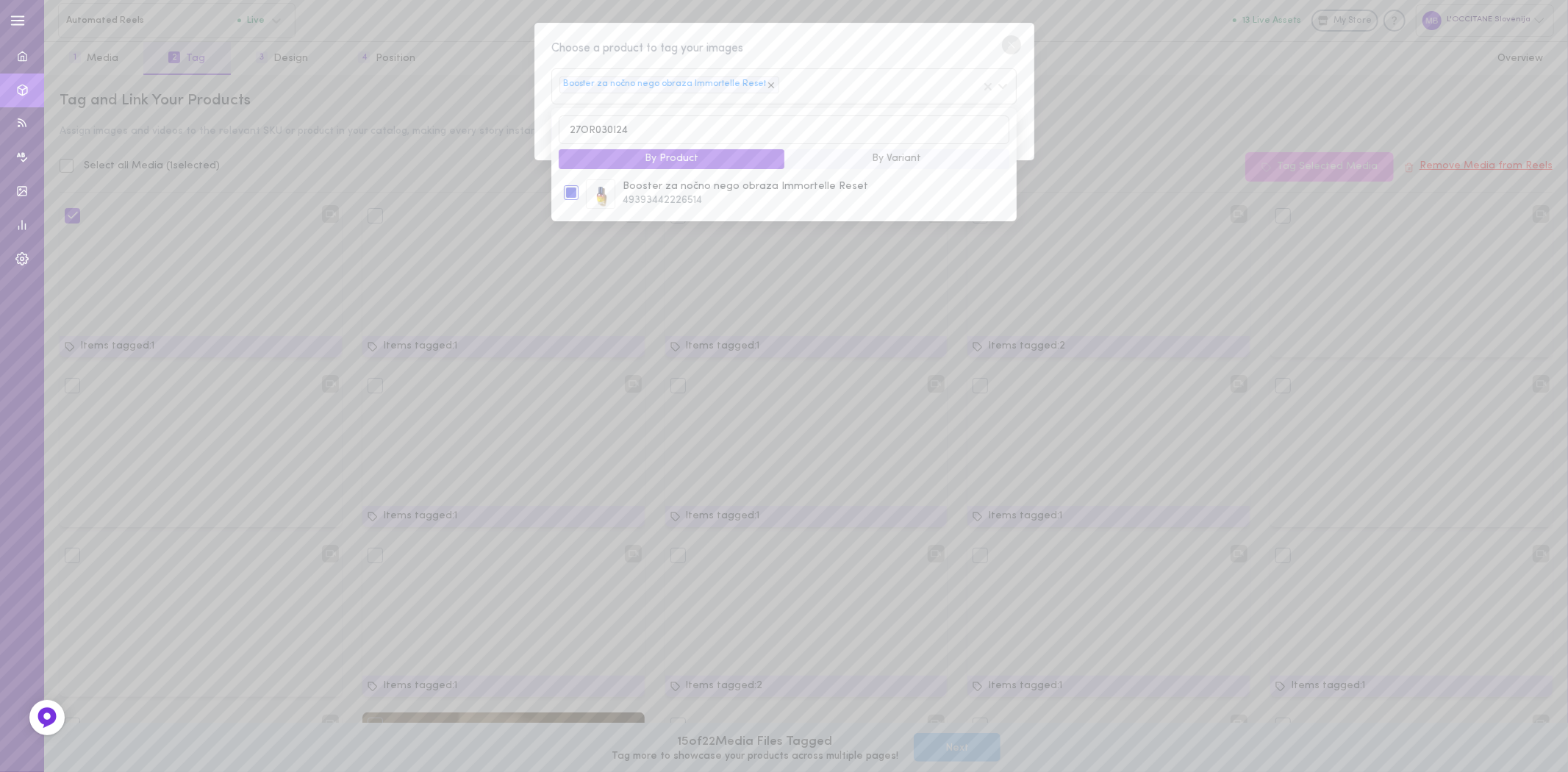
click at [1153, 76] on div "Choose a product to tag your images Booster za nočno nego obraza Immortelle Res…" at bounding box center [784, 386] width 1568 height 772
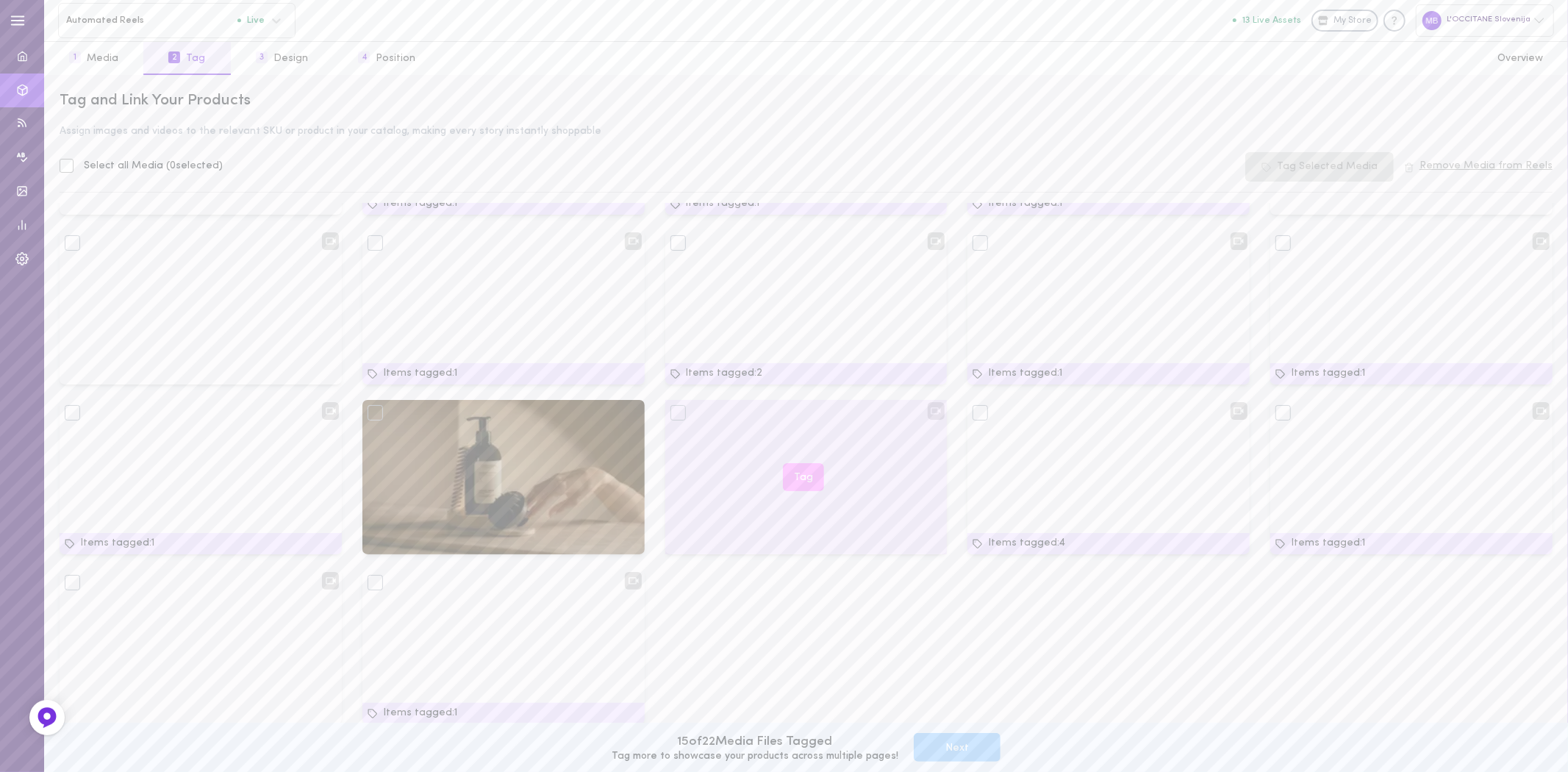
scroll to position [328, 0]
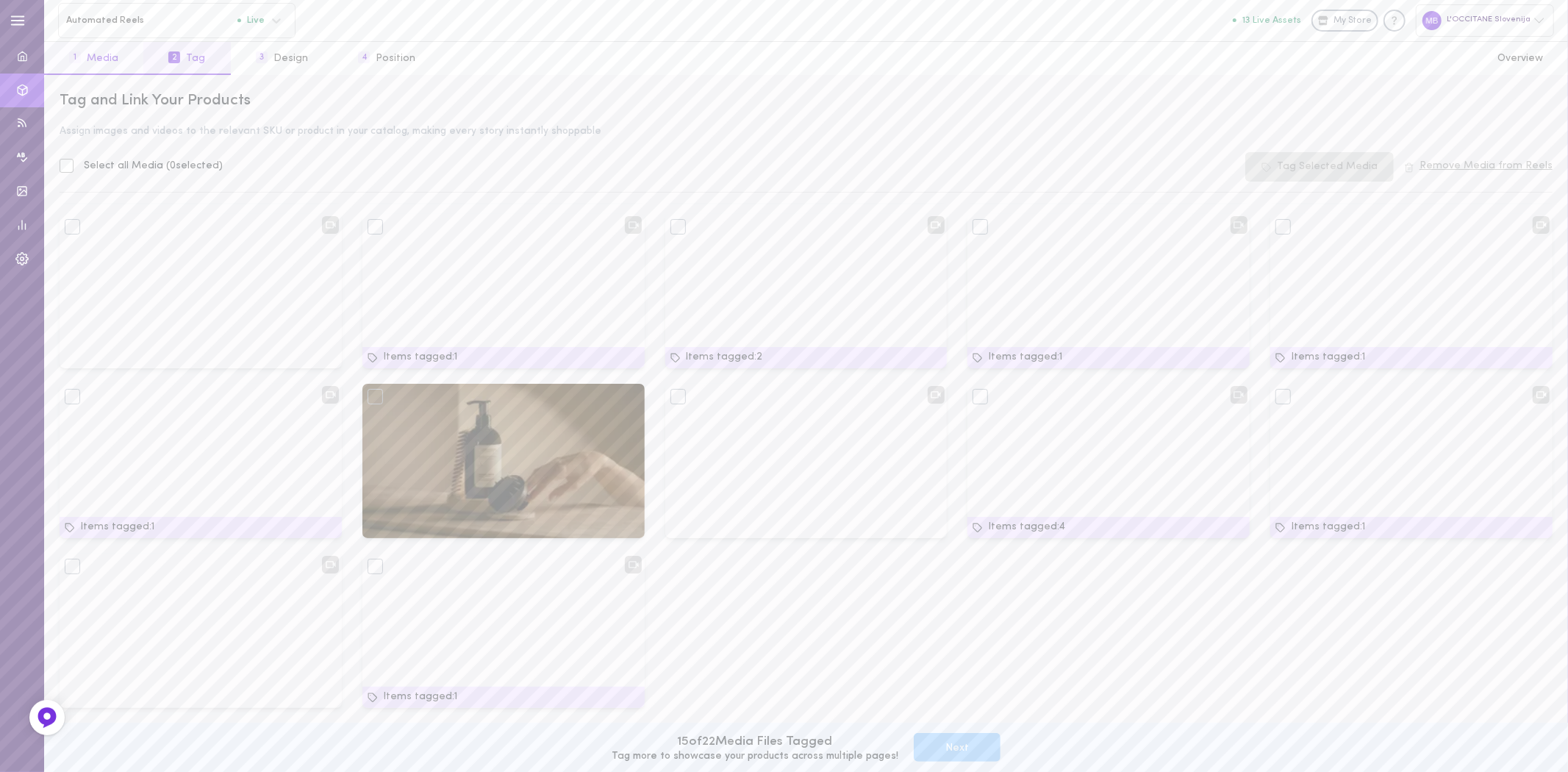
click at [103, 56] on button "1 Media" at bounding box center [94, 58] width 99 height 33
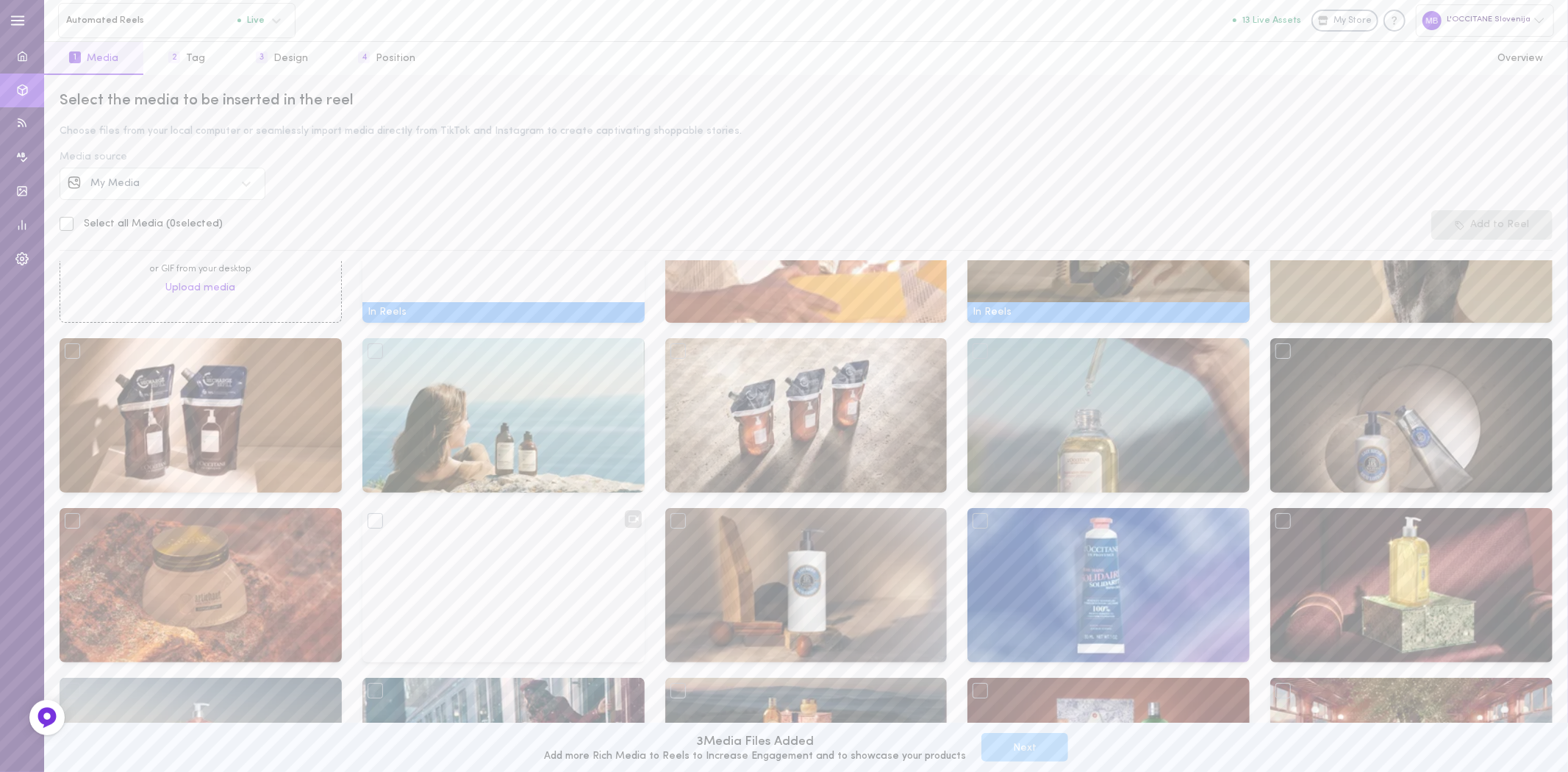
scroll to position [326, 0]
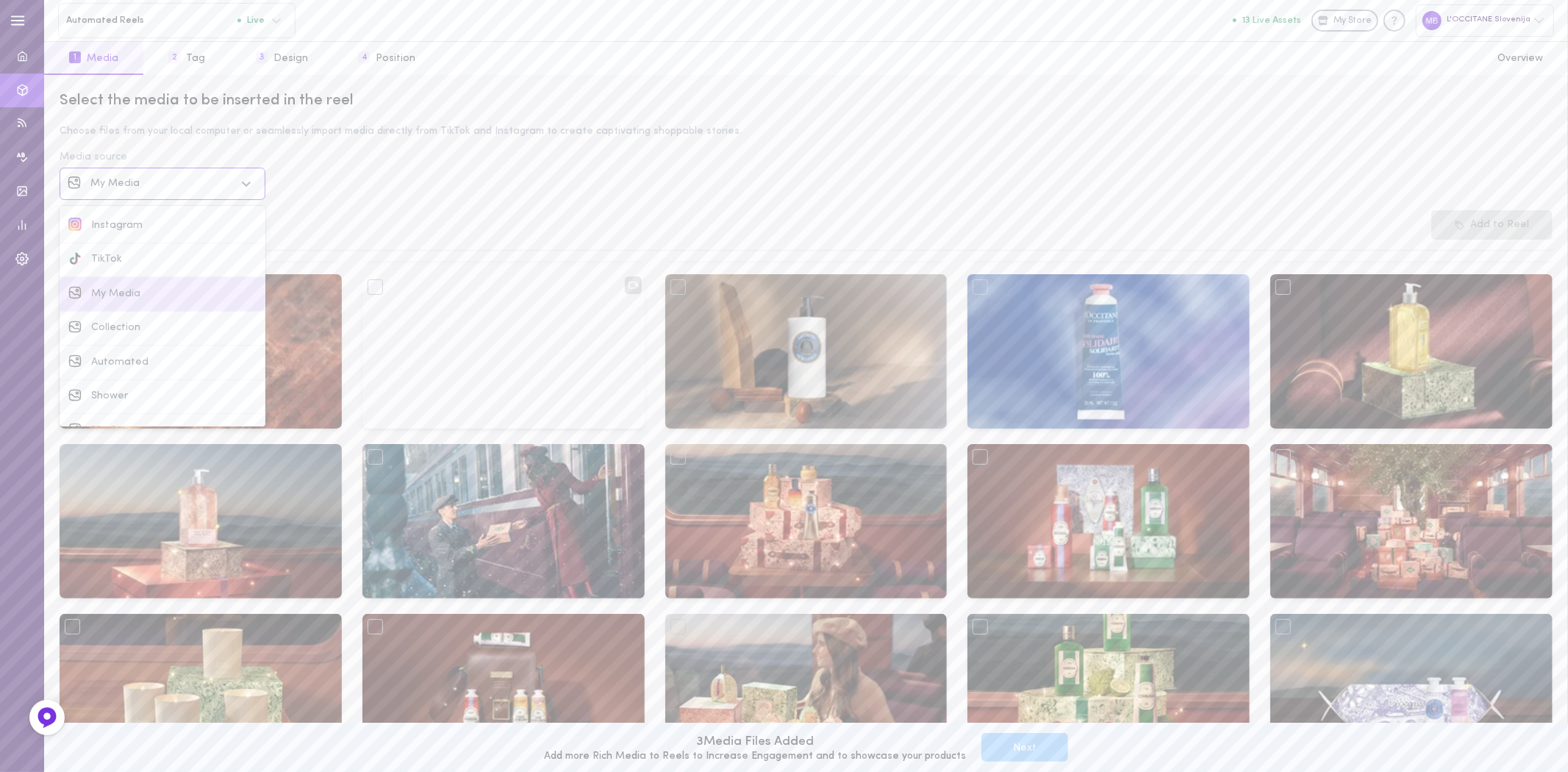
click at [114, 195] on div "My Media" at bounding box center [162, 183] width 206 height 32
click at [122, 221] on span "Instagram" at bounding box center [117, 225] width 51 height 11
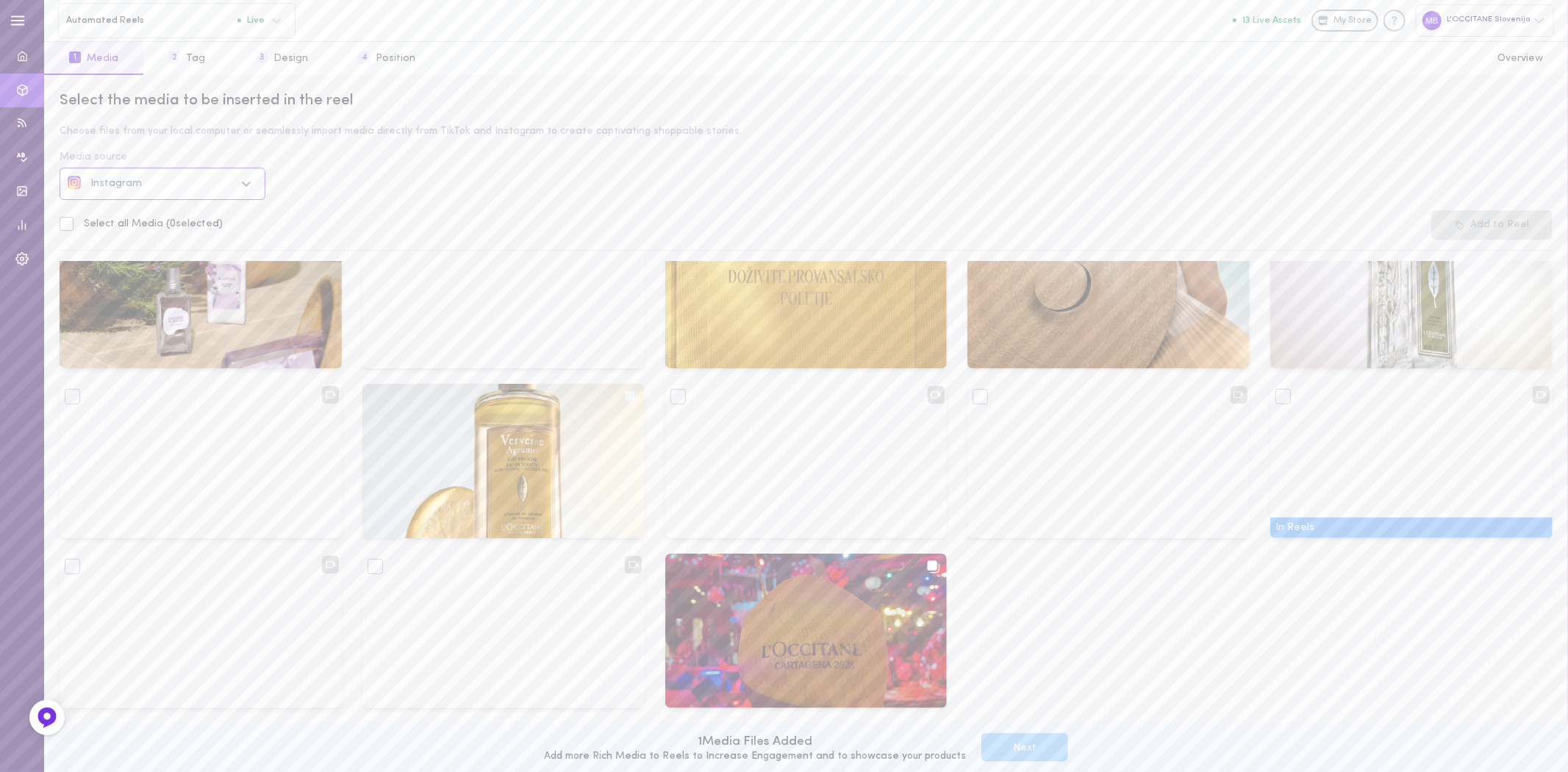
scroll to position [1236, 0]
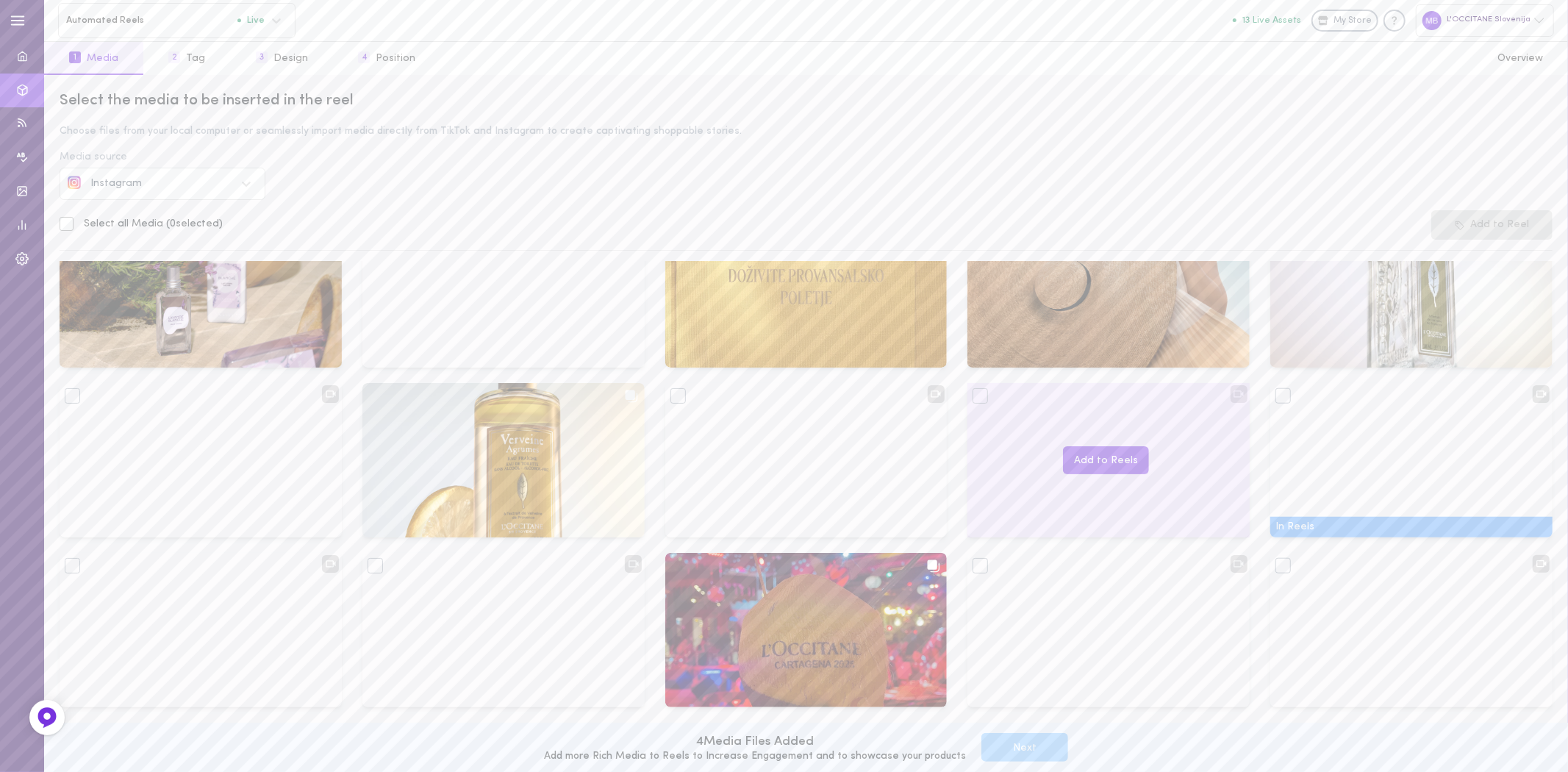
click at [1006, 496] on div "Add to Reels" at bounding box center [1108, 460] width 283 height 155
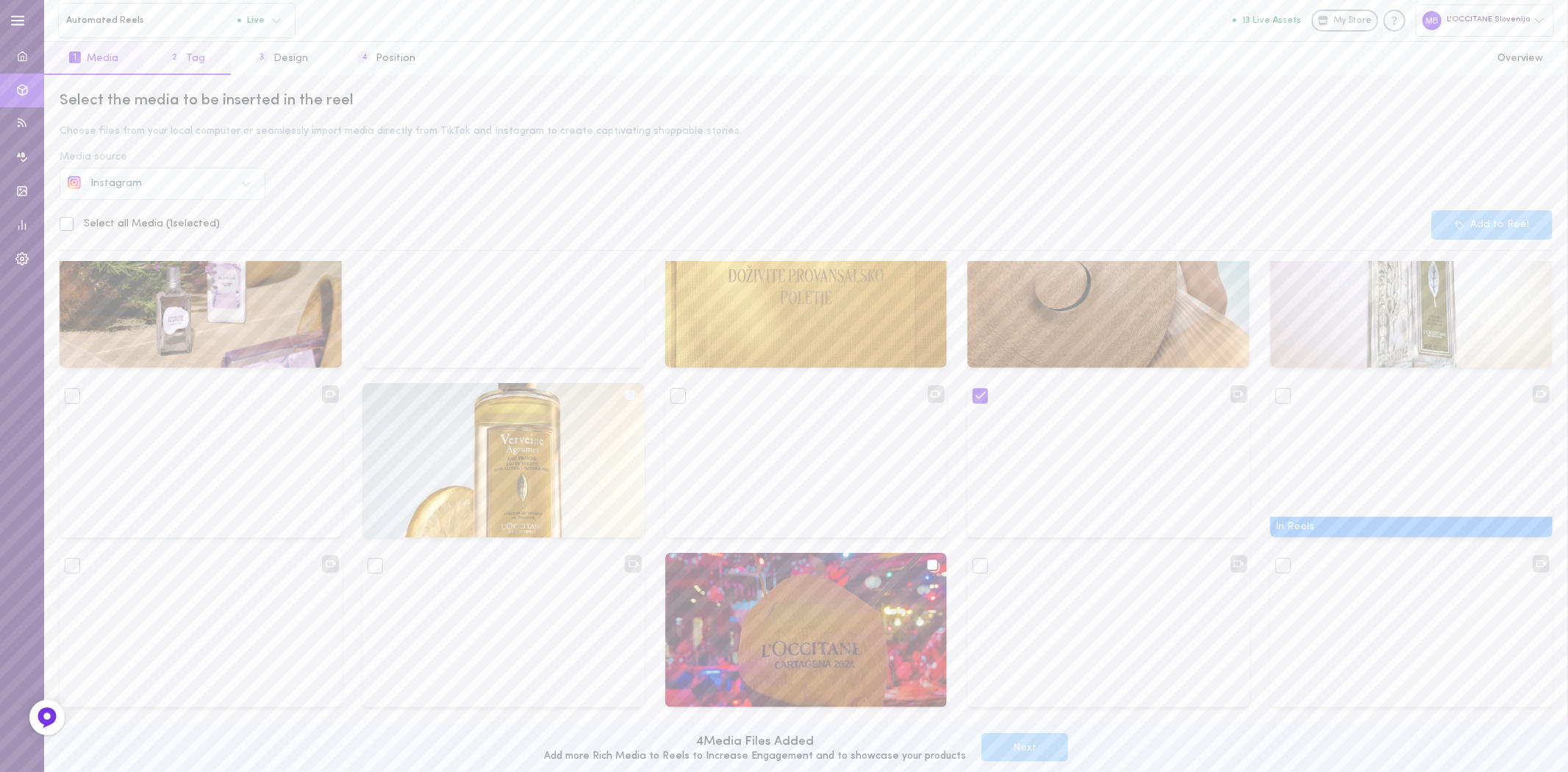
click at [201, 62] on button "2 Tag" at bounding box center [187, 58] width 87 height 33
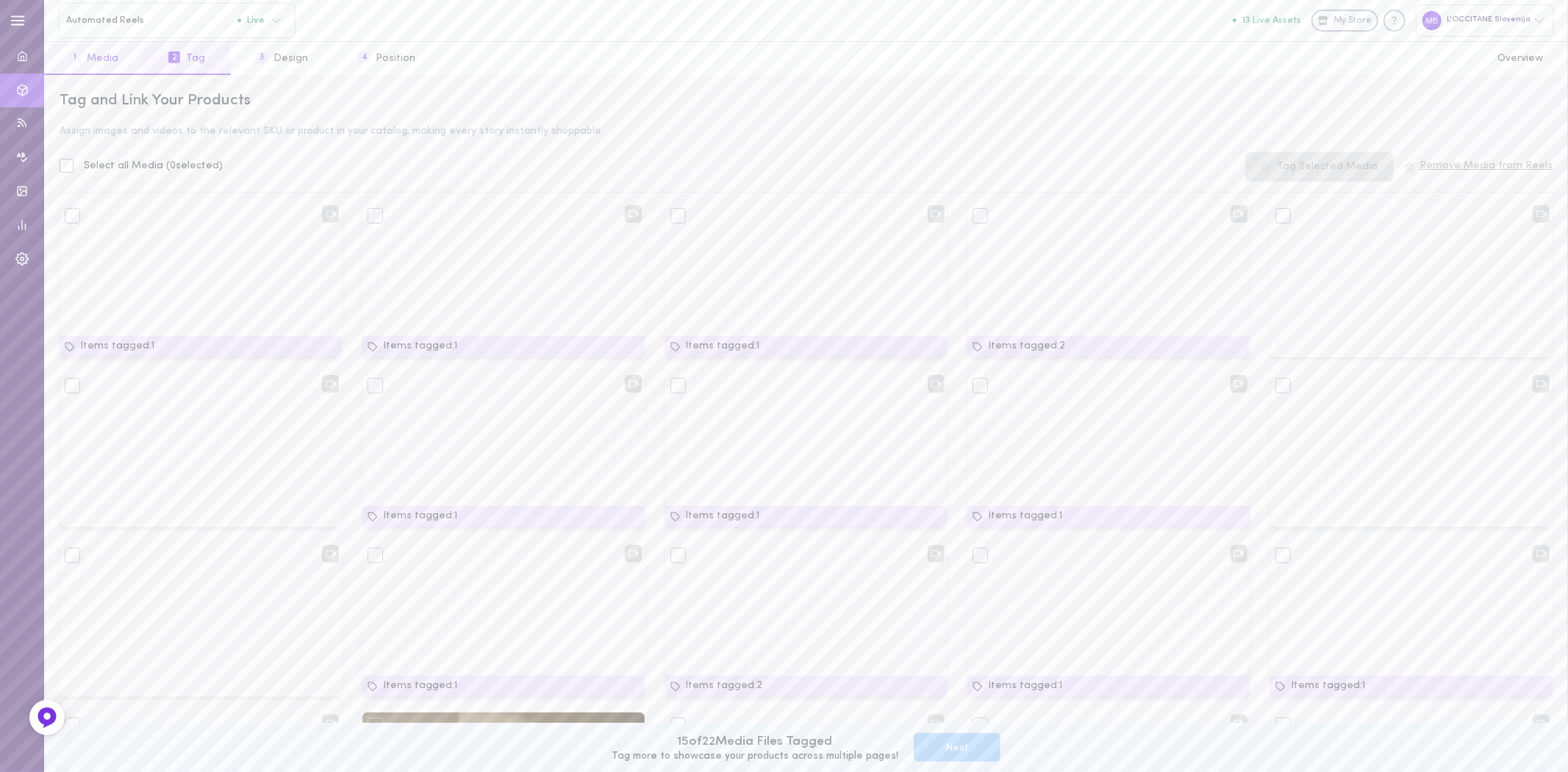
click at [89, 53] on button "1 Media" at bounding box center [94, 58] width 99 height 33
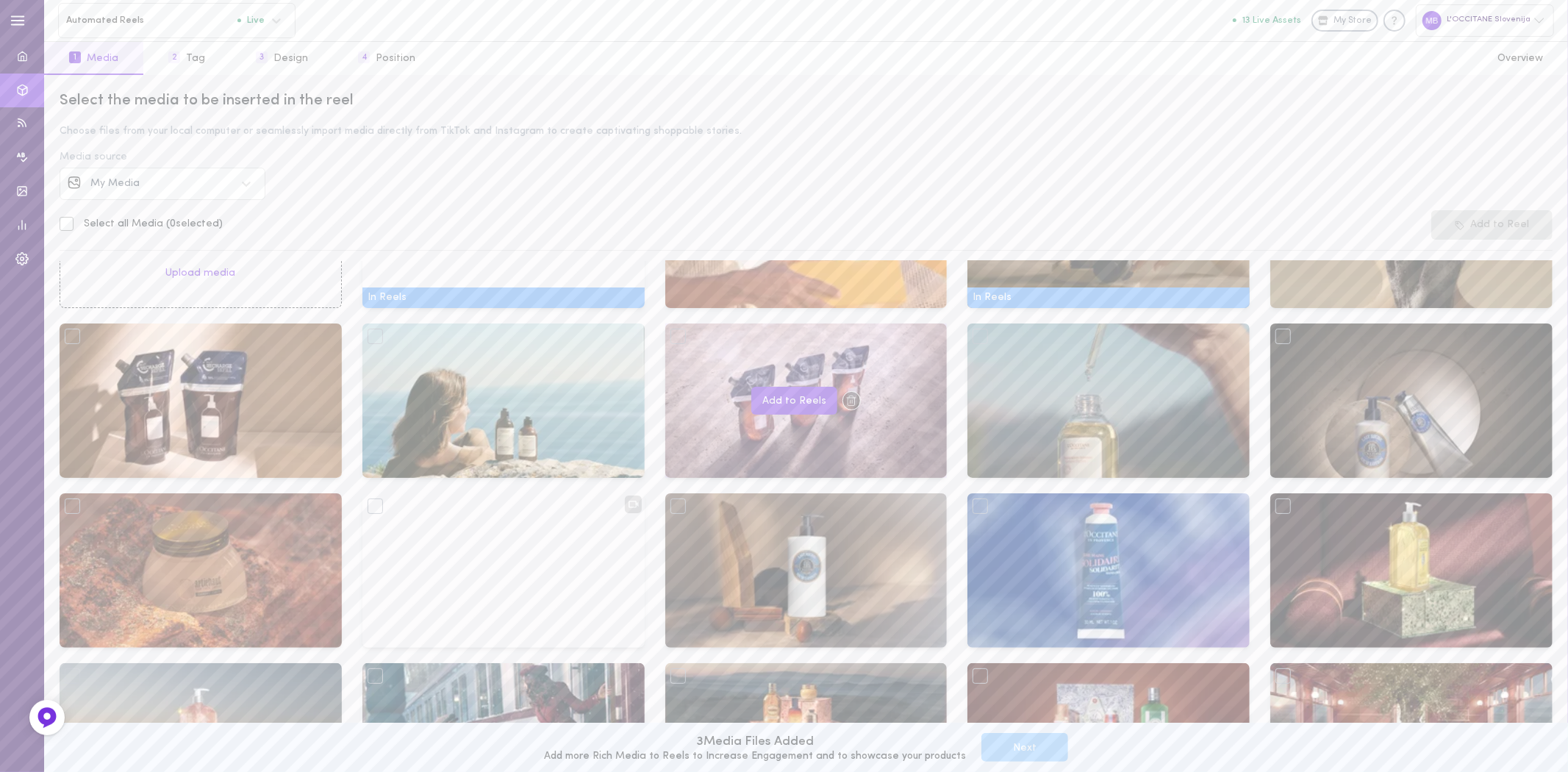
scroll to position [326, 0]
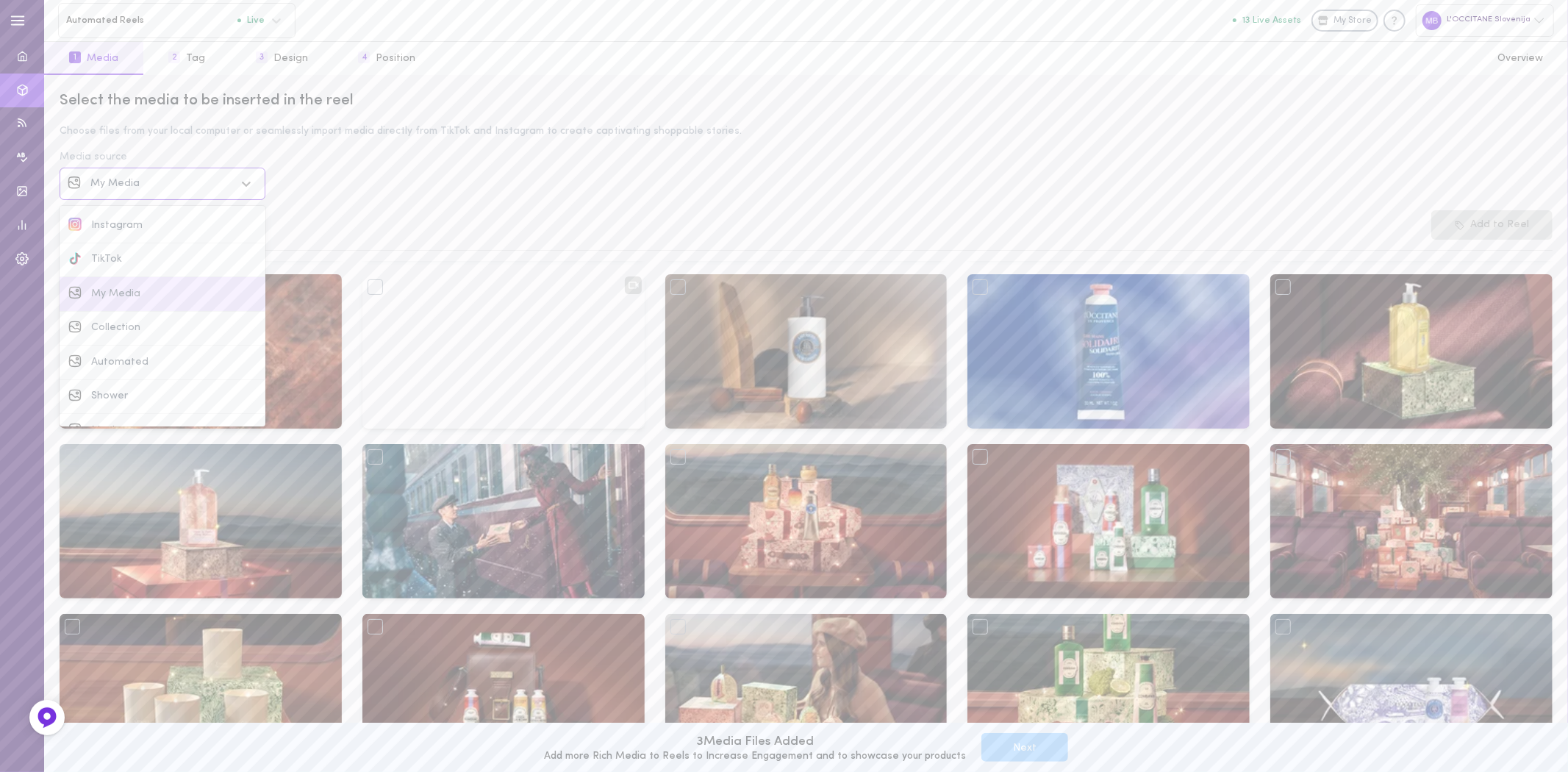
click at [166, 181] on div "My Media" at bounding box center [163, 183] width 144 height 10
click at [162, 220] on div "Instagram" at bounding box center [174, 225] width 165 height 10
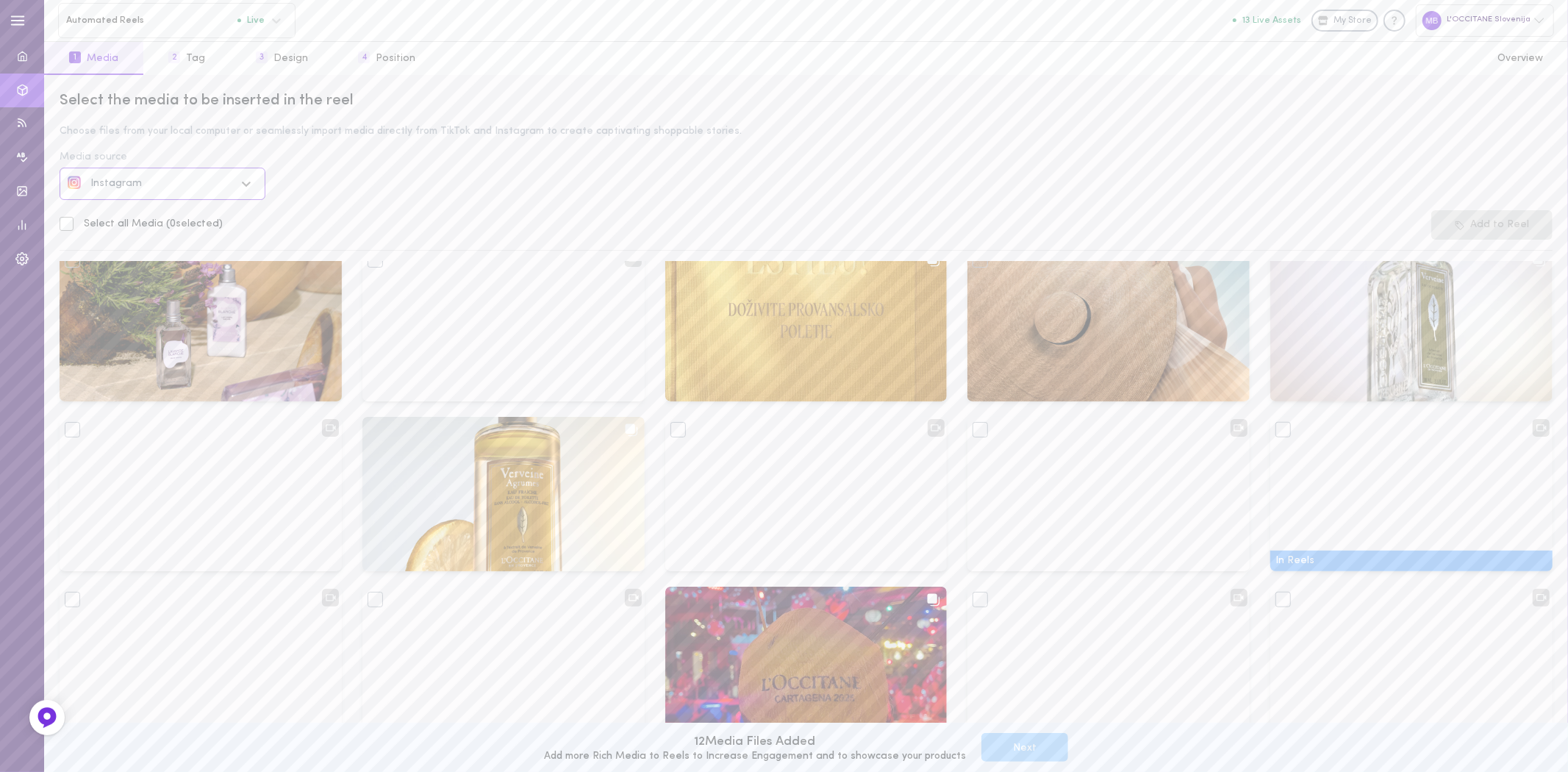
scroll to position [1186, 0]
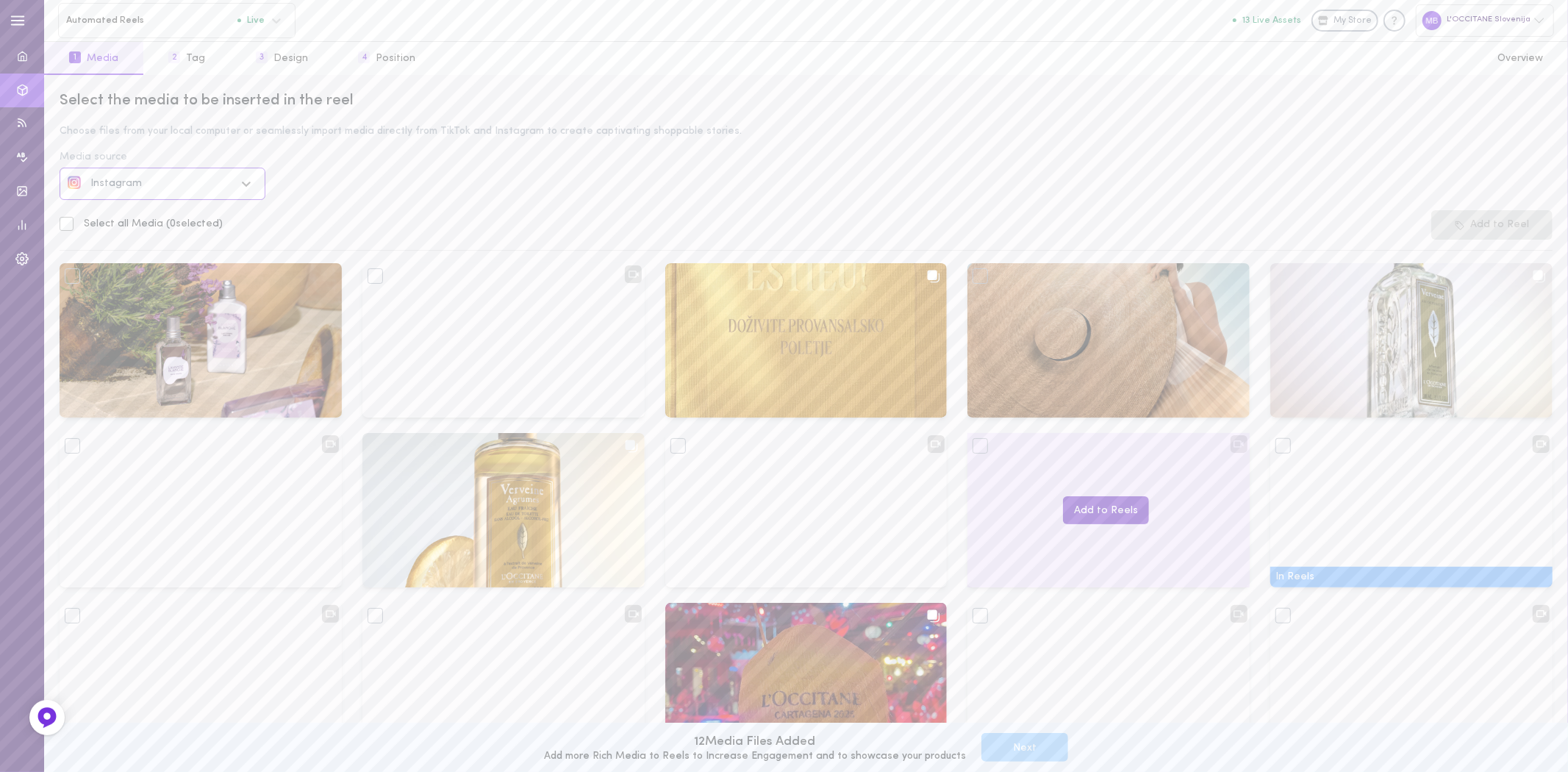
click at [1090, 507] on button "Add to Reels" at bounding box center [1105, 510] width 86 height 28
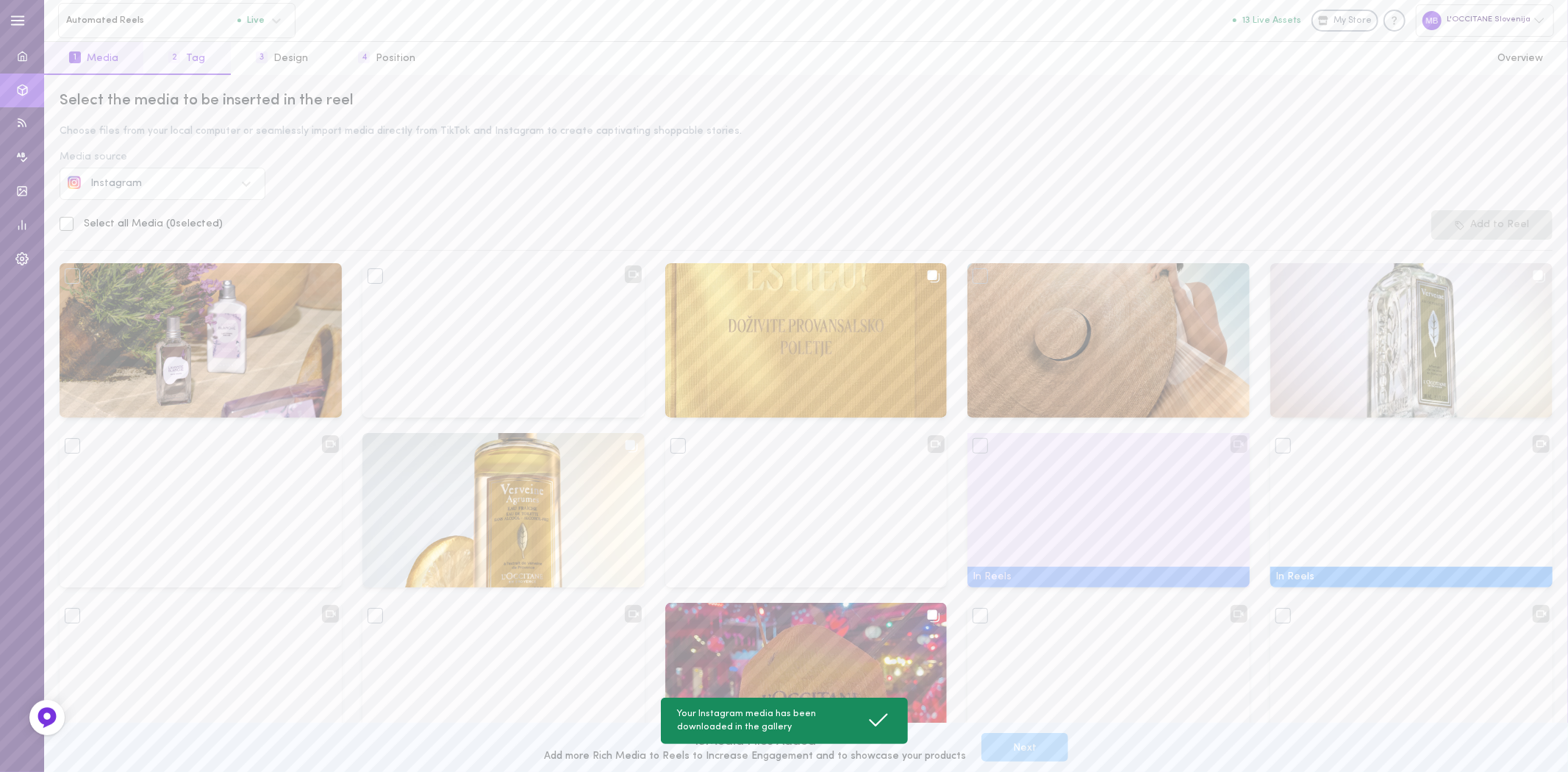
click at [193, 57] on button "2 Tag" at bounding box center [187, 58] width 87 height 33
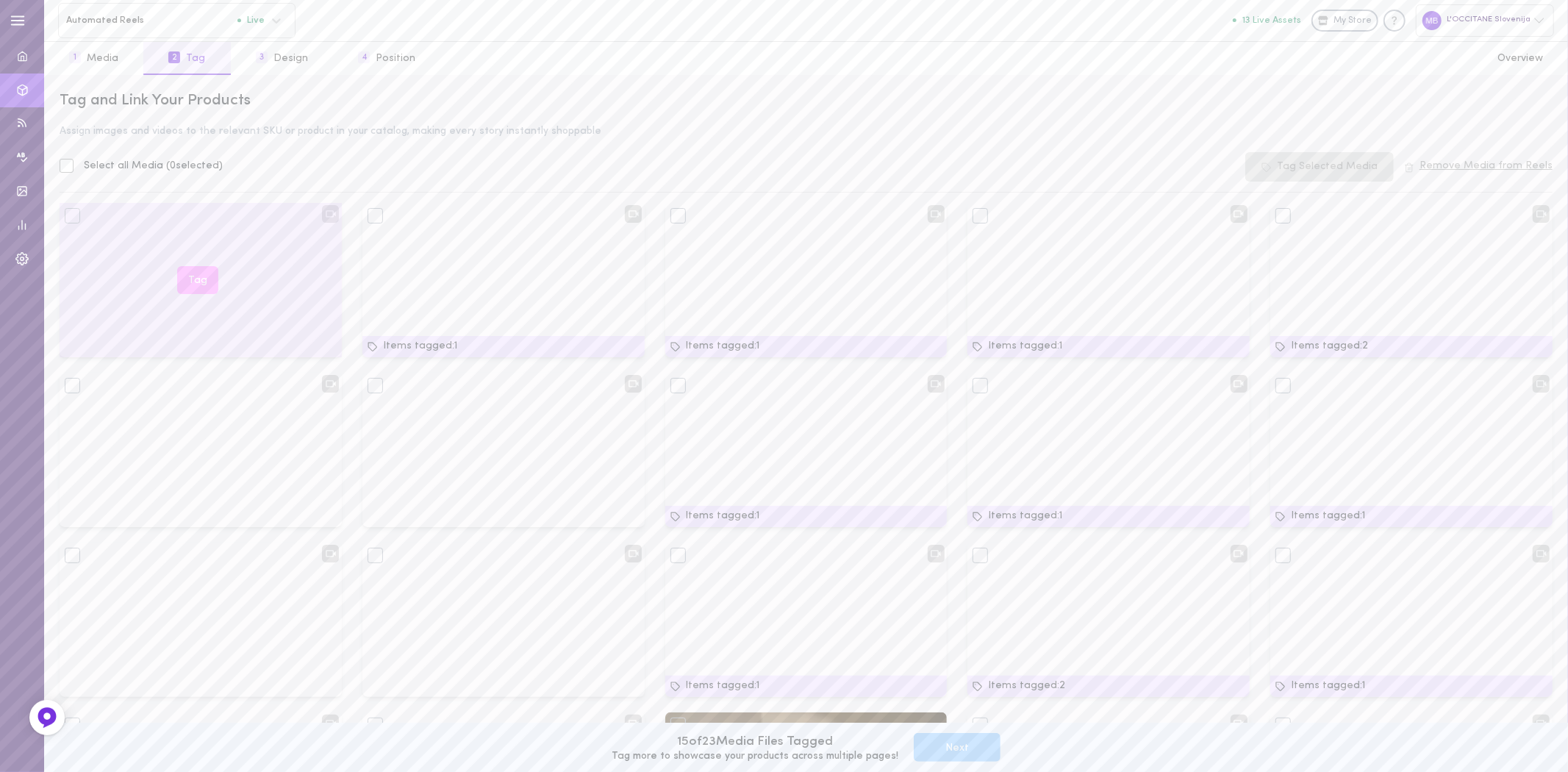
click at [198, 279] on button "Tag" at bounding box center [197, 280] width 41 height 28
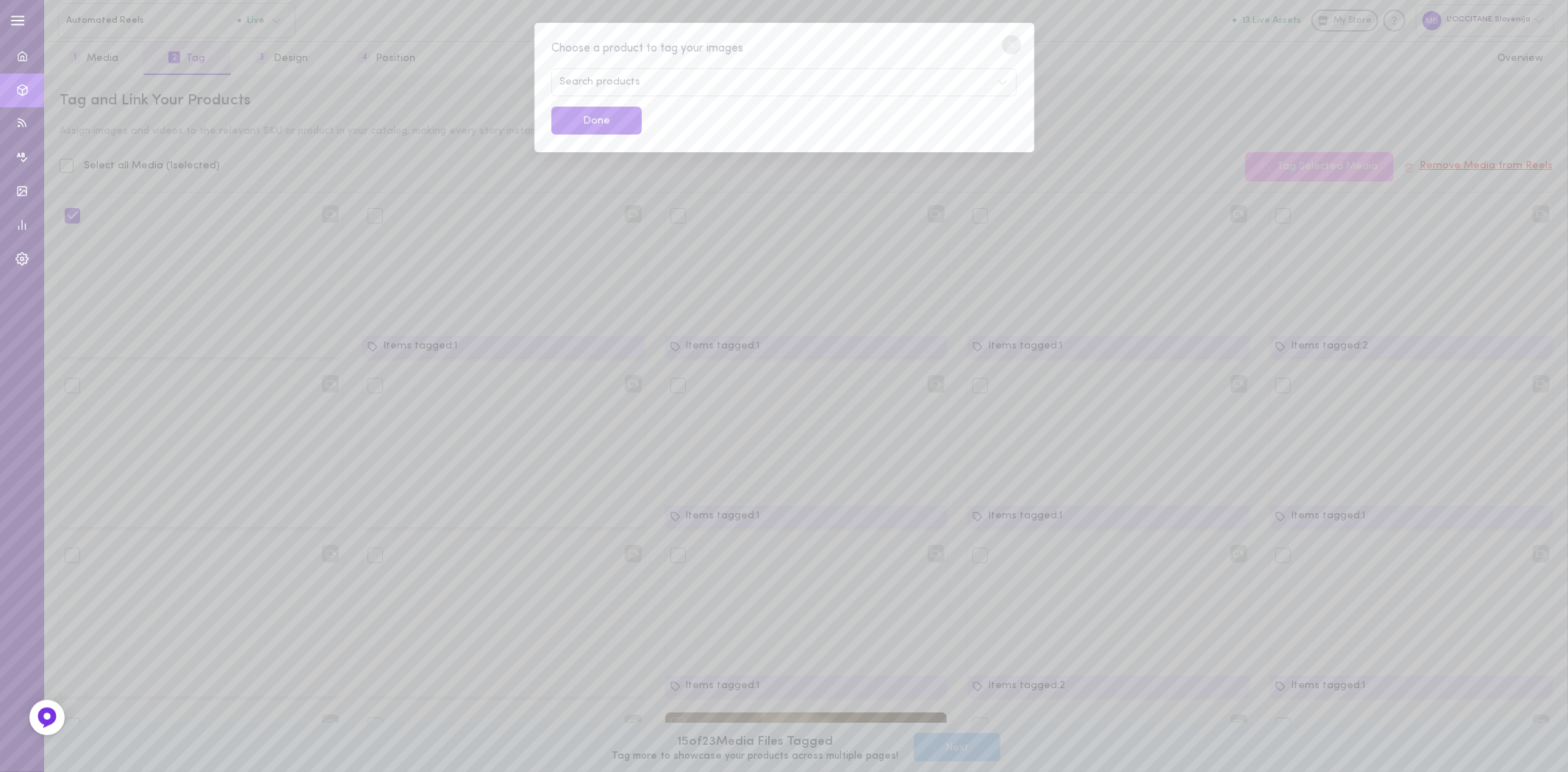
click at [613, 83] on span "Search products" at bounding box center [600, 82] width 81 height 10
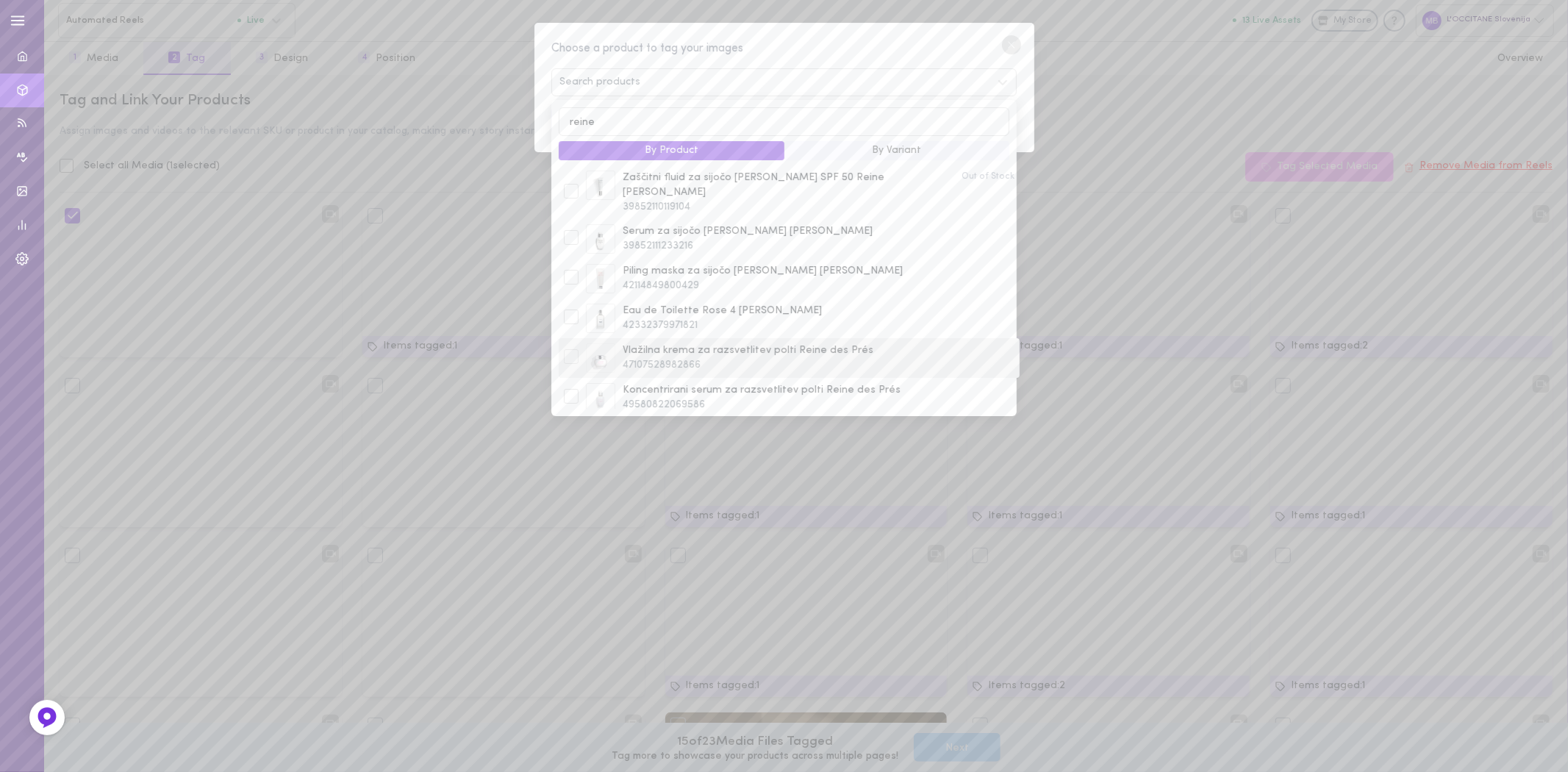
type input "reine"
click at [575, 349] on div at bounding box center [571, 356] width 15 height 15
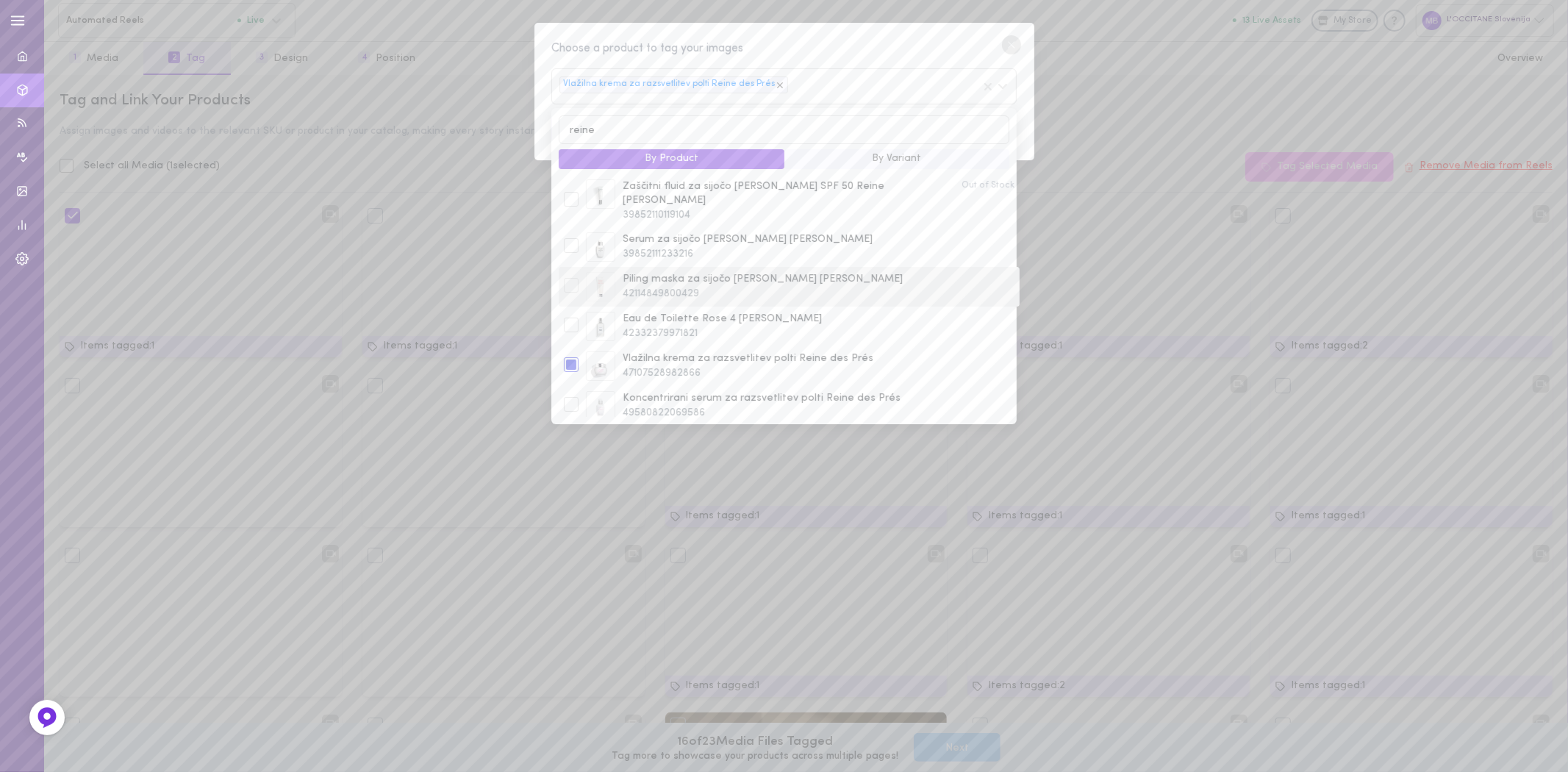
click at [571, 278] on div at bounding box center [571, 285] width 15 height 15
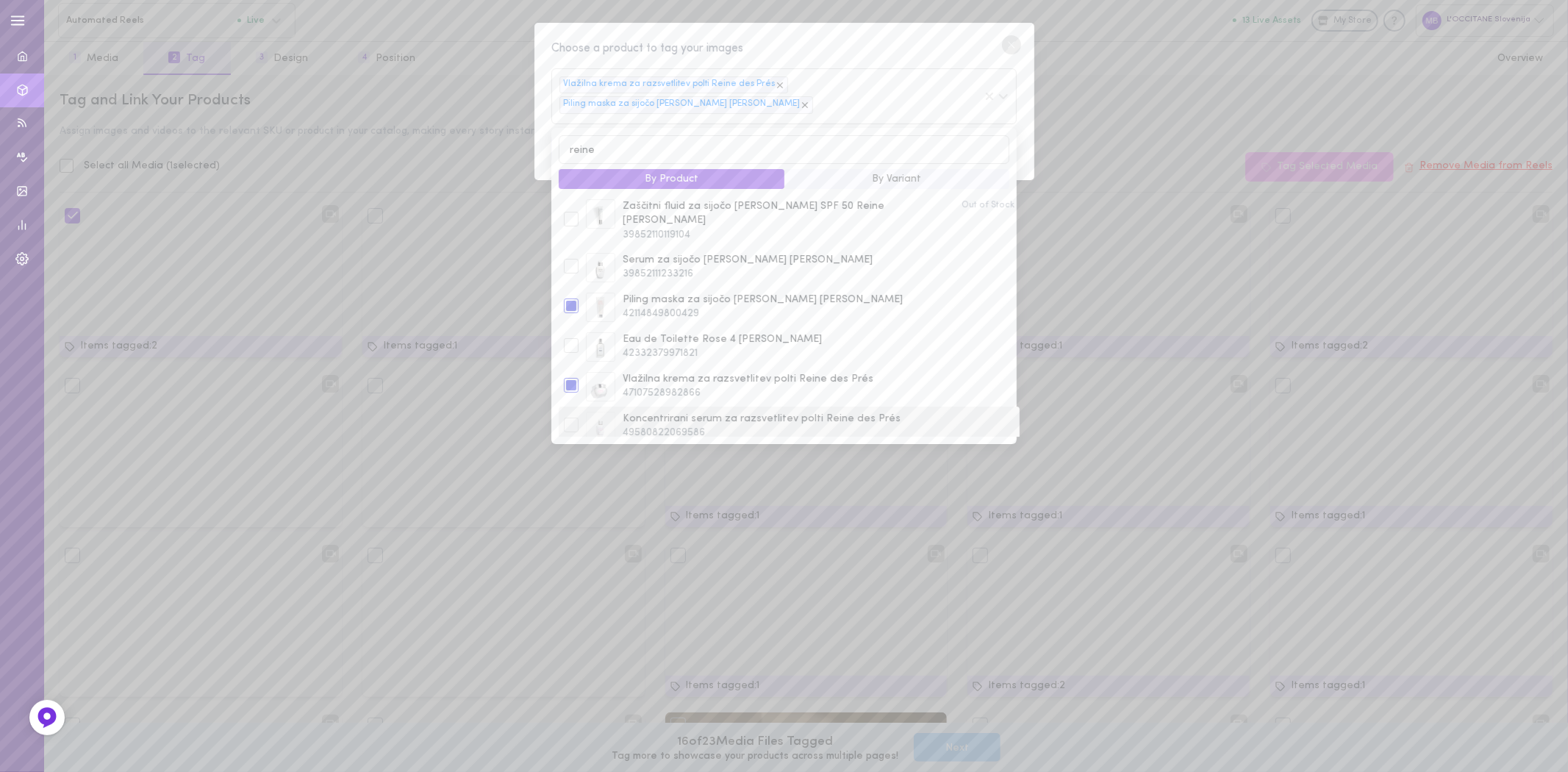
click at [571, 418] on div at bounding box center [571, 426] width 22 height 17
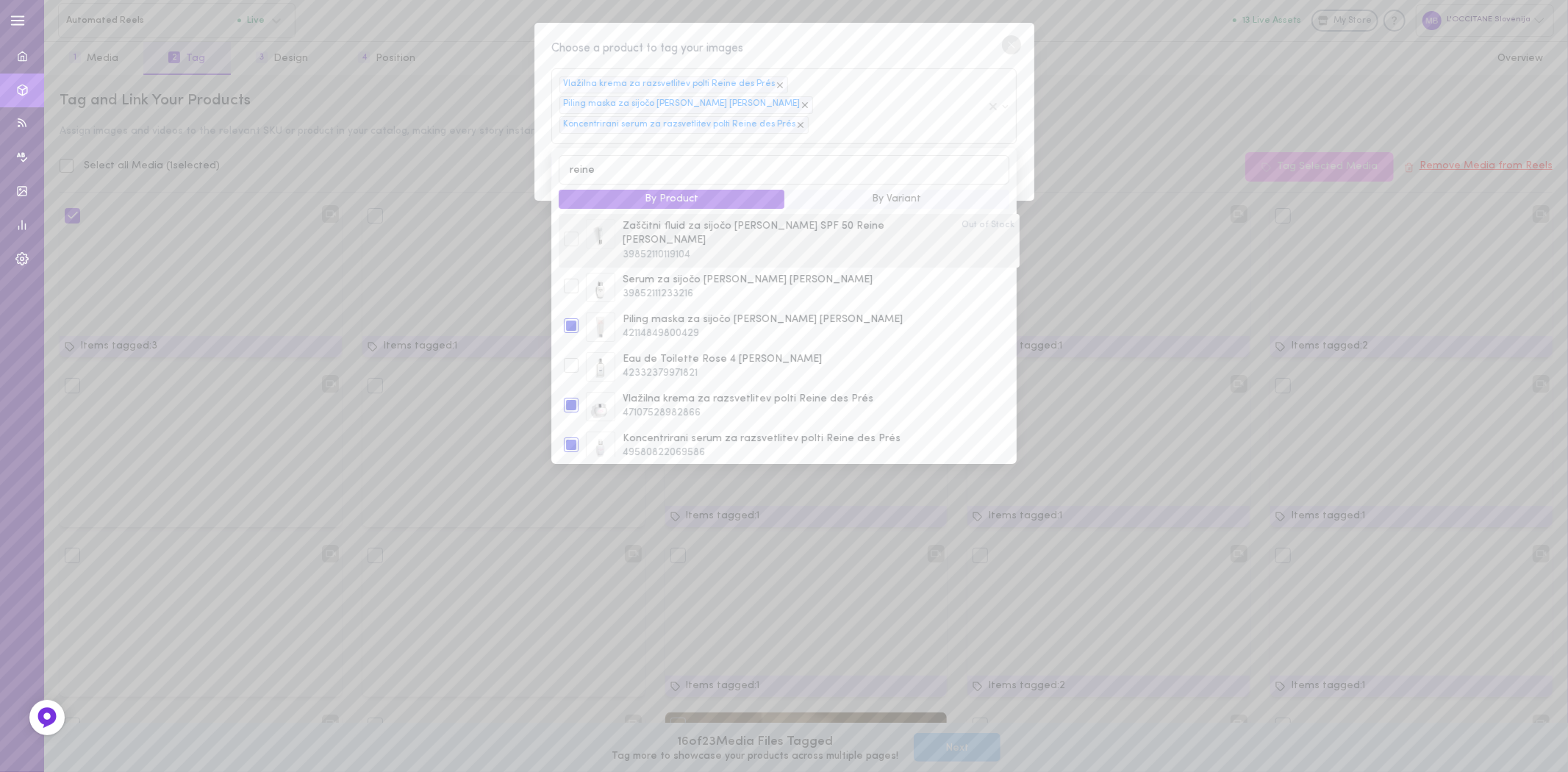
click at [568, 231] on div at bounding box center [571, 238] width 15 height 15
click at [562, 231] on div at bounding box center [571, 240] width 22 height 17
click at [571, 231] on div at bounding box center [571, 238] width 15 height 15
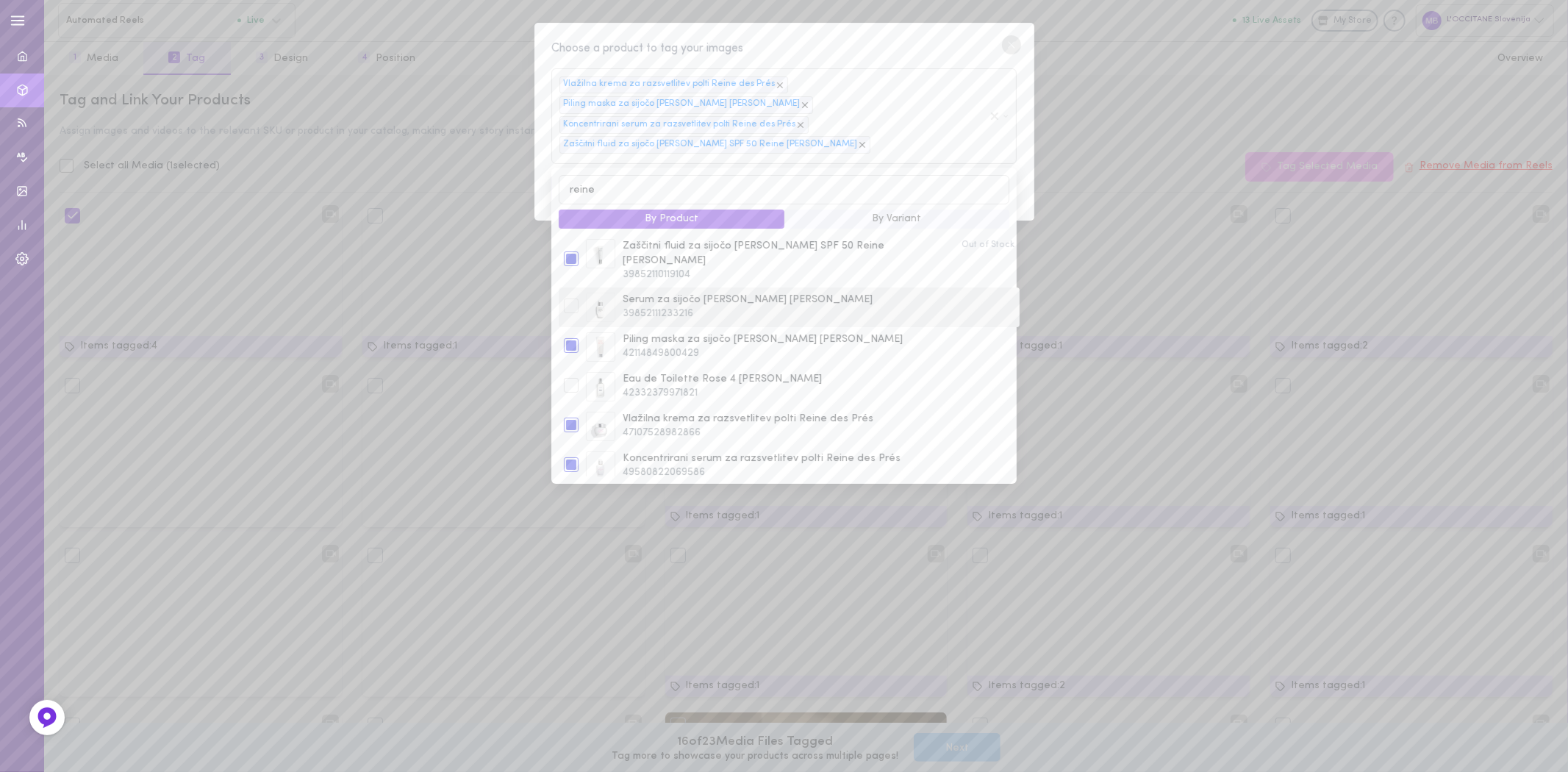
click at [567, 298] on div at bounding box center [571, 305] width 15 height 15
click at [571, 298] on div at bounding box center [571, 305] width 15 height 15
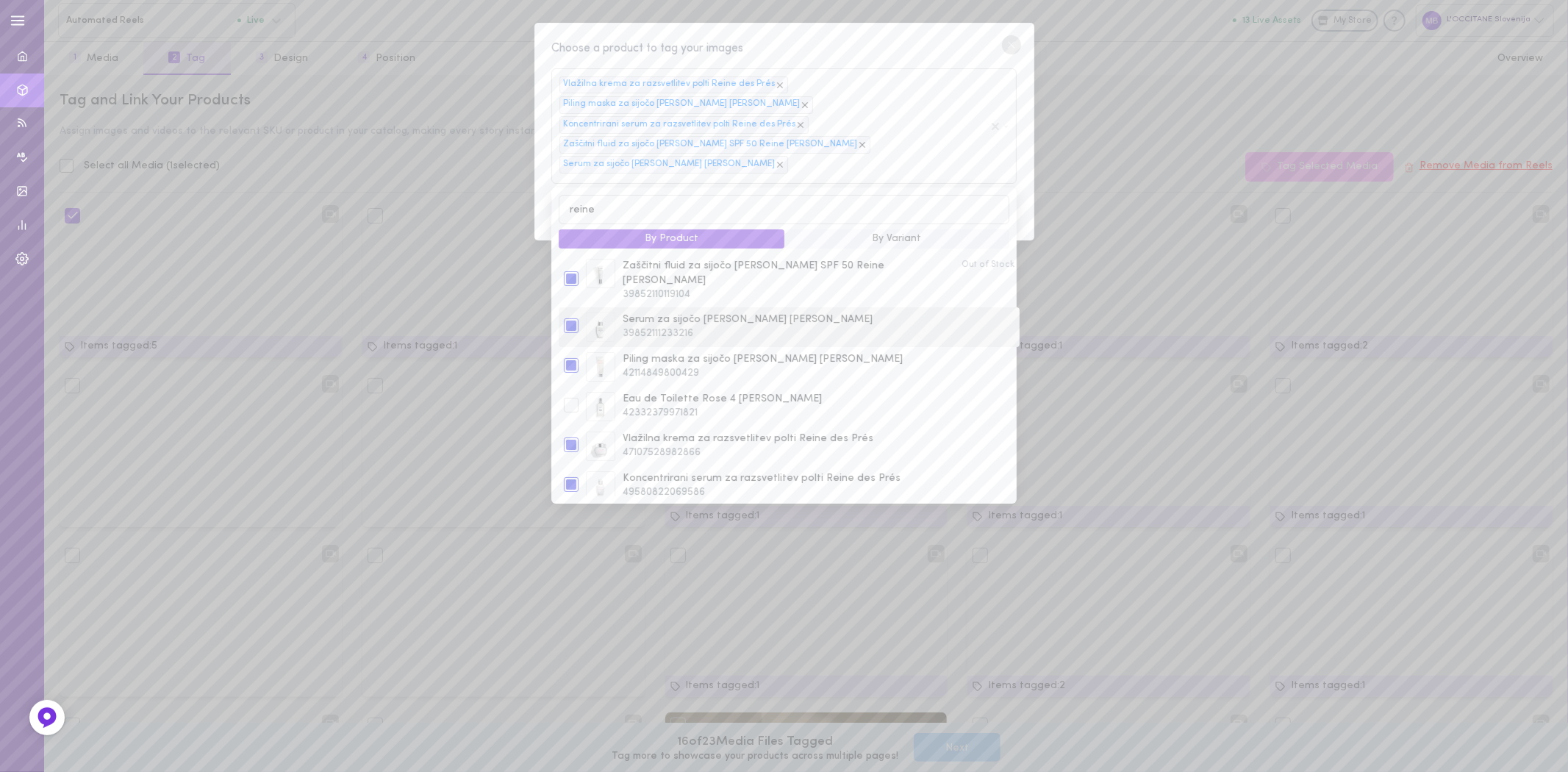
click at [572, 318] on div at bounding box center [571, 325] width 15 height 15
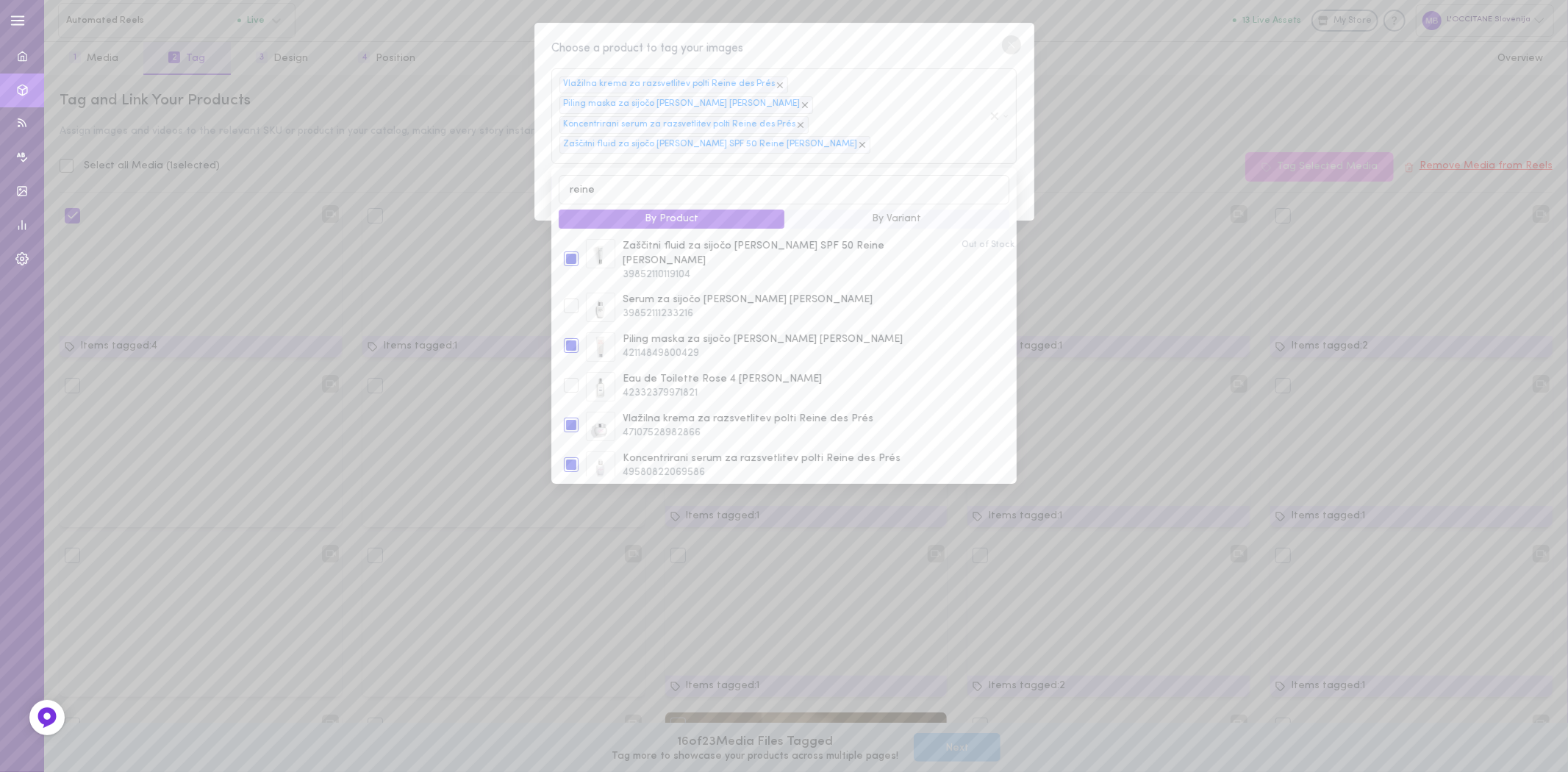
click at [1005, 41] on circle at bounding box center [1011, 45] width 19 height 19
